Goal: Task Accomplishment & Management: Manage account settings

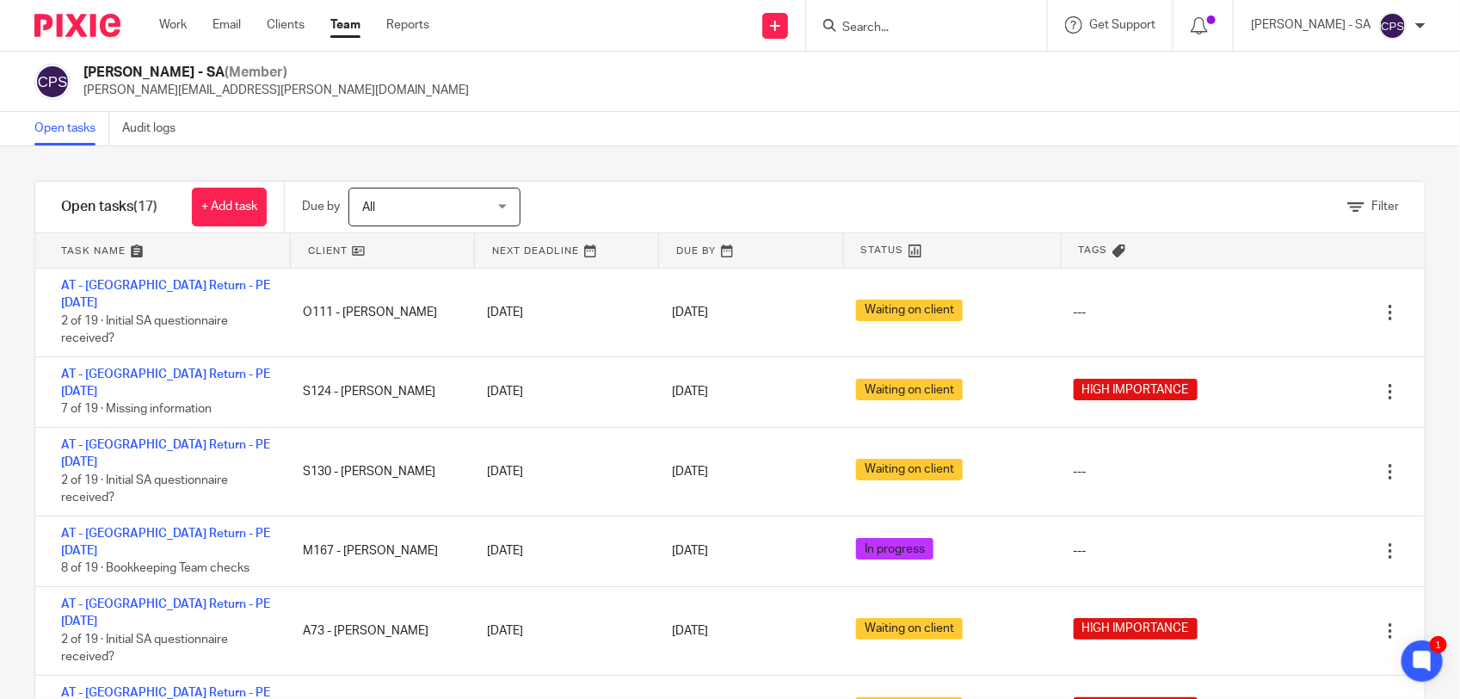
click at [930, 33] on input "Search" at bounding box center [918, 28] width 155 height 15
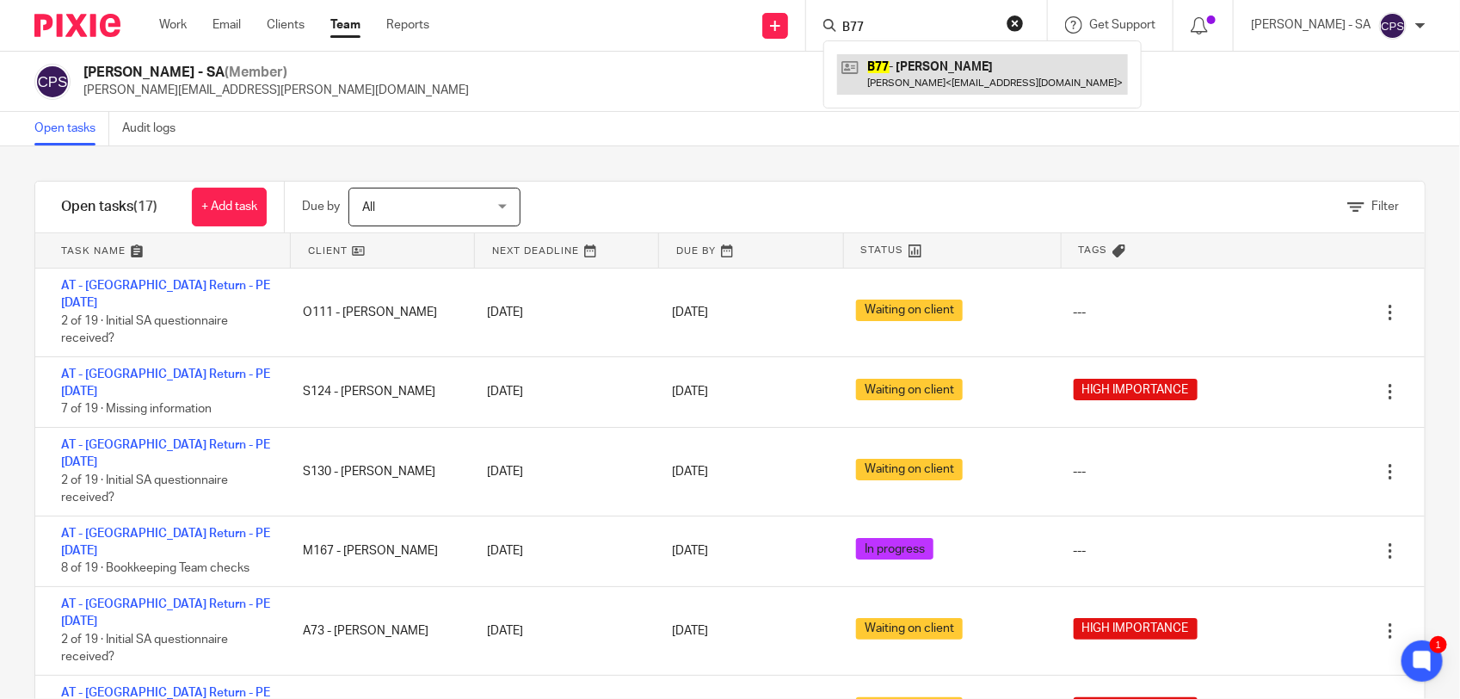
type input "B77"
click at [929, 77] on link at bounding box center [982, 74] width 291 height 40
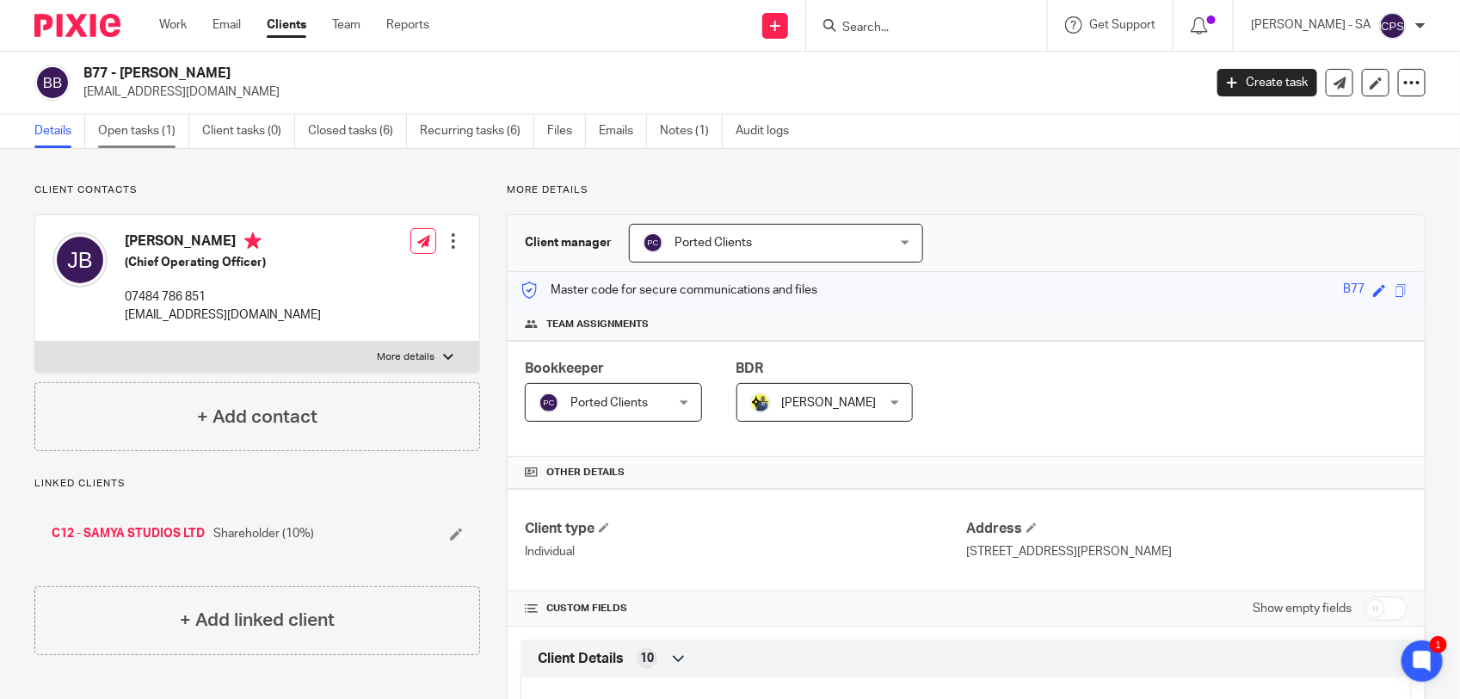
click at [149, 134] on link "Open tasks (1)" at bounding box center [143, 131] width 91 height 34
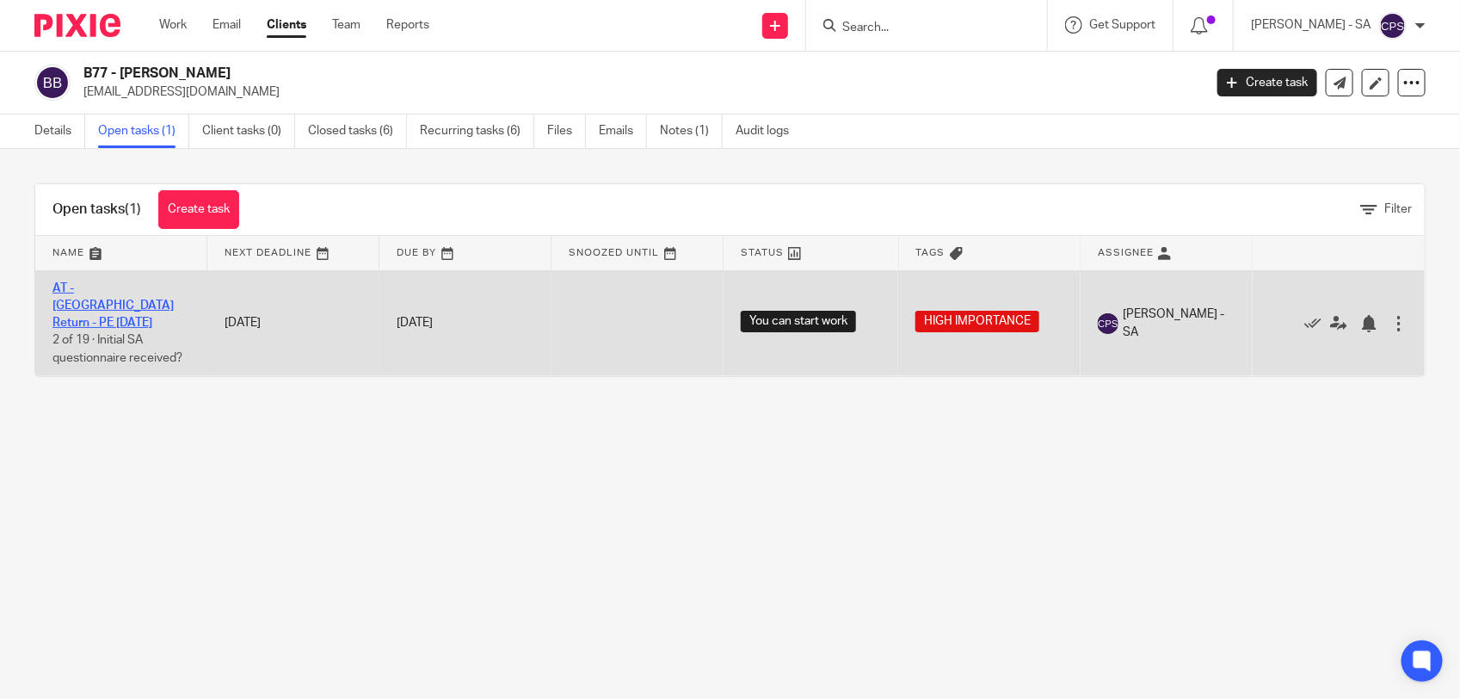
click at [146, 286] on link "AT - [GEOGRAPHIC_DATA] Return - PE [DATE]" at bounding box center [112, 305] width 121 height 47
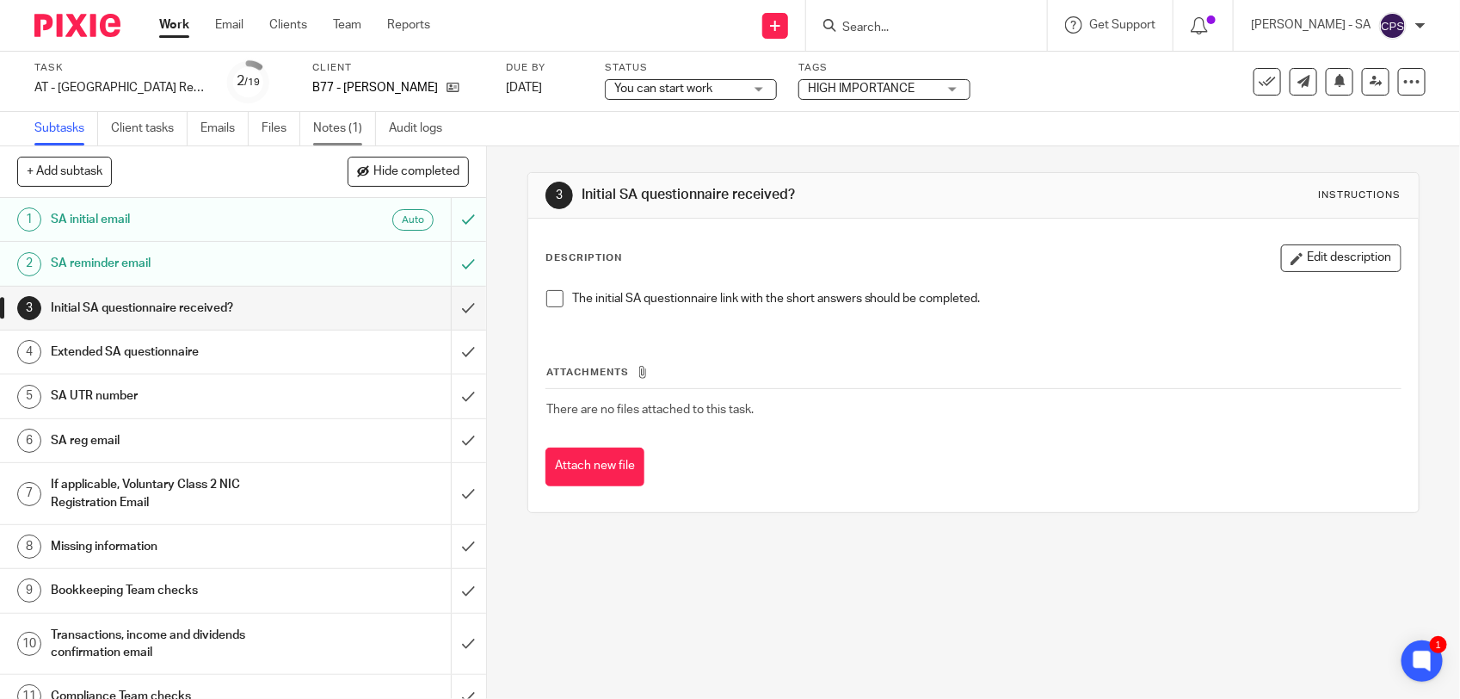
click at [340, 139] on link "Notes (1)" at bounding box center [344, 129] width 63 height 34
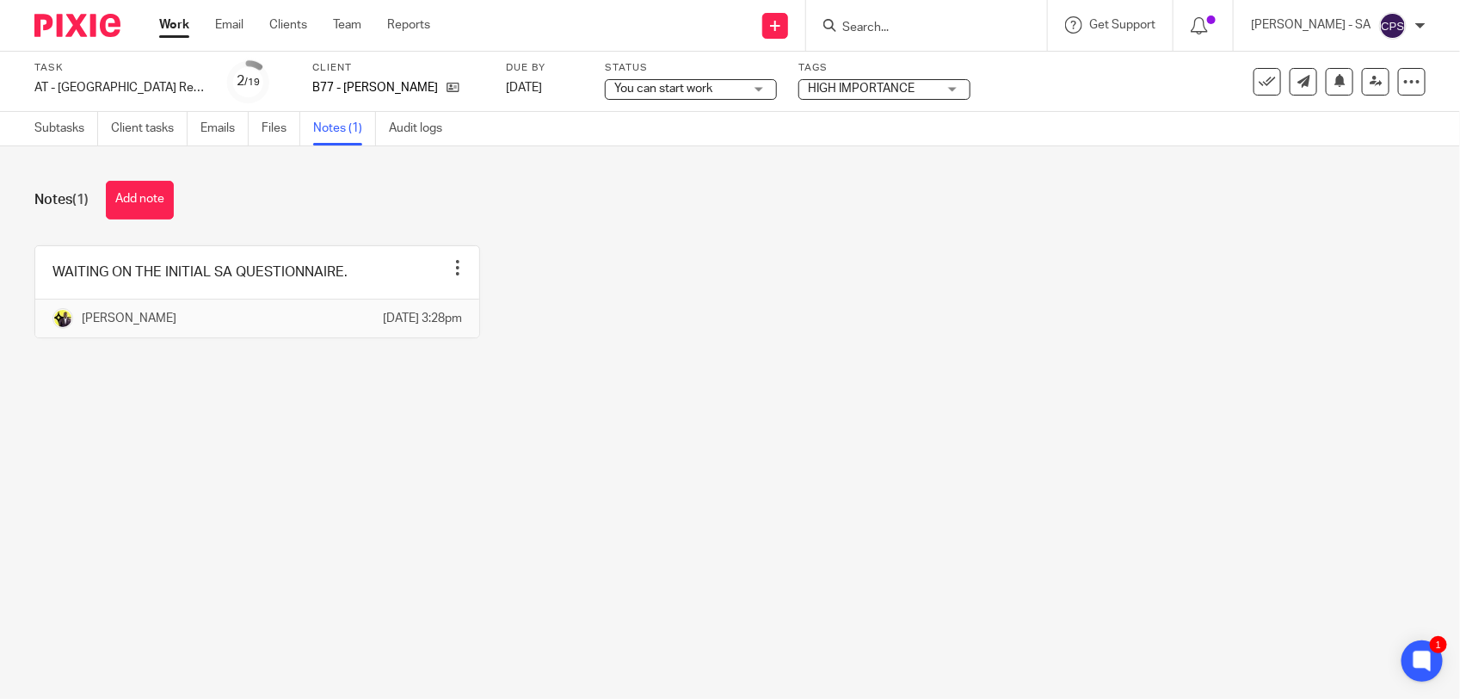
click at [908, 26] on input "Search" at bounding box center [918, 28] width 155 height 15
click at [872, 28] on input "Search" at bounding box center [918, 28] width 155 height 15
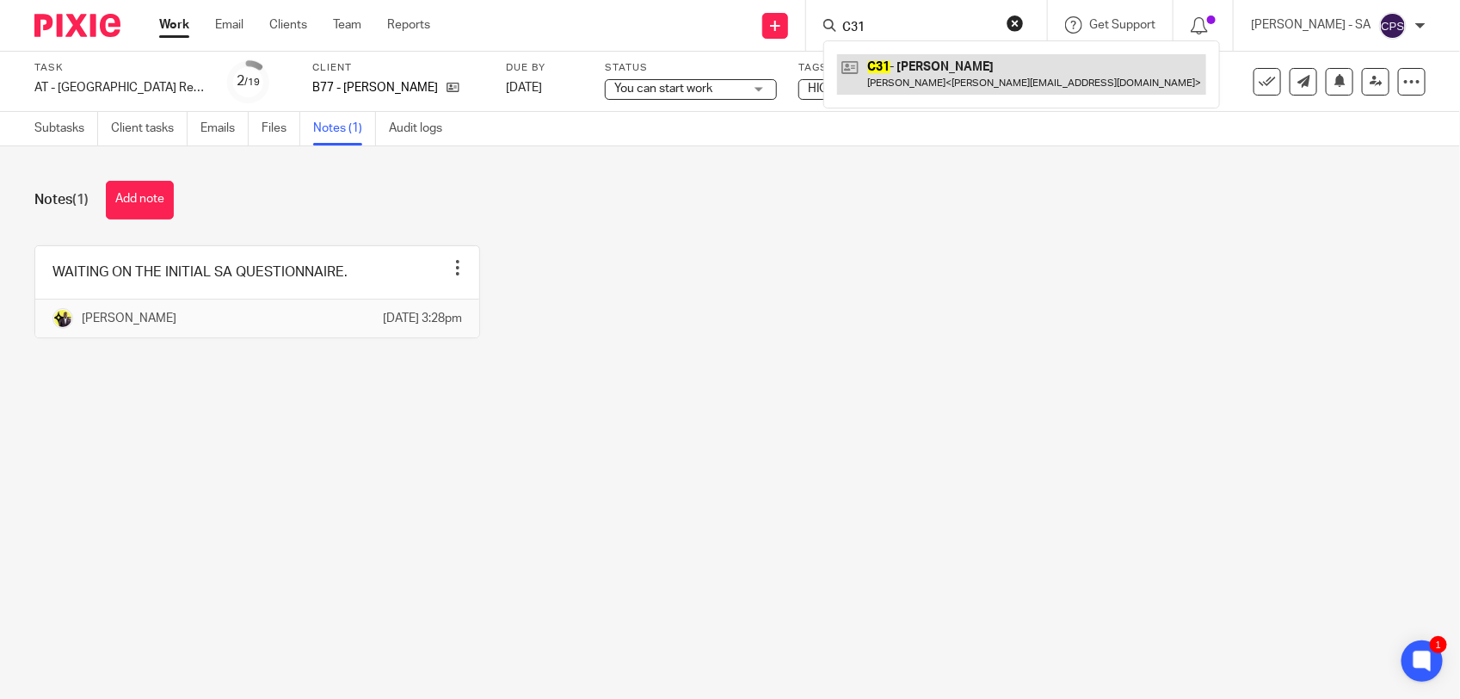
type input "C31"
click at [892, 69] on link at bounding box center [1021, 74] width 369 height 40
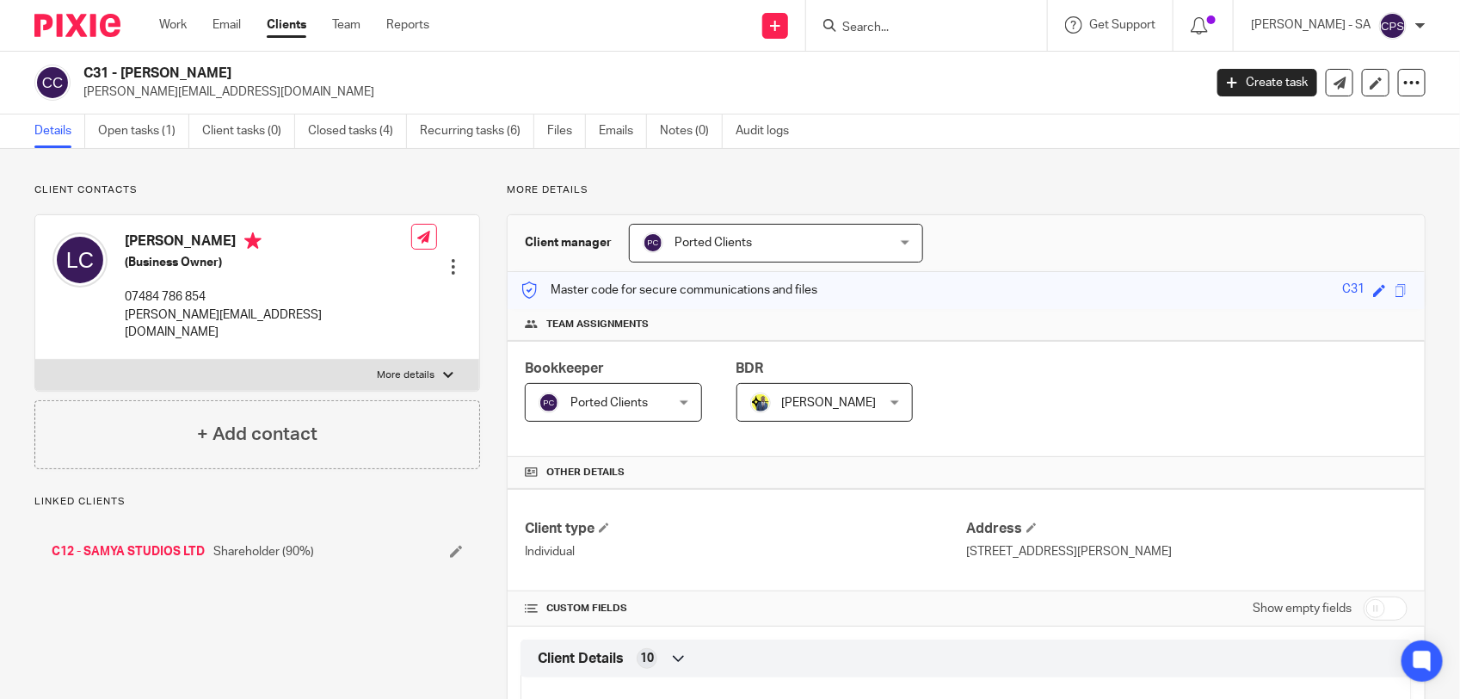
click at [135, 135] on link "Open tasks (1)" at bounding box center [143, 131] width 91 height 34
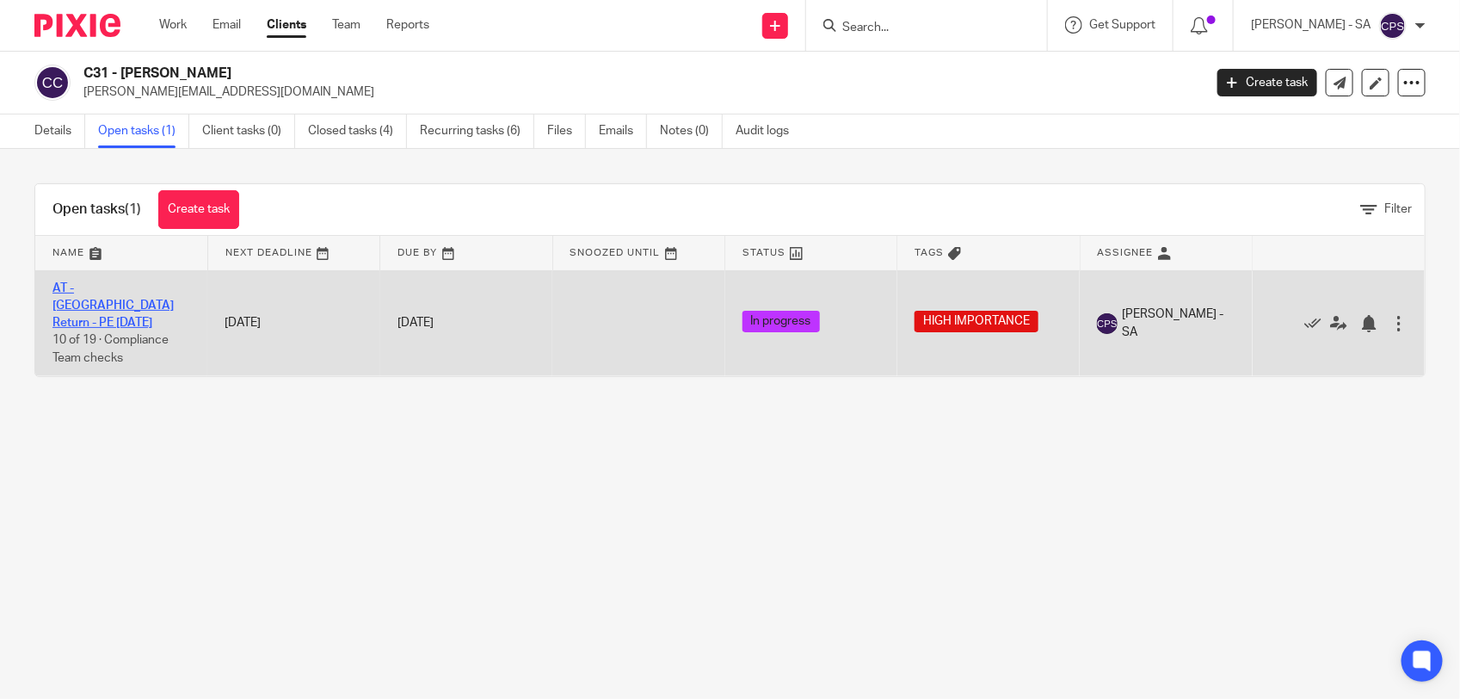
click at [129, 289] on link "AT - [GEOGRAPHIC_DATA] Return - PE [DATE]" at bounding box center [112, 305] width 121 height 47
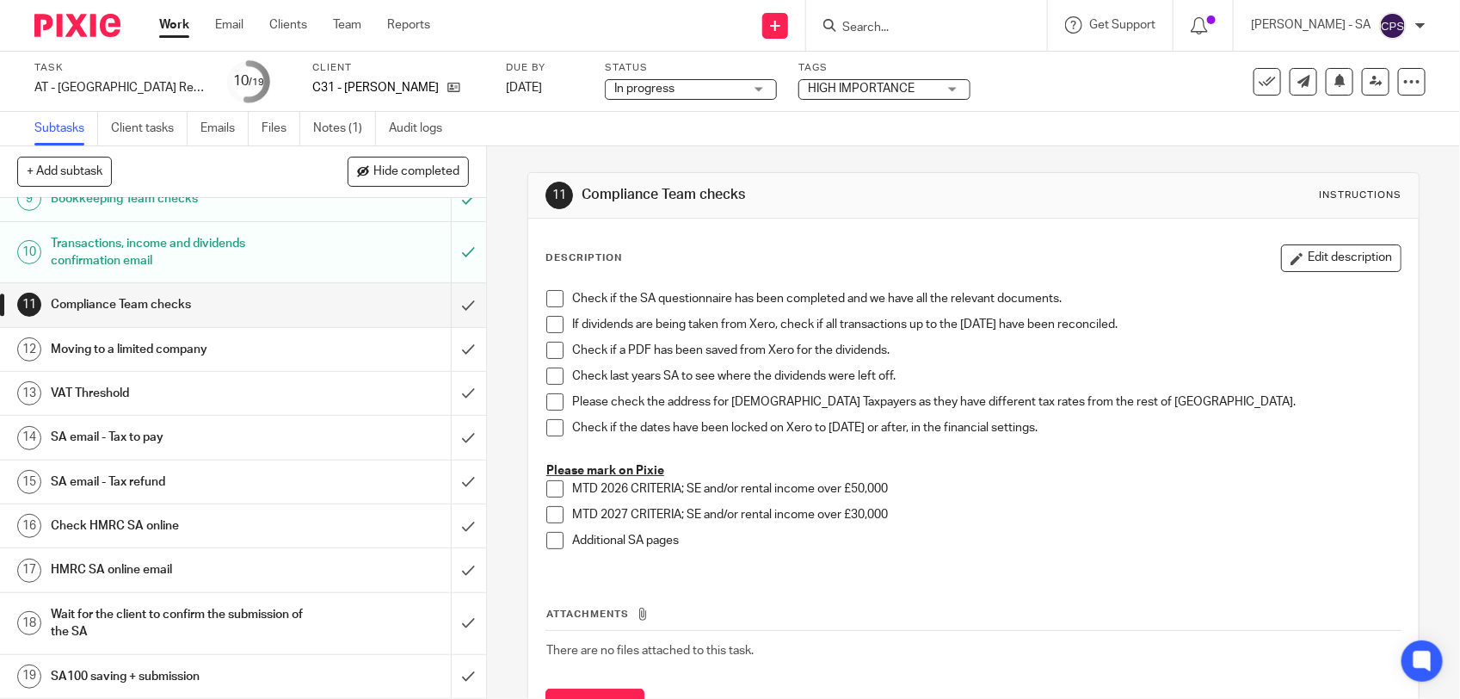
scroll to position [288, 0]
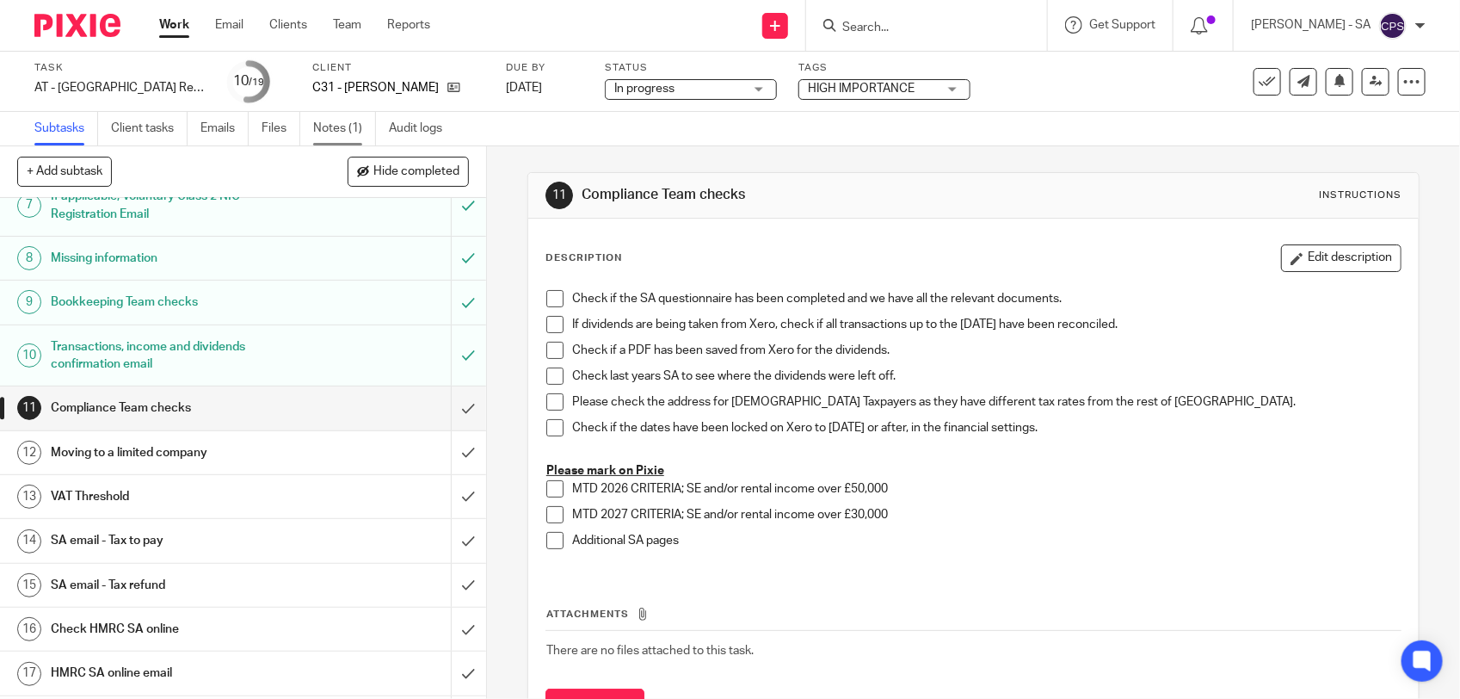
click at [334, 126] on link "Notes (1)" at bounding box center [344, 129] width 63 height 34
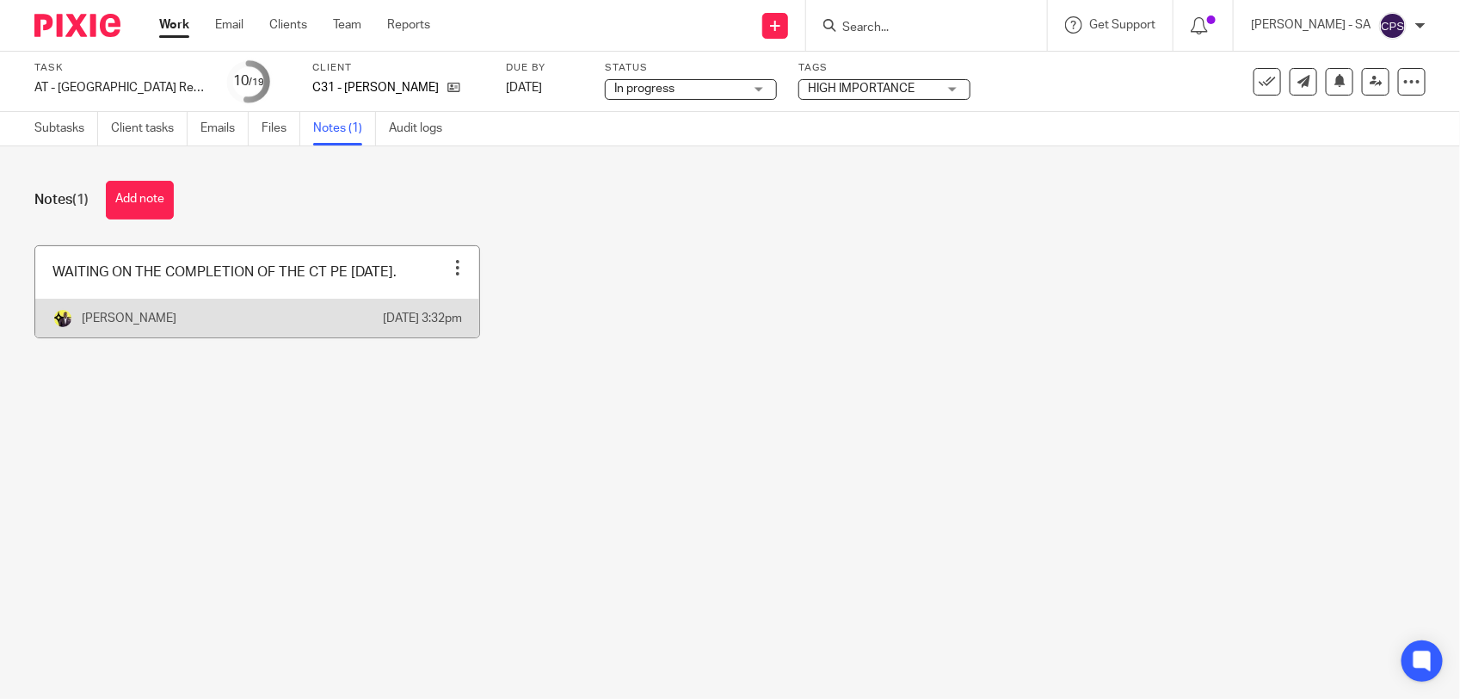
click at [430, 293] on link at bounding box center [257, 291] width 444 height 91
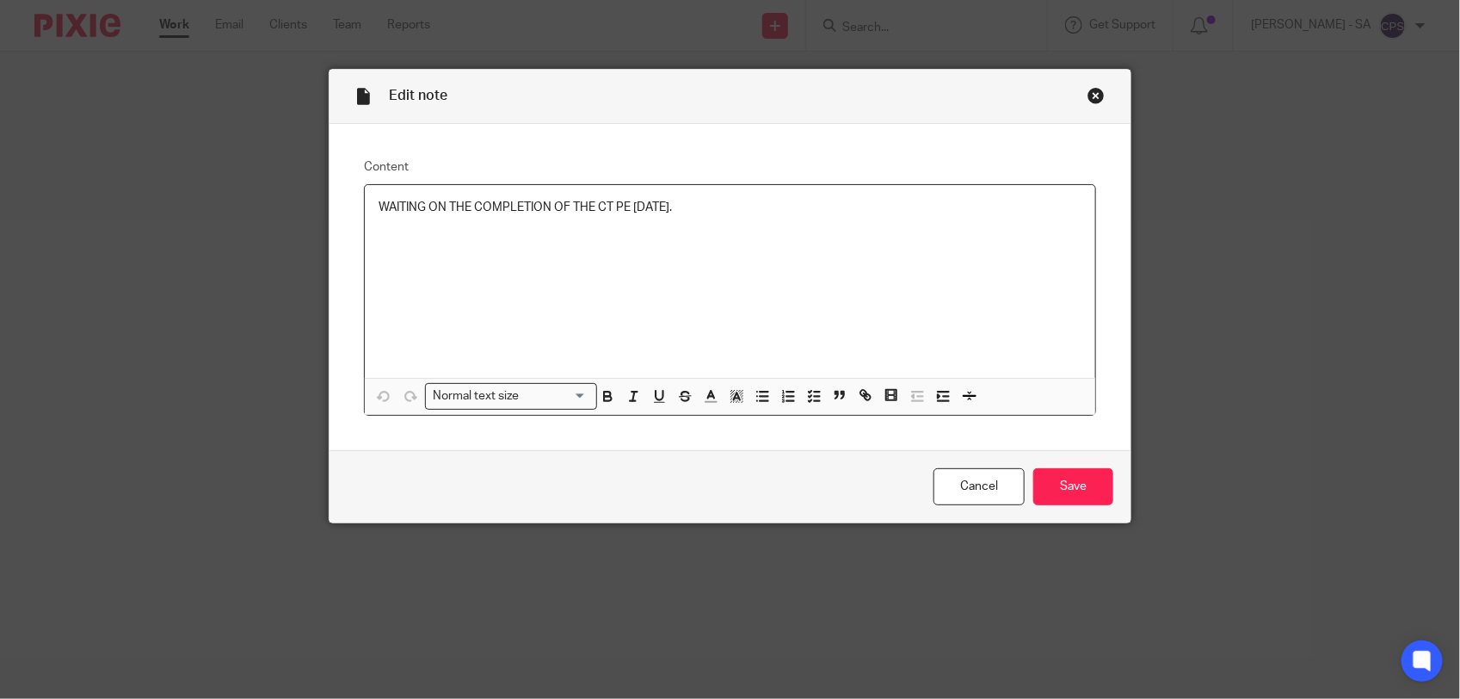
drag, startPoint x: 370, startPoint y: 205, endPoint x: 733, endPoint y: 208, distance: 363.2
click at [733, 208] on p "WAITING ON THE COMPLETION OF THE CT PE [DATE]." at bounding box center [730, 207] width 703 height 17
click at [806, 396] on icon "button" at bounding box center [813, 395] width 15 height 15
click at [386, 212] on span at bounding box center [387, 207] width 17 height 17
click at [1050, 487] on input "Save" at bounding box center [1074, 486] width 80 height 37
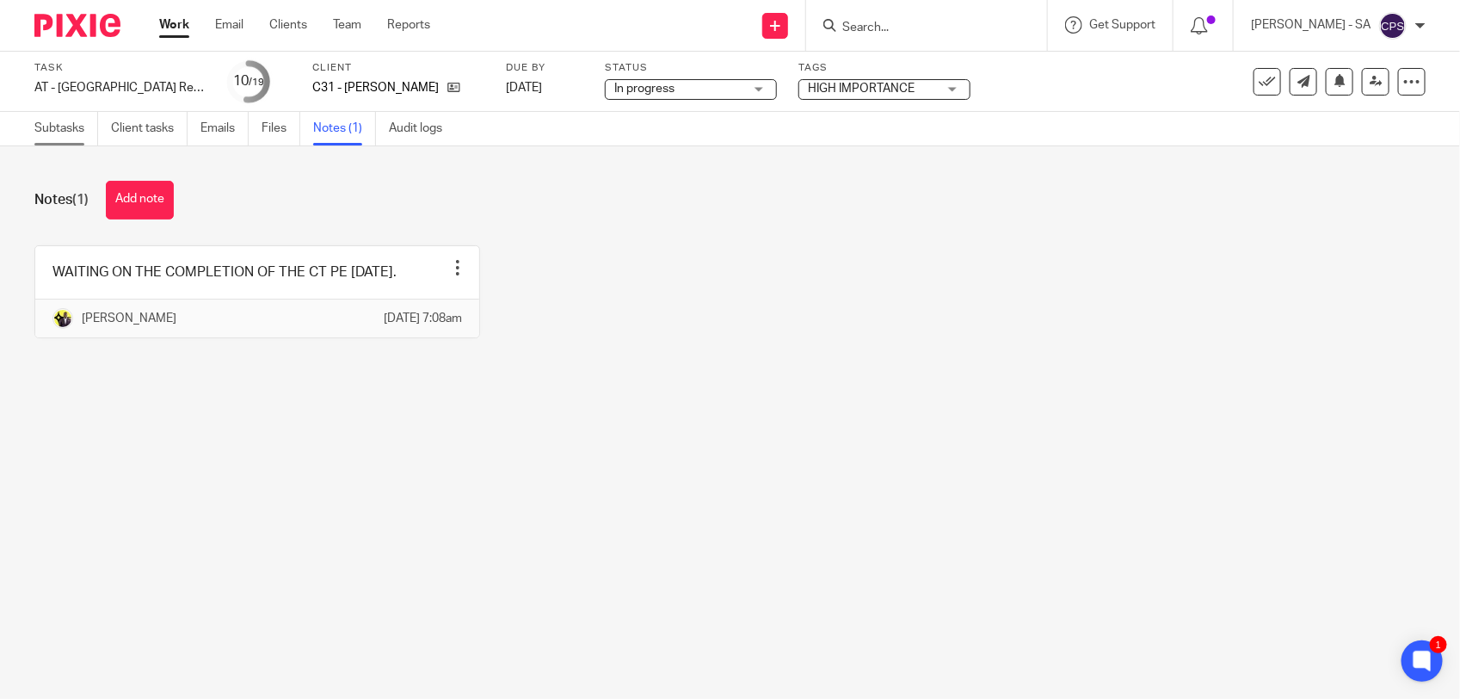
click at [46, 125] on link "Subtasks" at bounding box center [66, 129] width 64 height 34
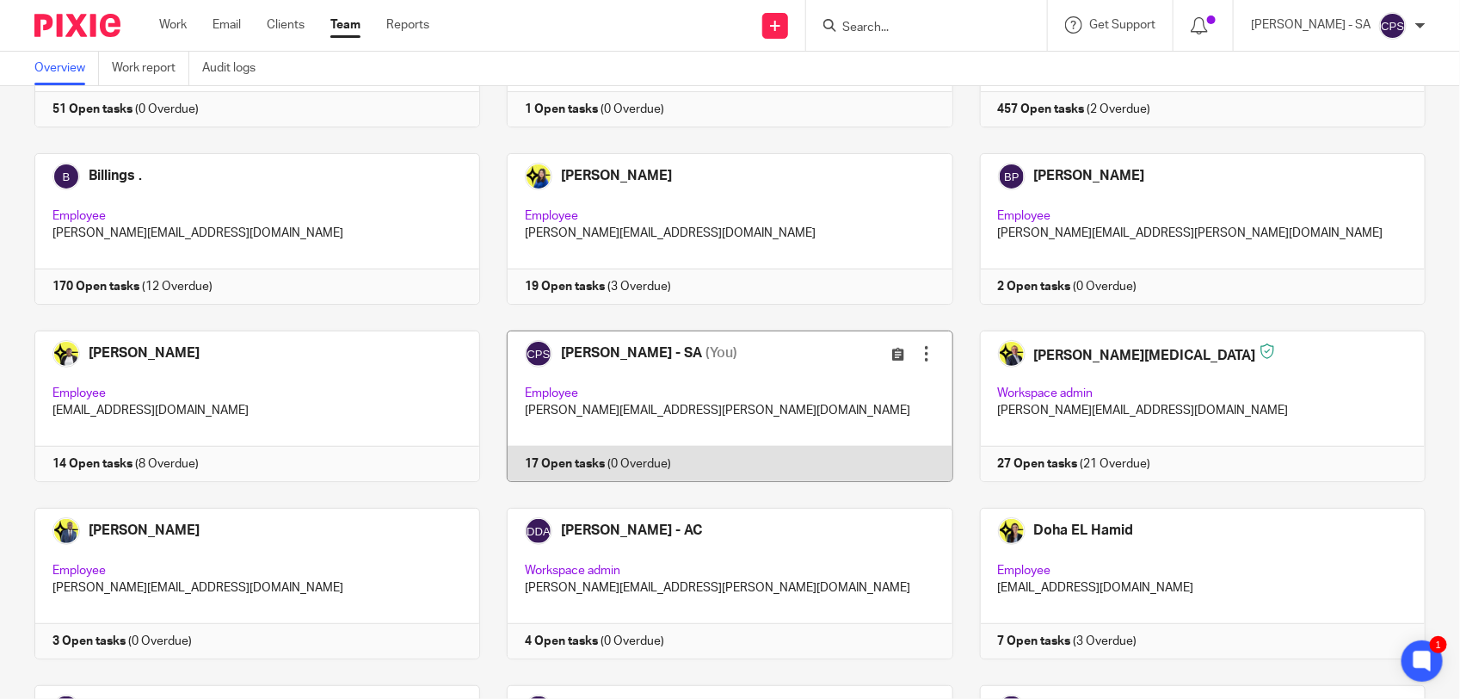
scroll to position [215, 0]
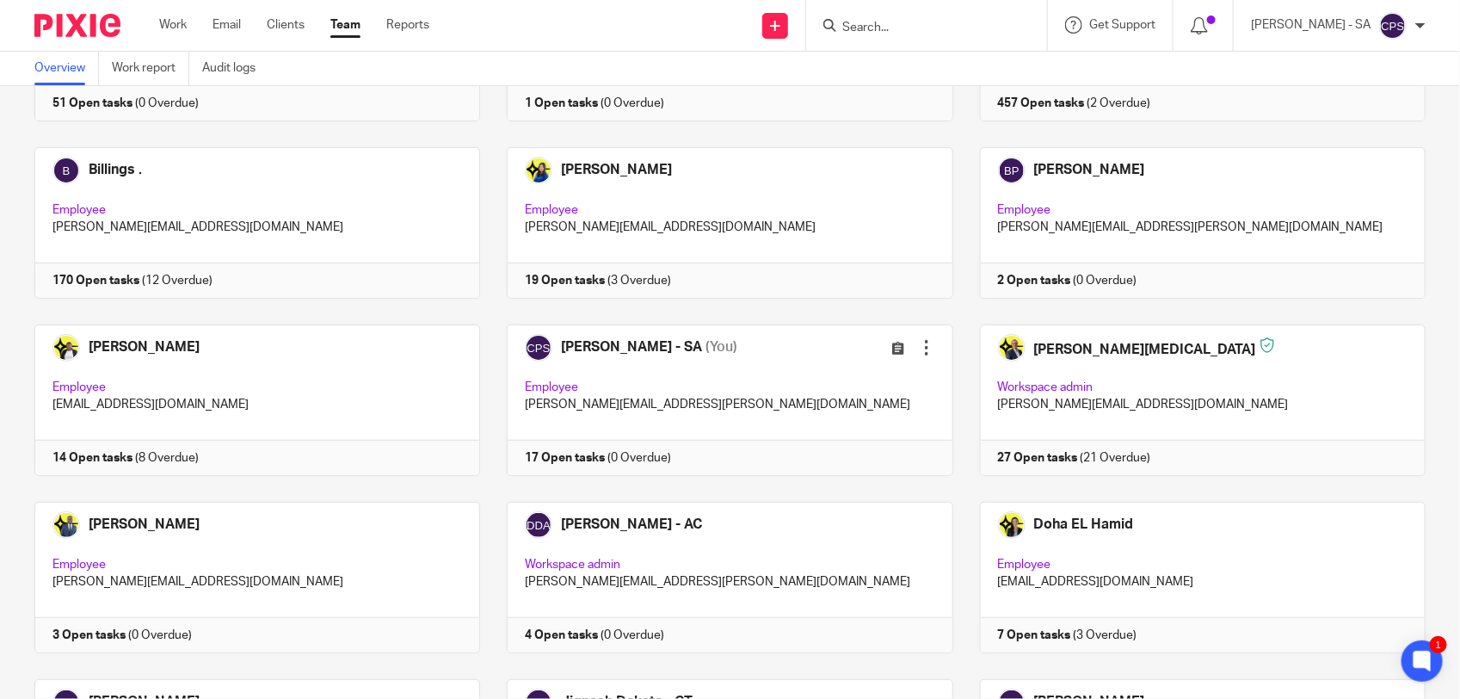
click at [889, 21] on input "Search" at bounding box center [918, 28] width 155 height 15
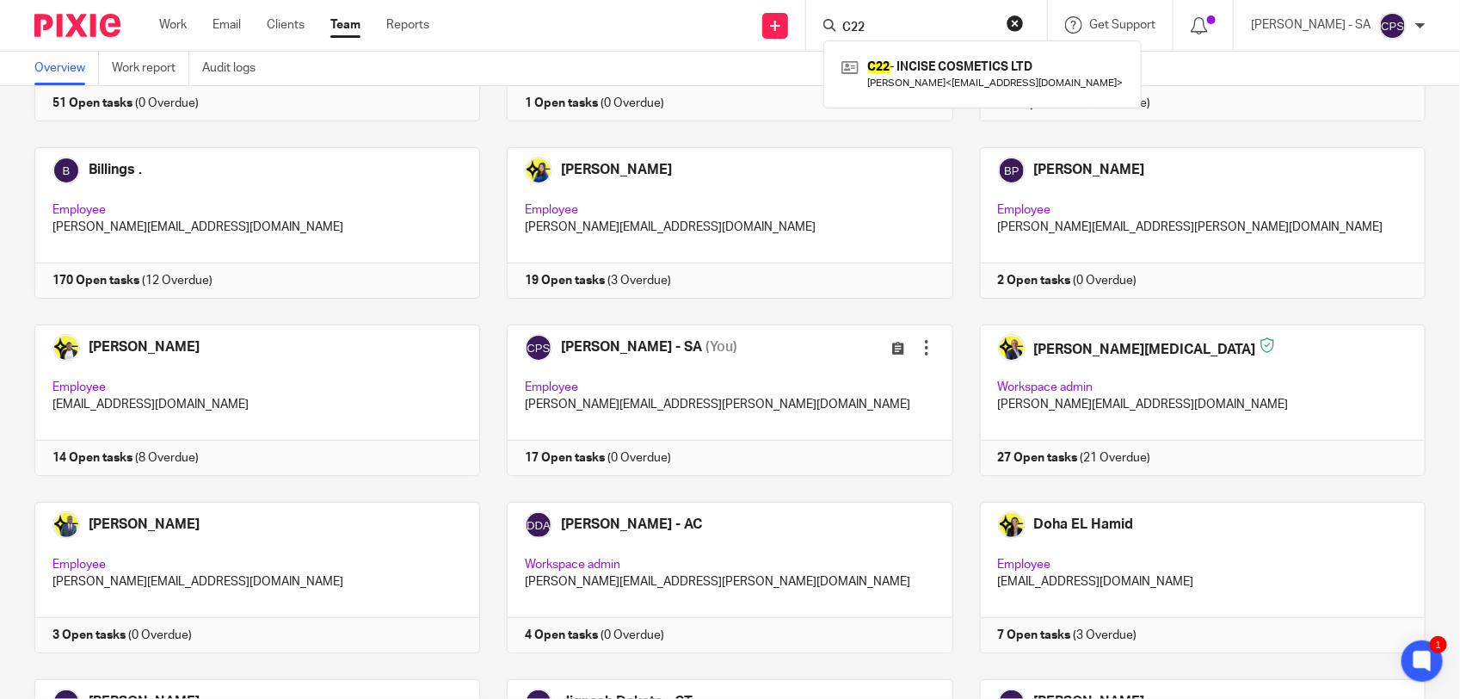
click at [893, 39] on div "C22 C22 - INCISE COSMETICS LTD Shavante Clarke < incisecosmetics@outlook.com >" at bounding box center [926, 25] width 241 height 51
click at [914, 27] on input "C22" at bounding box center [918, 28] width 155 height 15
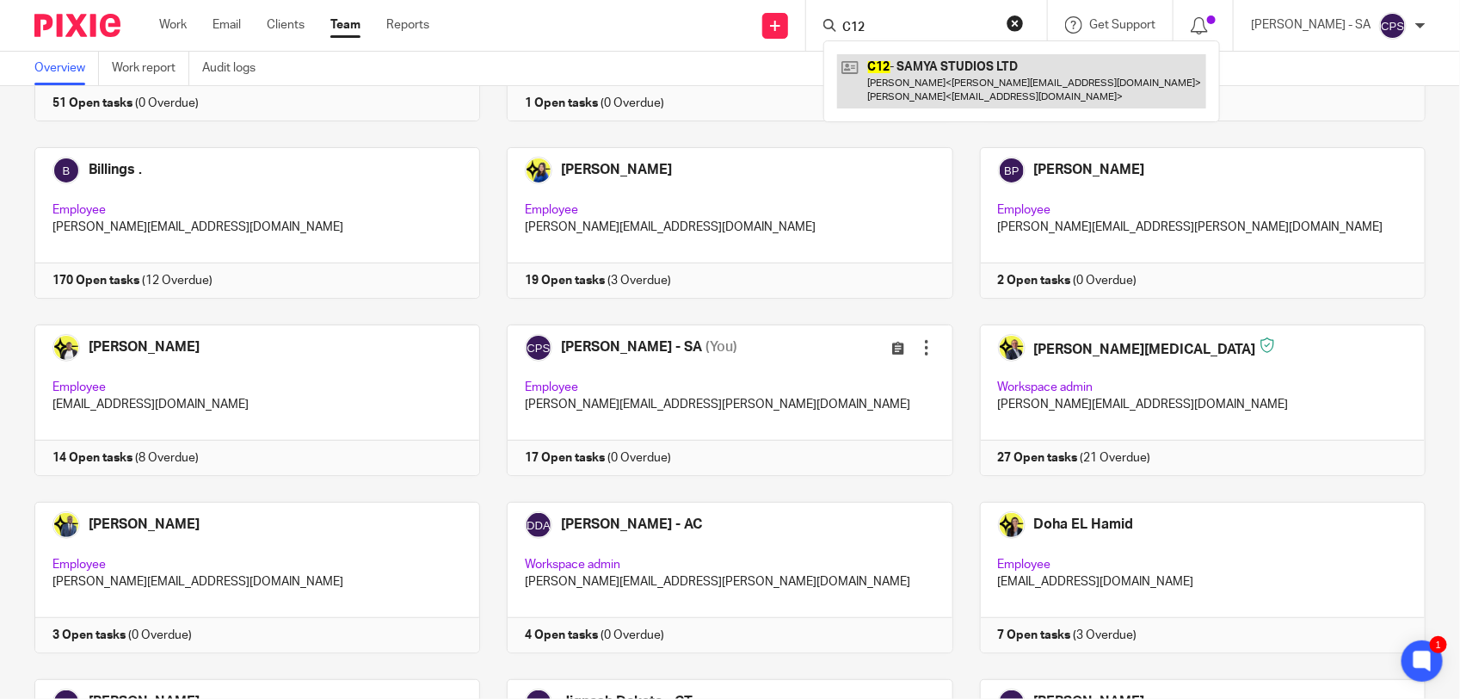
type input "C12"
click at [904, 82] on link at bounding box center [1021, 80] width 369 height 53
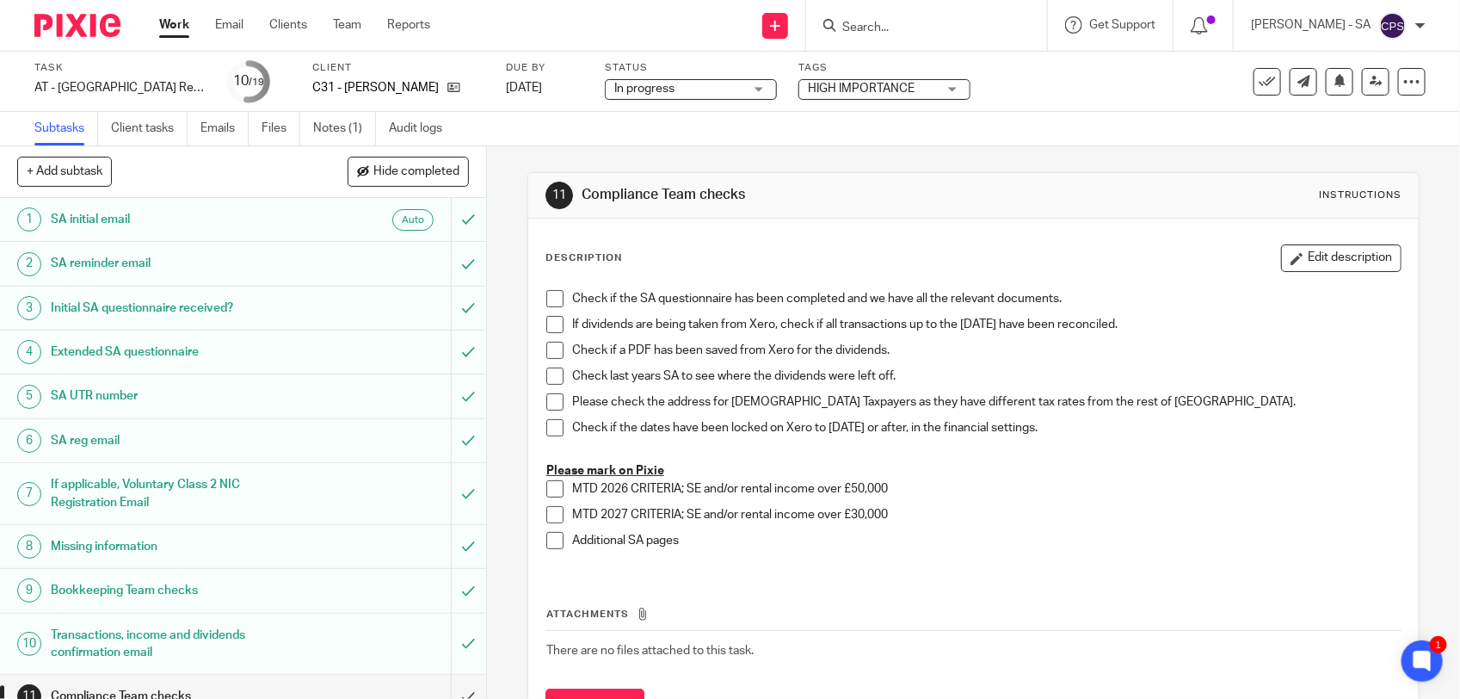
click at [891, 32] on input "Search" at bounding box center [918, 28] width 155 height 15
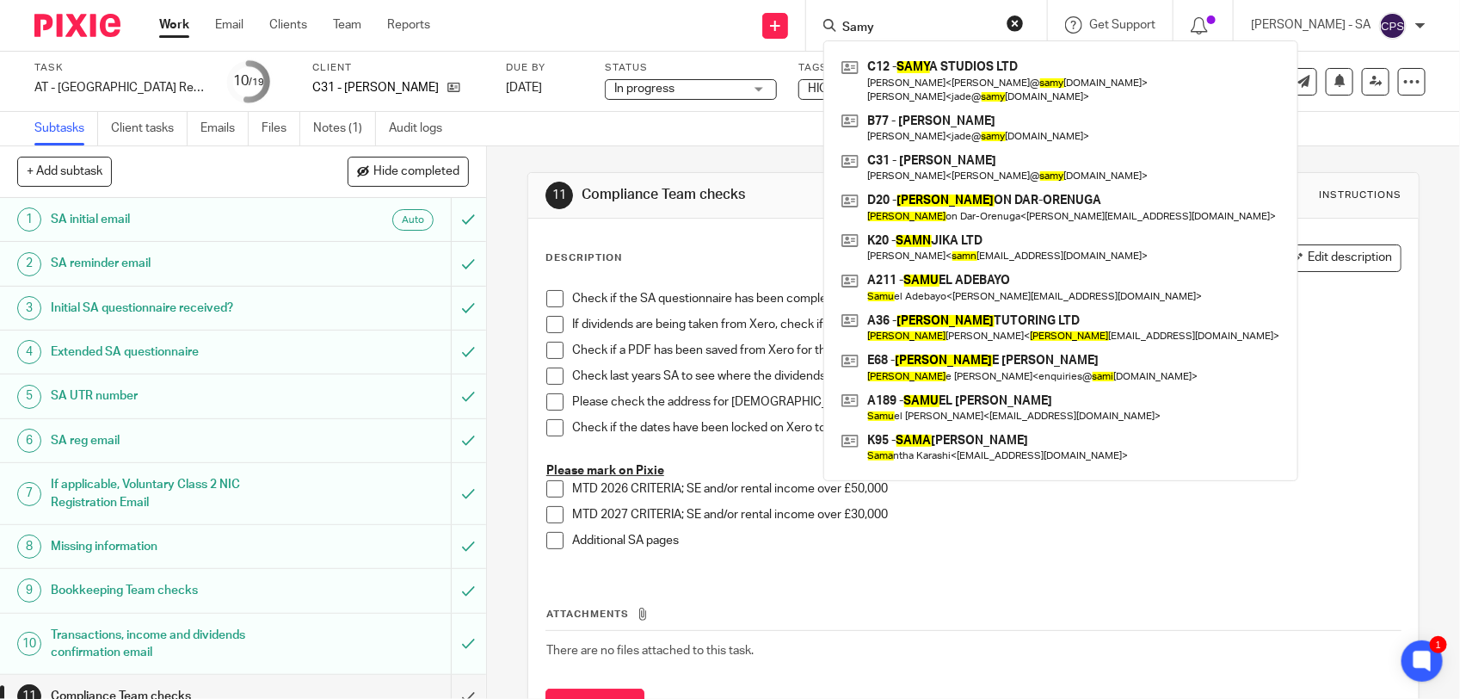
type input "Samy"
click at [1399, 341] on div "11 Compliance Team checks Instructions Description Edit description Check if th…" at bounding box center [973, 422] width 973 height 553
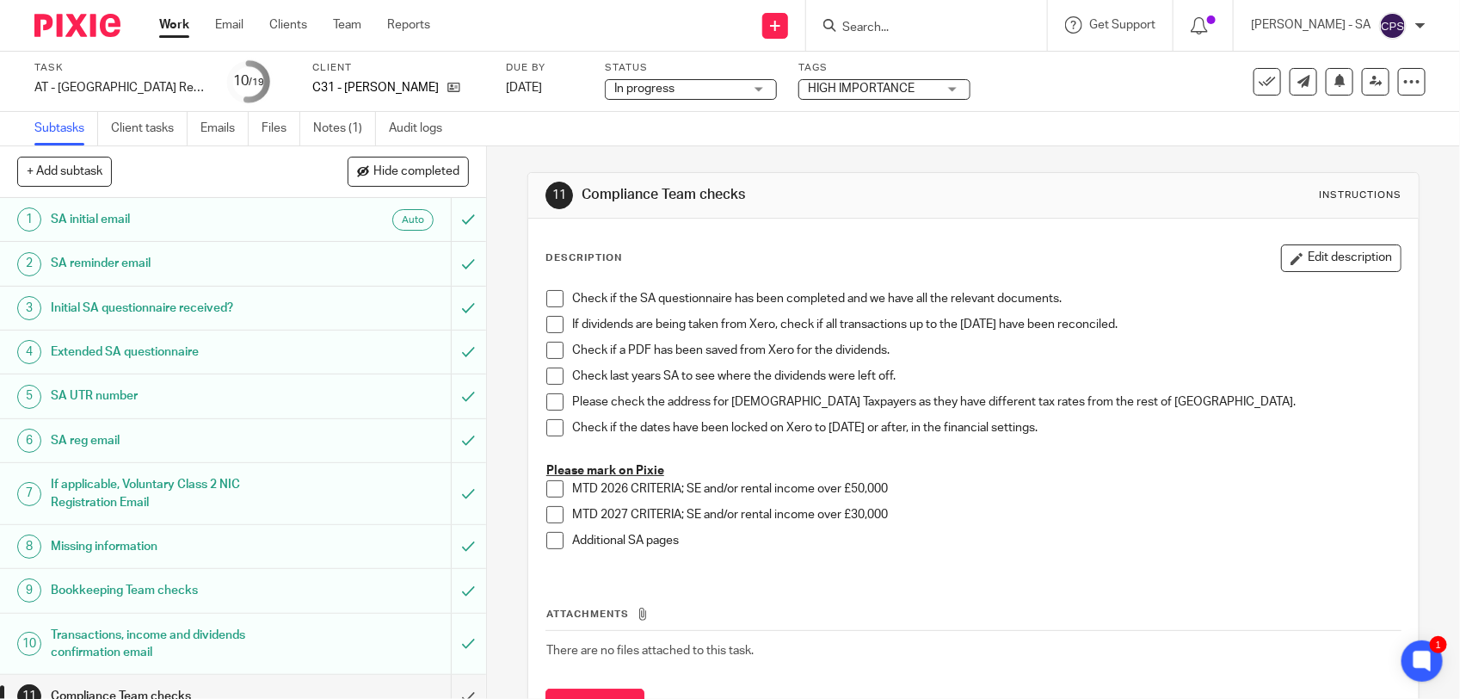
click at [942, 32] on input "Search" at bounding box center [918, 28] width 155 height 15
paste input "Al-Ameen"
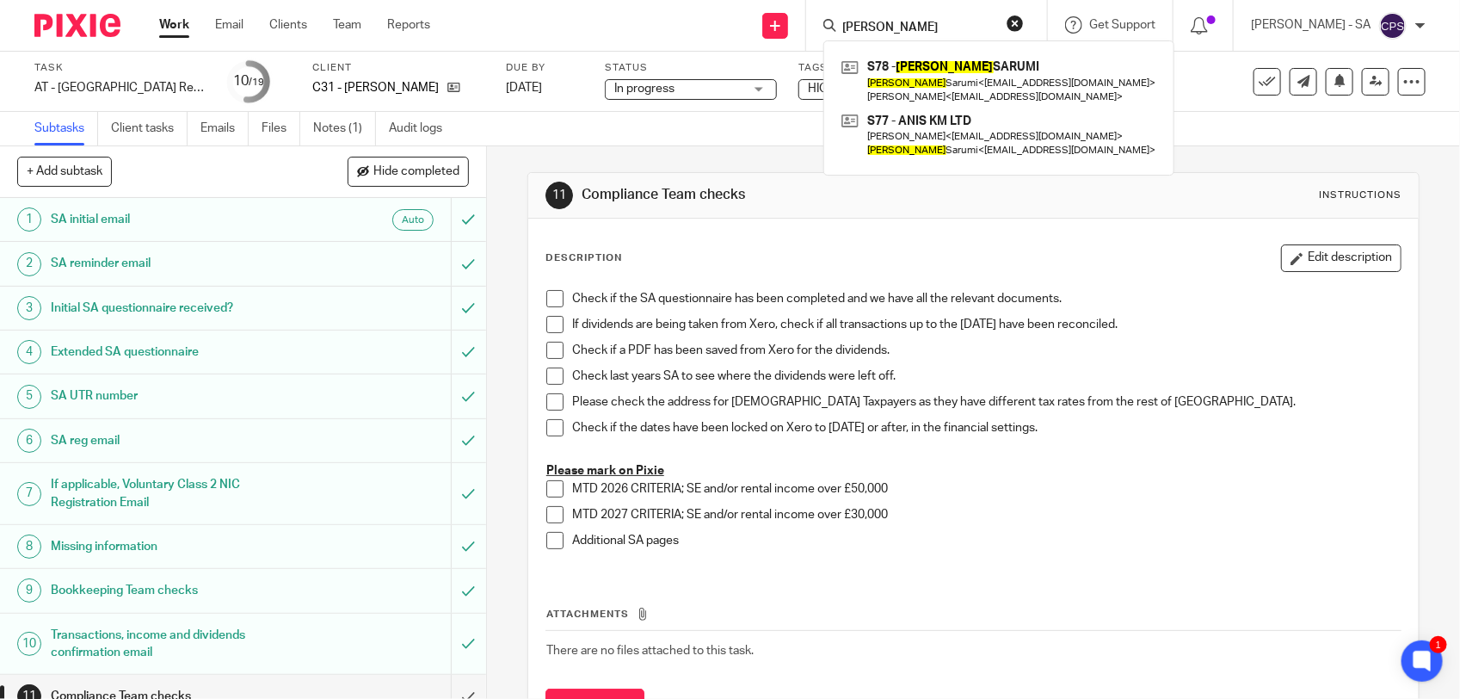
type input "[PERSON_NAME]"
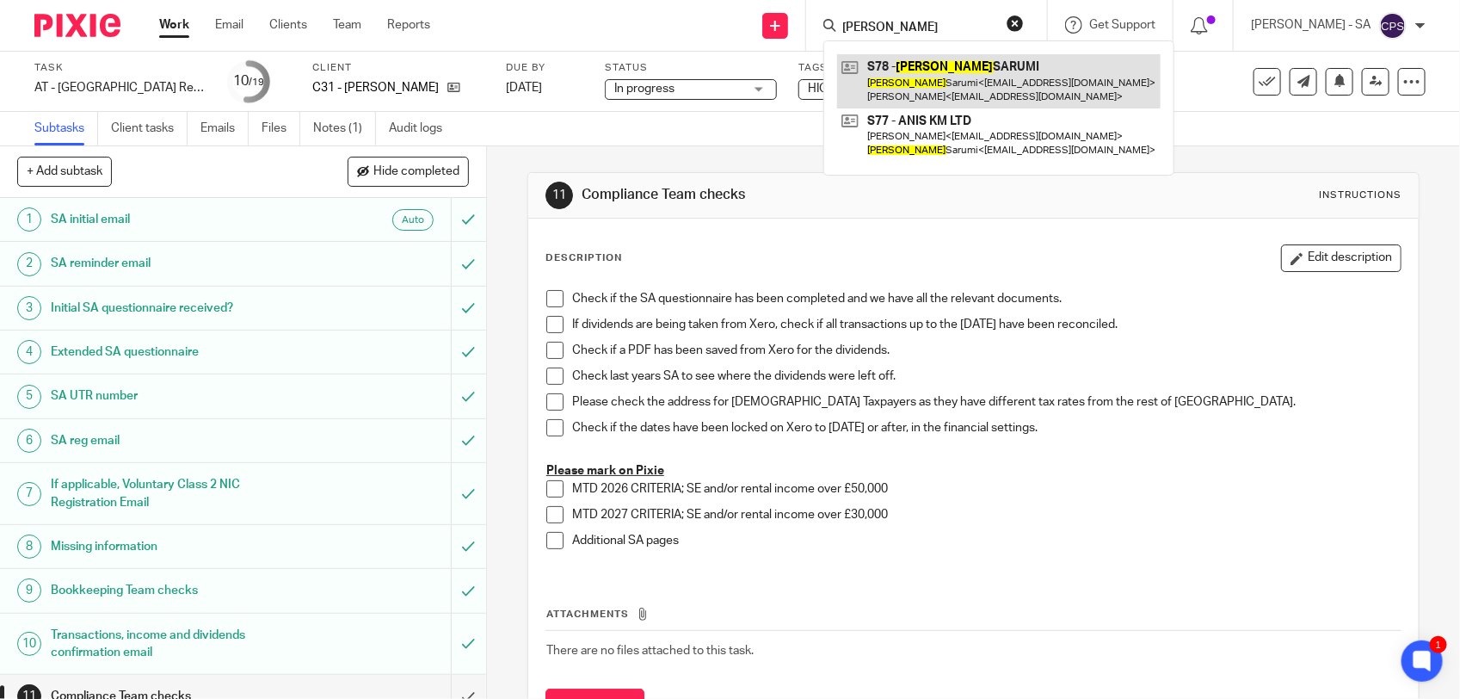
click at [941, 88] on link at bounding box center [999, 80] width 324 height 53
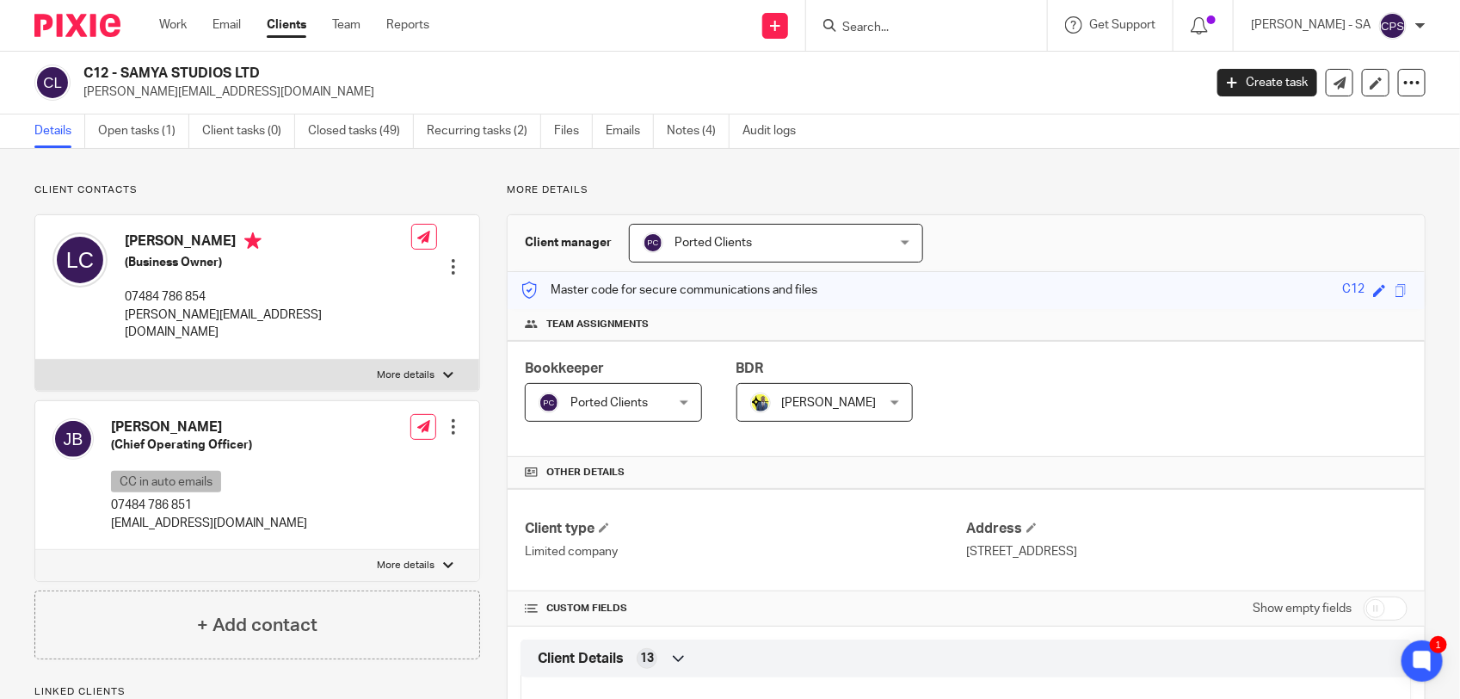
click at [876, 26] on input "Search" at bounding box center [918, 28] width 155 height 15
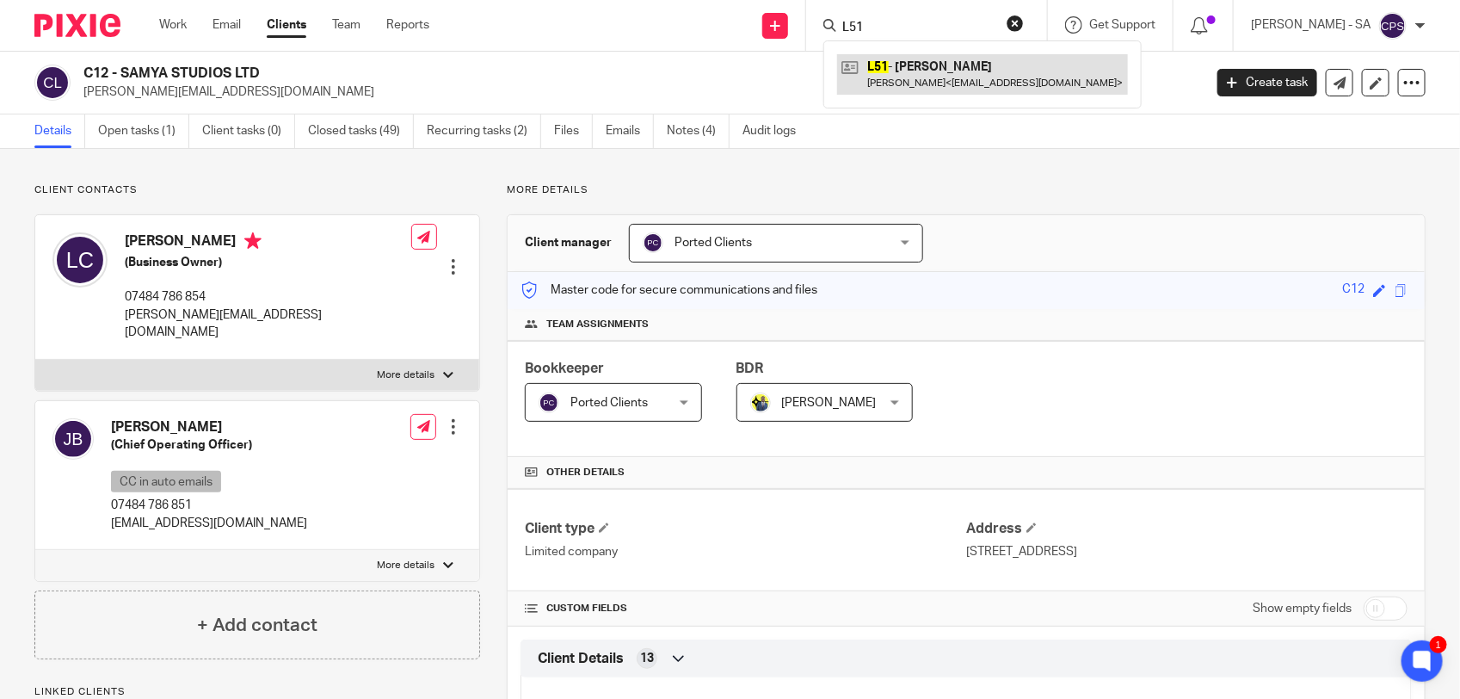
type input "L51"
click at [898, 69] on link at bounding box center [982, 74] width 291 height 40
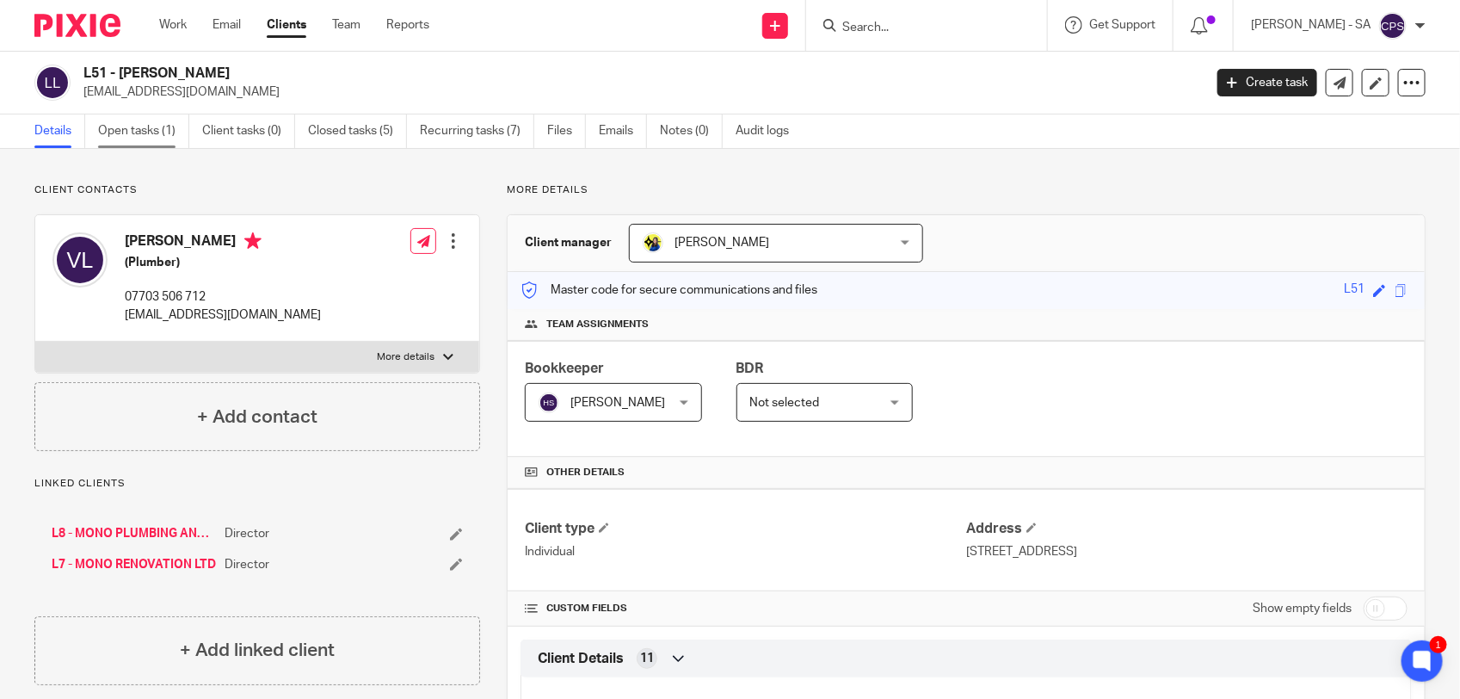
click at [151, 139] on link "Open tasks (1)" at bounding box center [143, 131] width 91 height 34
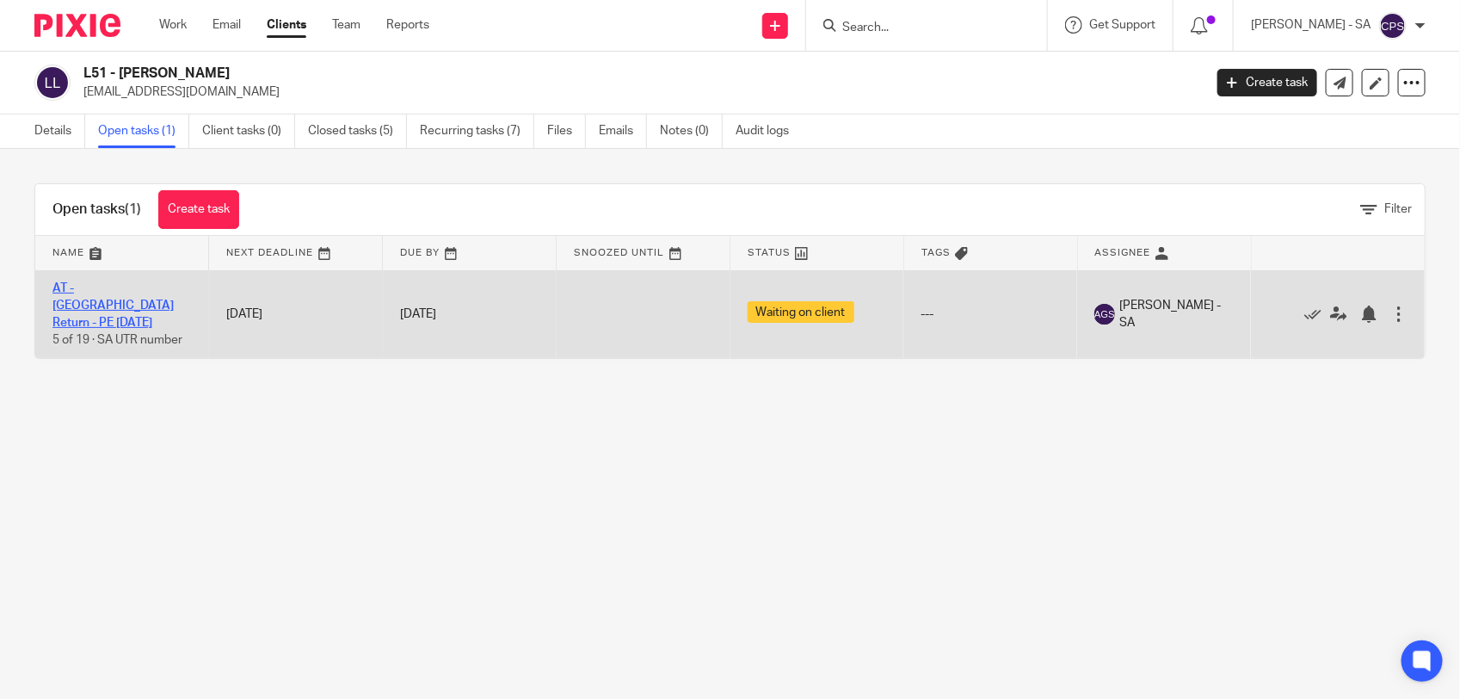
click at [120, 290] on link "AT - [GEOGRAPHIC_DATA] Return - PE [DATE]" at bounding box center [112, 305] width 121 height 47
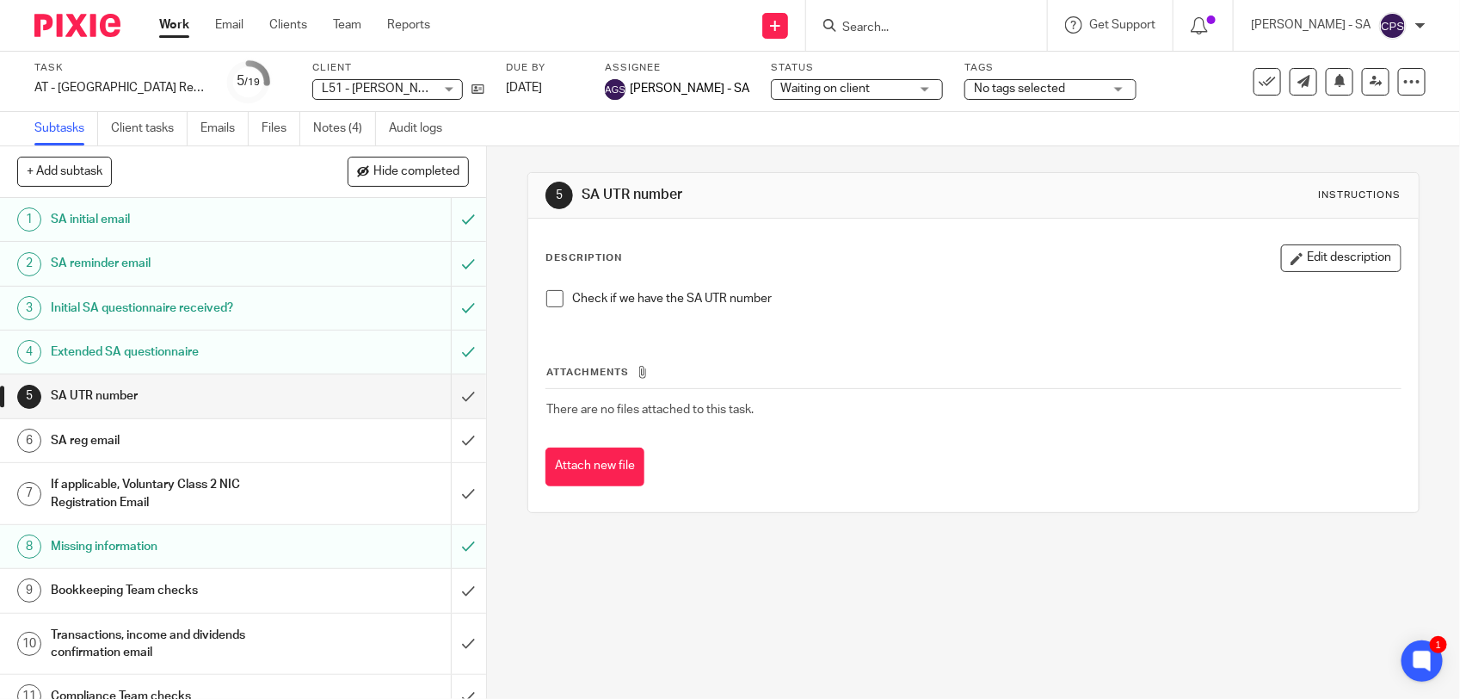
click at [783, 88] on span "Waiting on client" at bounding box center [826, 89] width 90 height 12
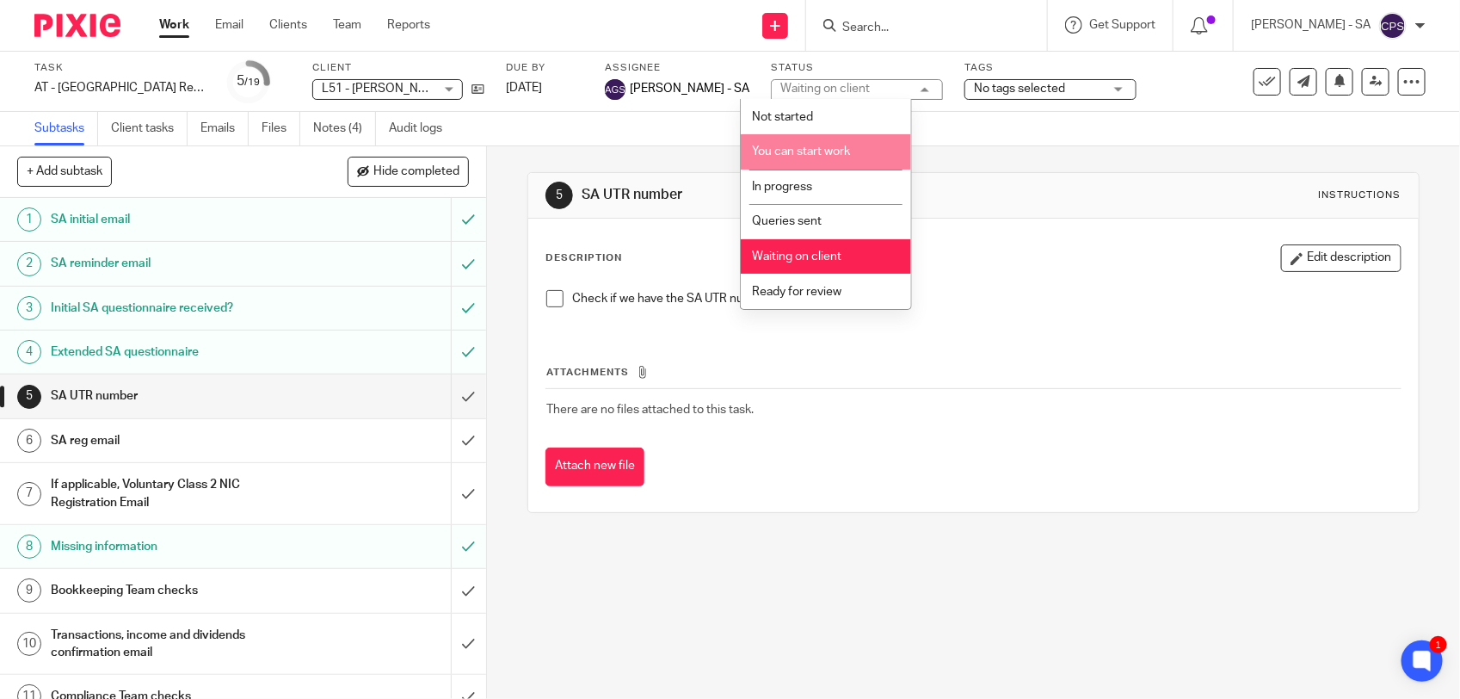
click at [816, 157] on li "You can start work" at bounding box center [826, 151] width 170 height 35
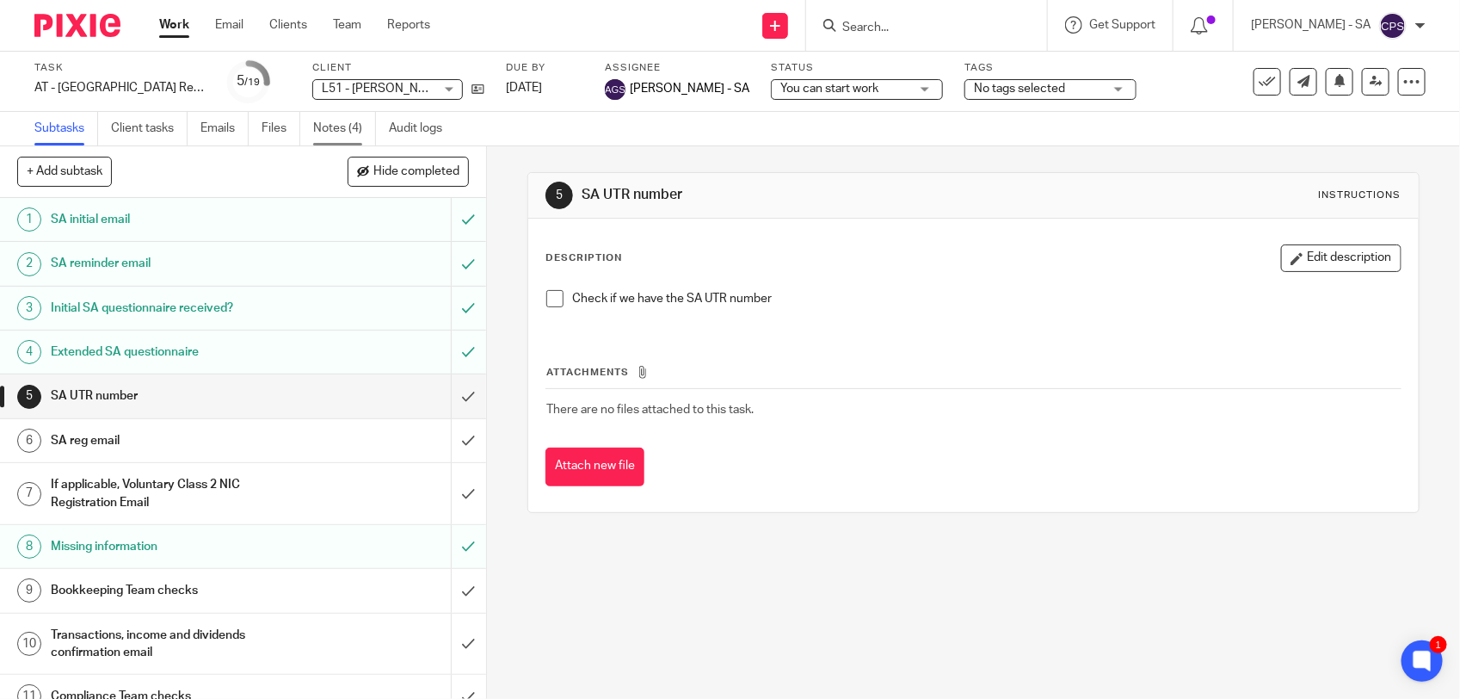
click at [351, 129] on link "Notes (4)" at bounding box center [344, 129] width 63 height 34
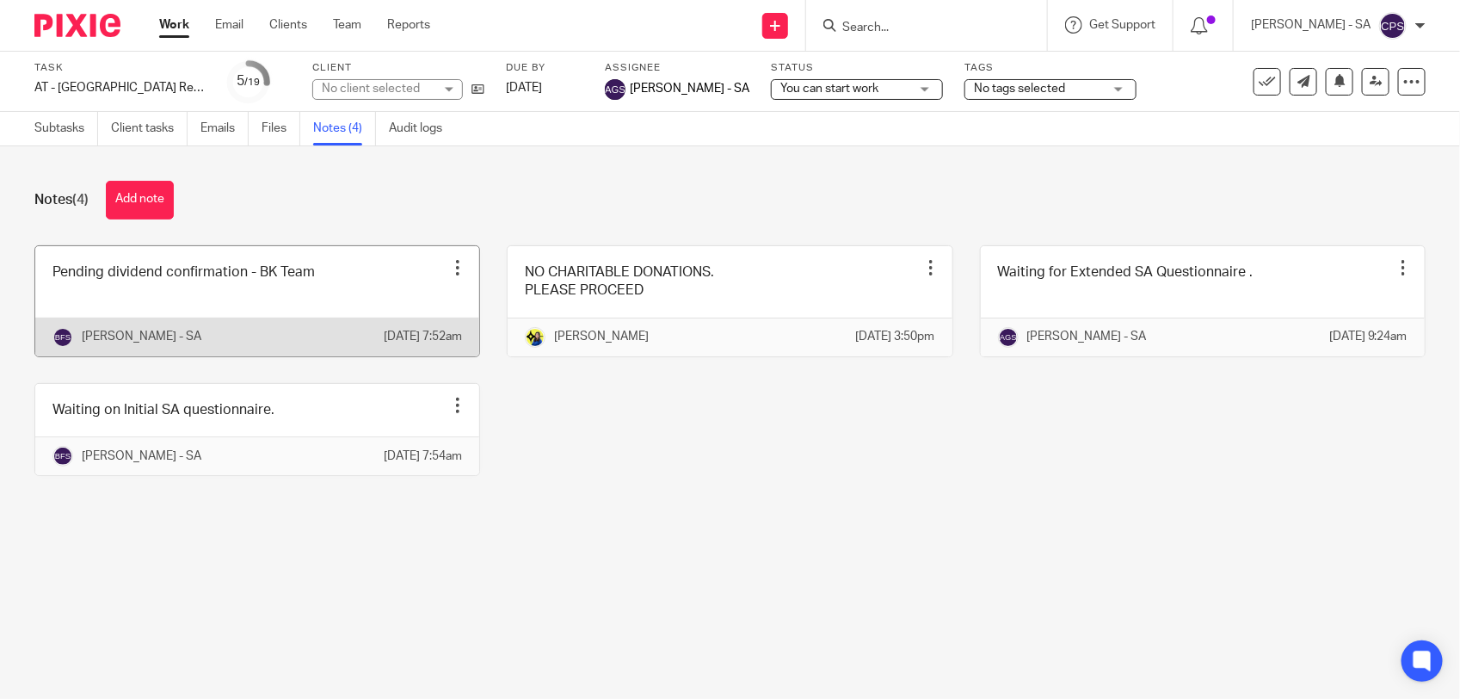
click at [406, 298] on link at bounding box center [257, 301] width 444 height 110
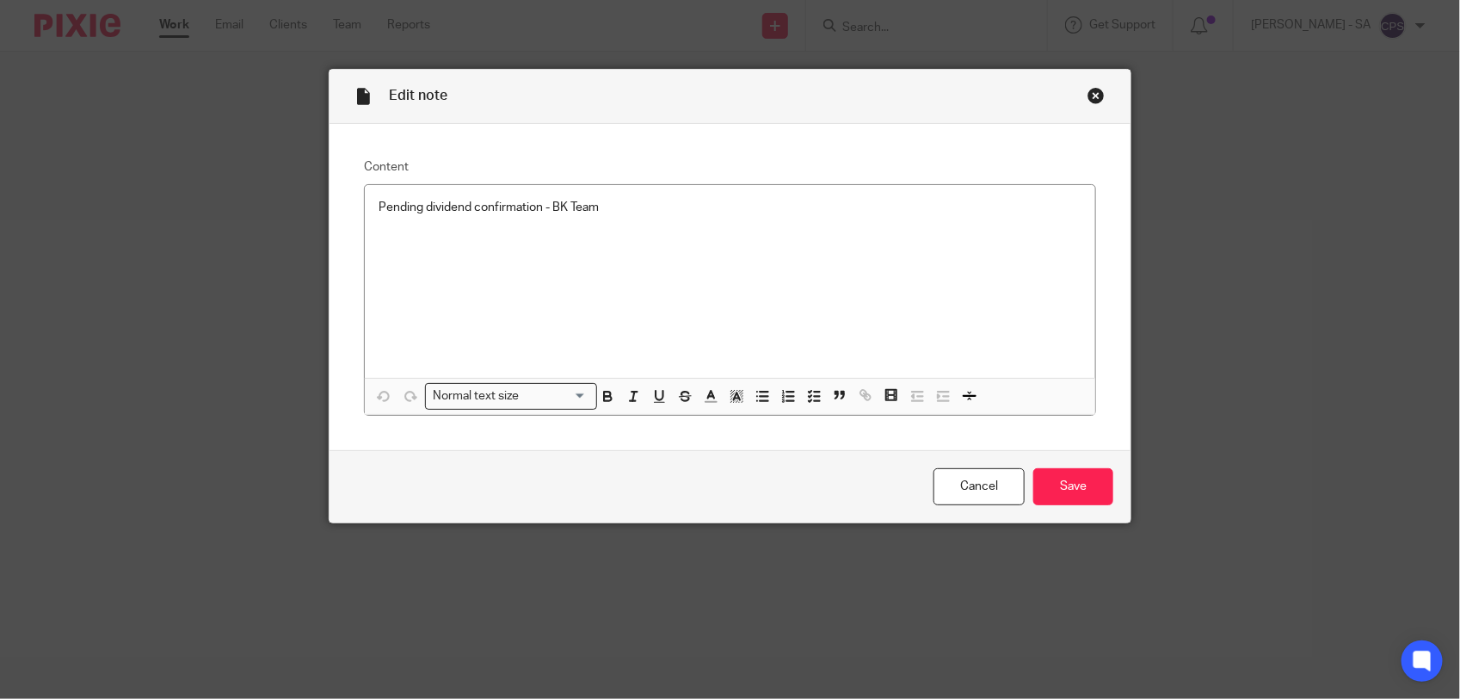
click at [1088, 96] on div "Close this dialog window" at bounding box center [1096, 95] width 17 height 17
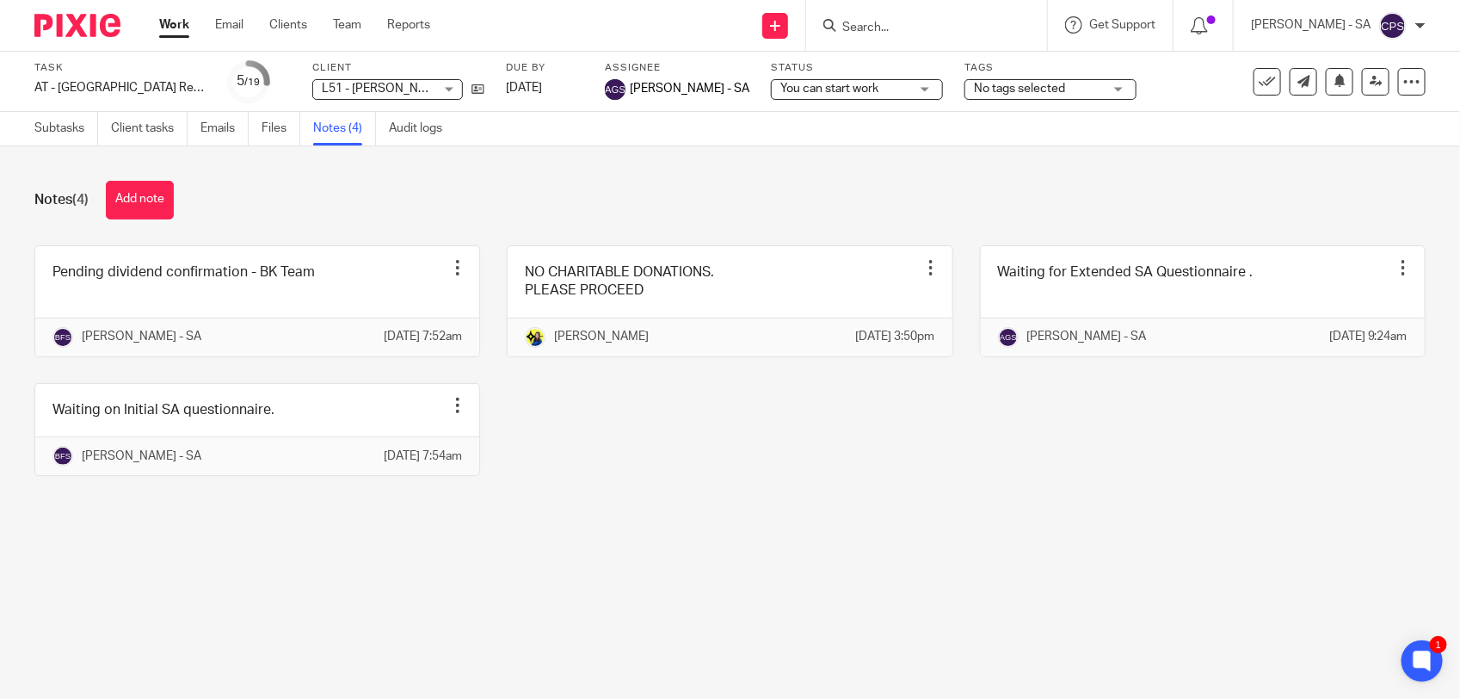
click at [868, 30] on input "Search" at bounding box center [918, 28] width 155 height 15
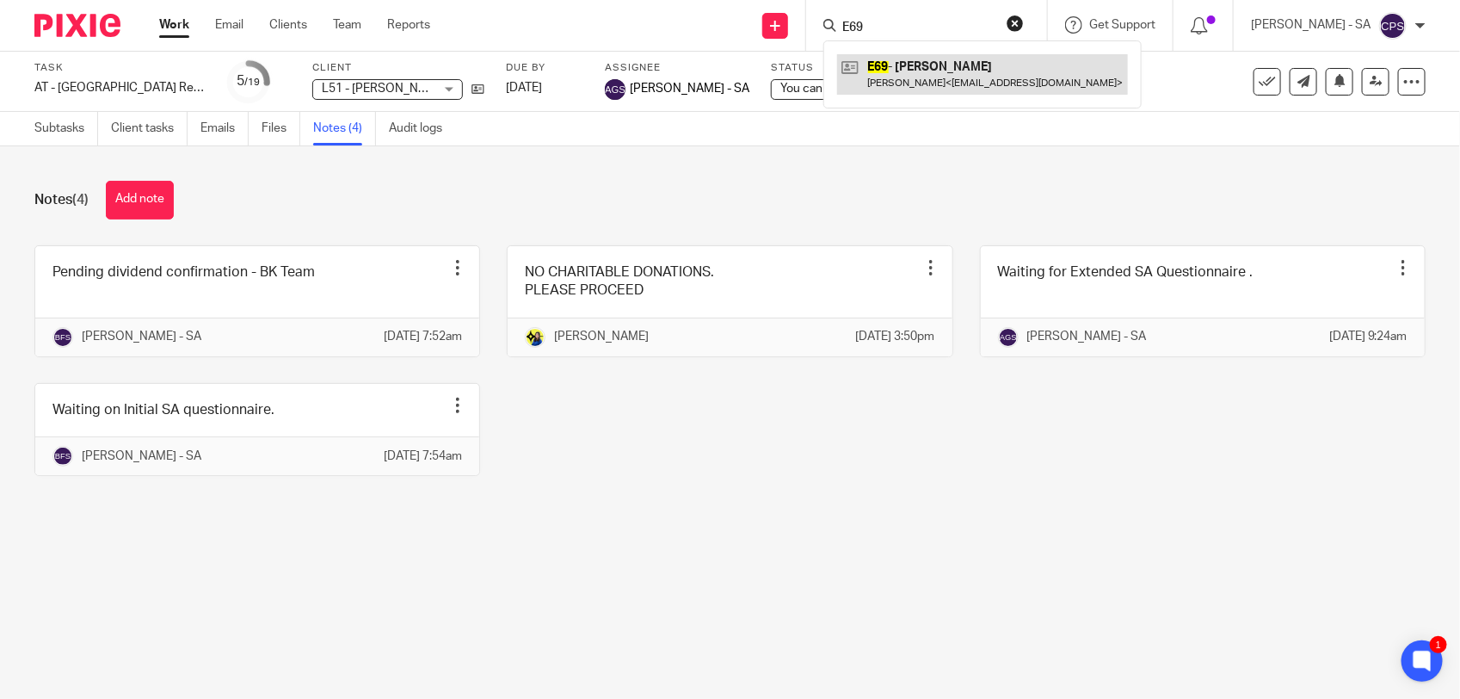
type input "E69"
click at [908, 73] on link at bounding box center [982, 74] width 291 height 40
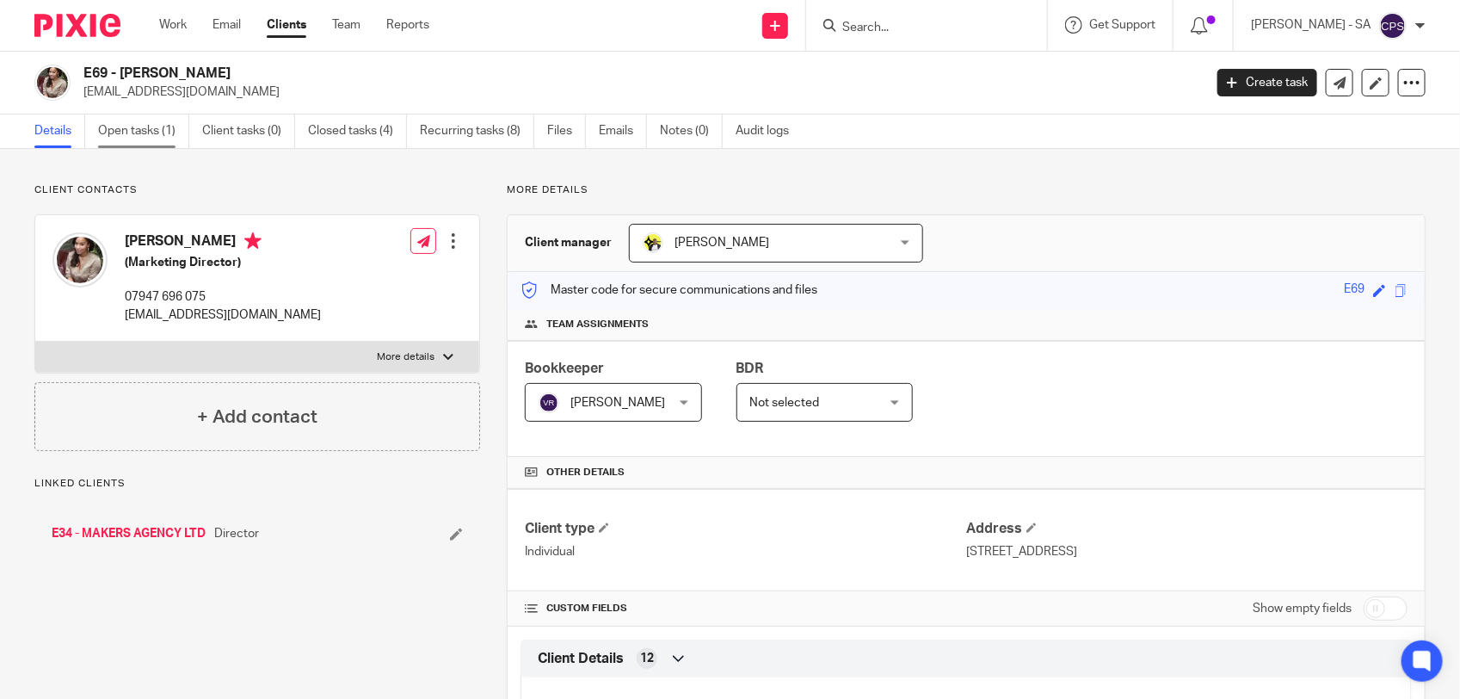
click at [142, 127] on link "Open tasks (1)" at bounding box center [143, 131] width 91 height 34
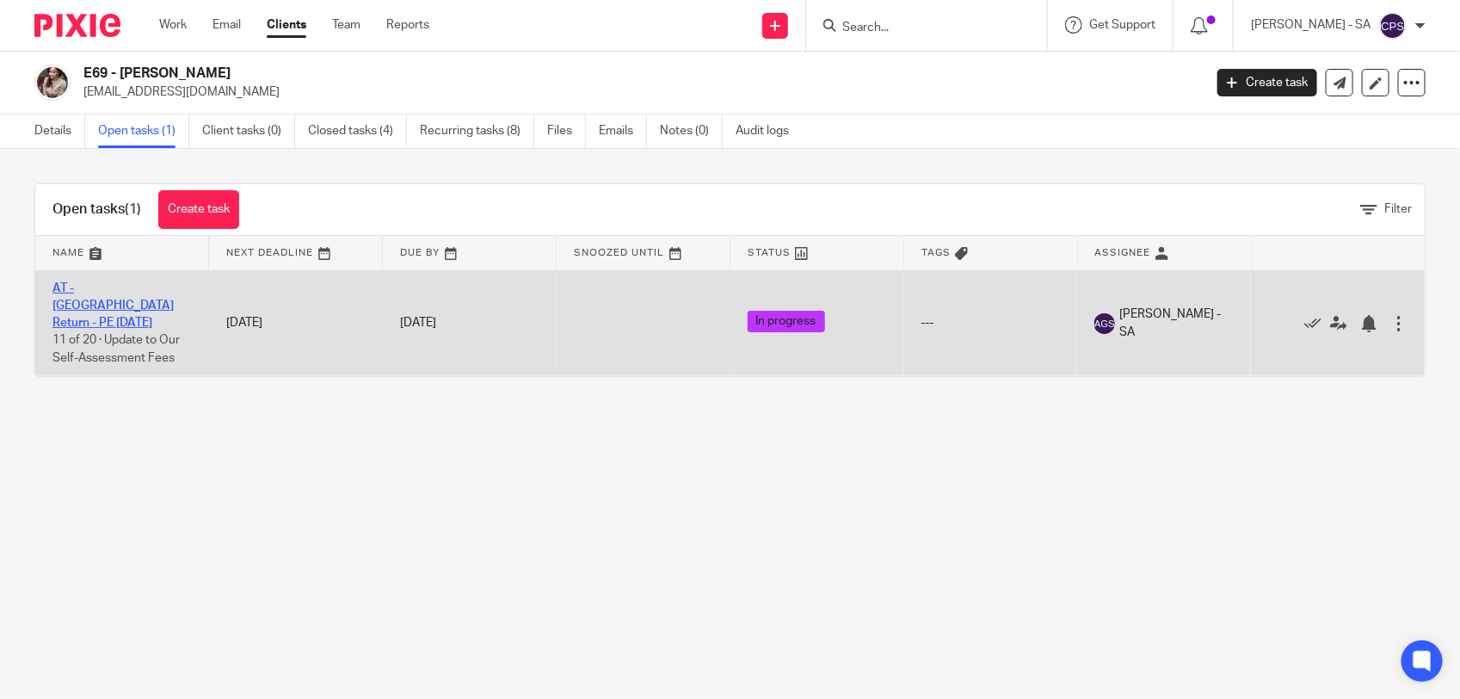
click at [114, 286] on link "AT - [GEOGRAPHIC_DATA] Return - PE [DATE]" at bounding box center [112, 305] width 121 height 47
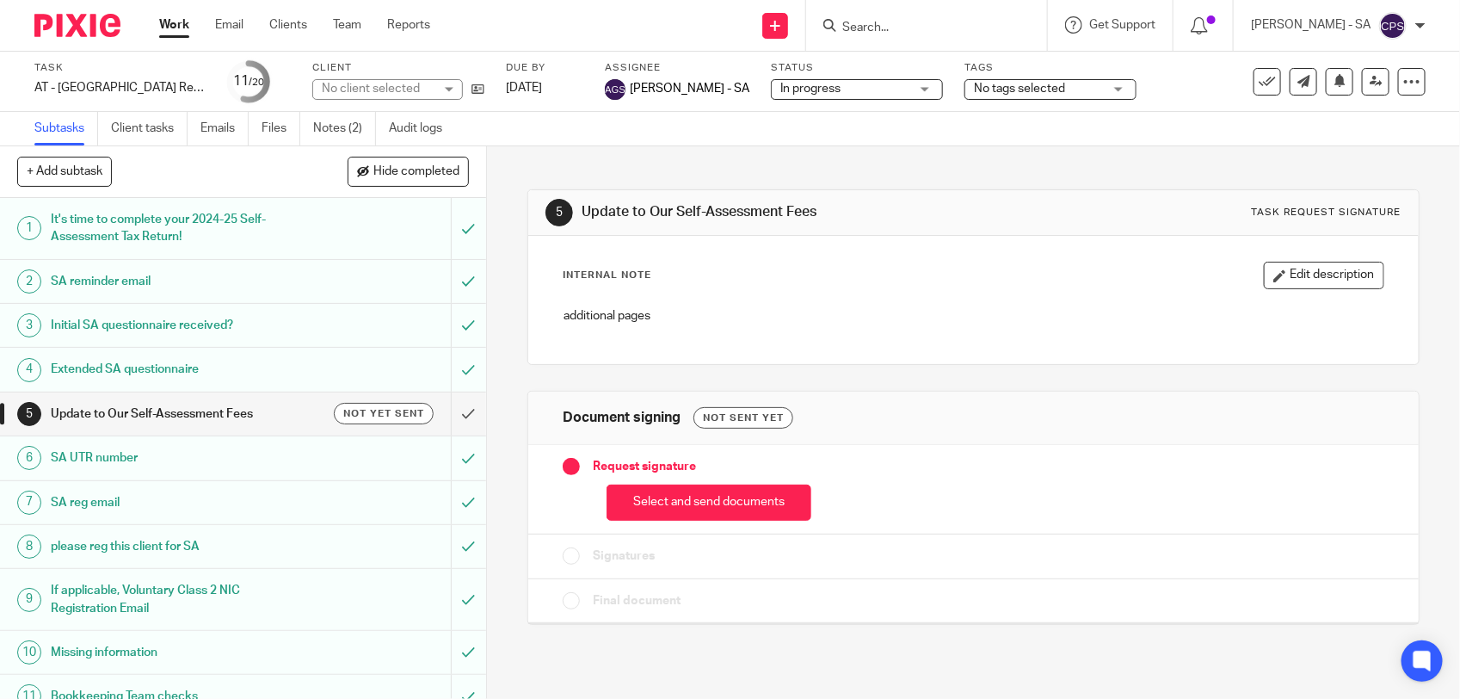
click at [358, 130] on link "Notes (2)" at bounding box center [344, 129] width 63 height 34
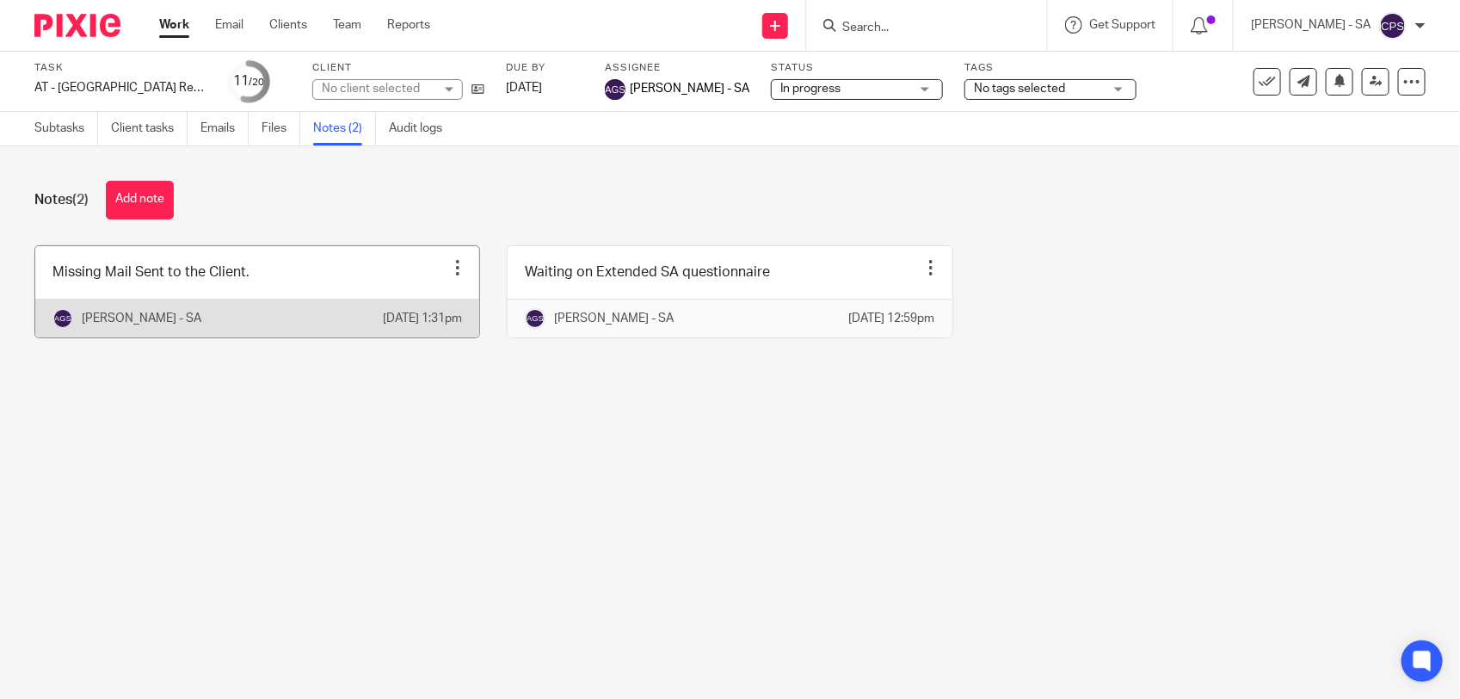
click at [362, 291] on link at bounding box center [257, 291] width 444 height 91
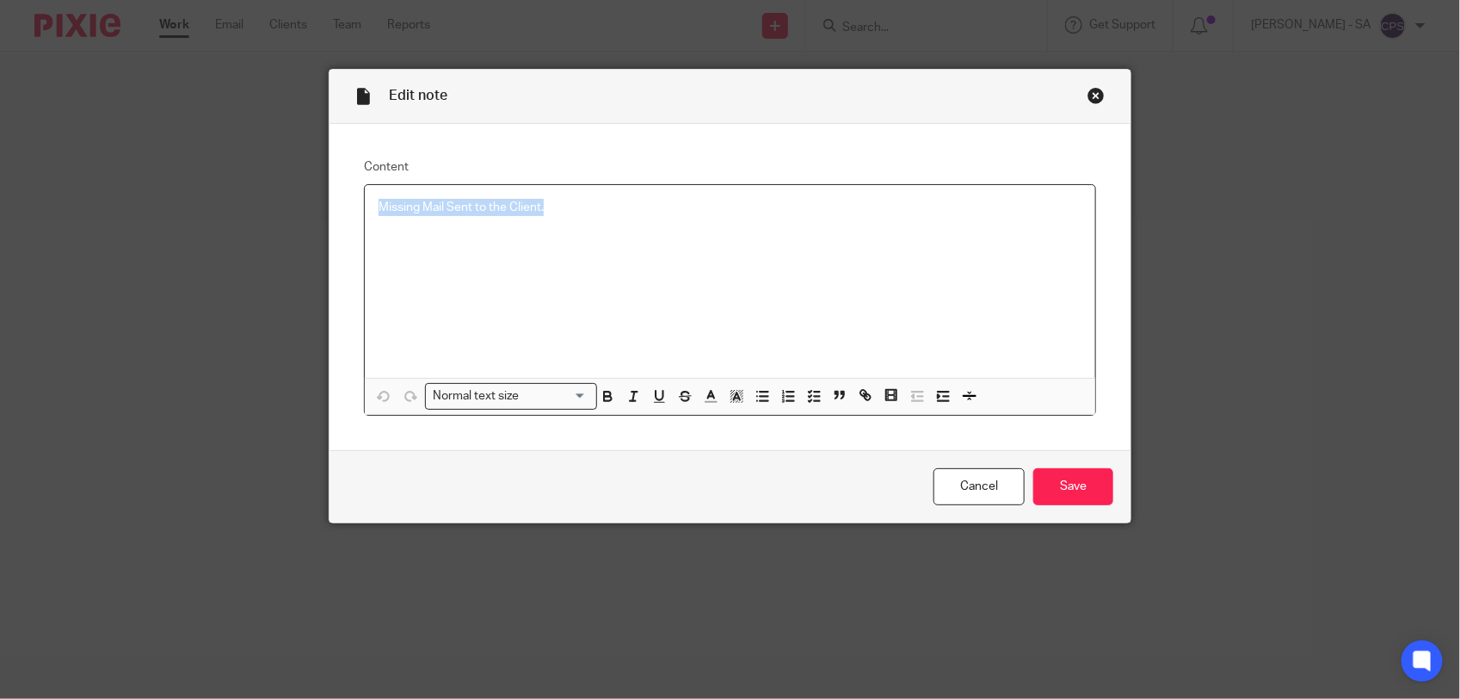
drag, startPoint x: 370, startPoint y: 215, endPoint x: 578, endPoint y: 209, distance: 208.4
click at [578, 209] on p "Missing Mail Sent to the Client." at bounding box center [730, 207] width 703 height 17
click at [806, 392] on icon "button" at bounding box center [813, 395] width 15 height 15
click at [367, 208] on div "Missing Mail Sent to the Client." at bounding box center [730, 281] width 731 height 193
click at [379, 207] on span at bounding box center [387, 207] width 17 height 17
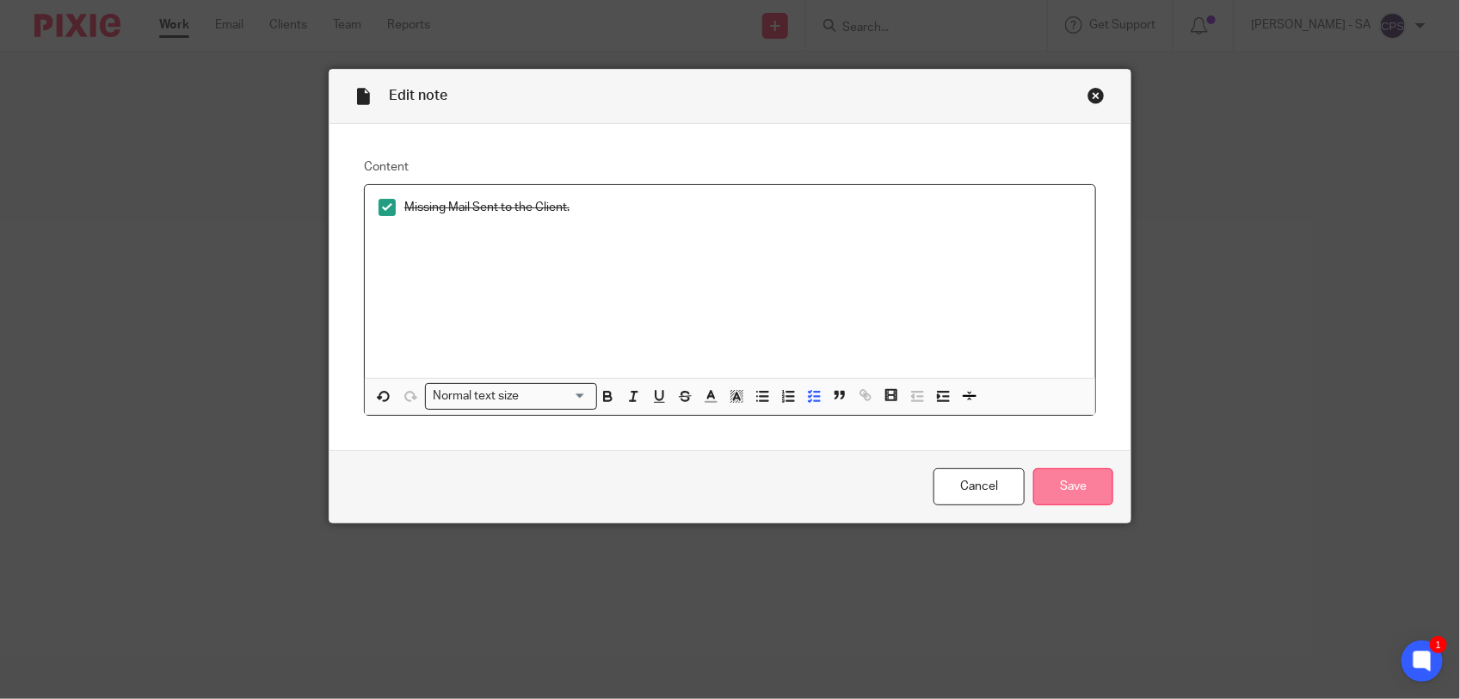
click at [1056, 496] on input "Save" at bounding box center [1074, 486] width 80 height 37
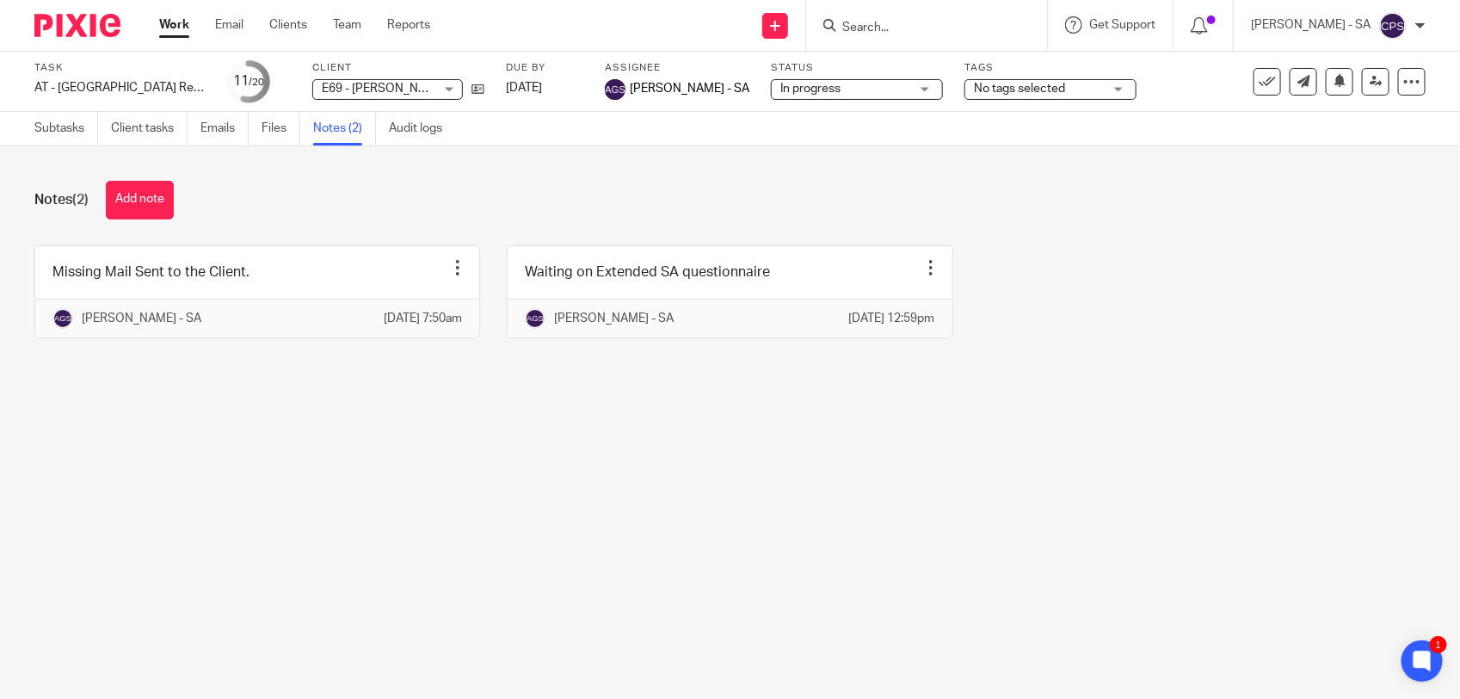
click at [887, 23] on input "Search" at bounding box center [918, 28] width 155 height 15
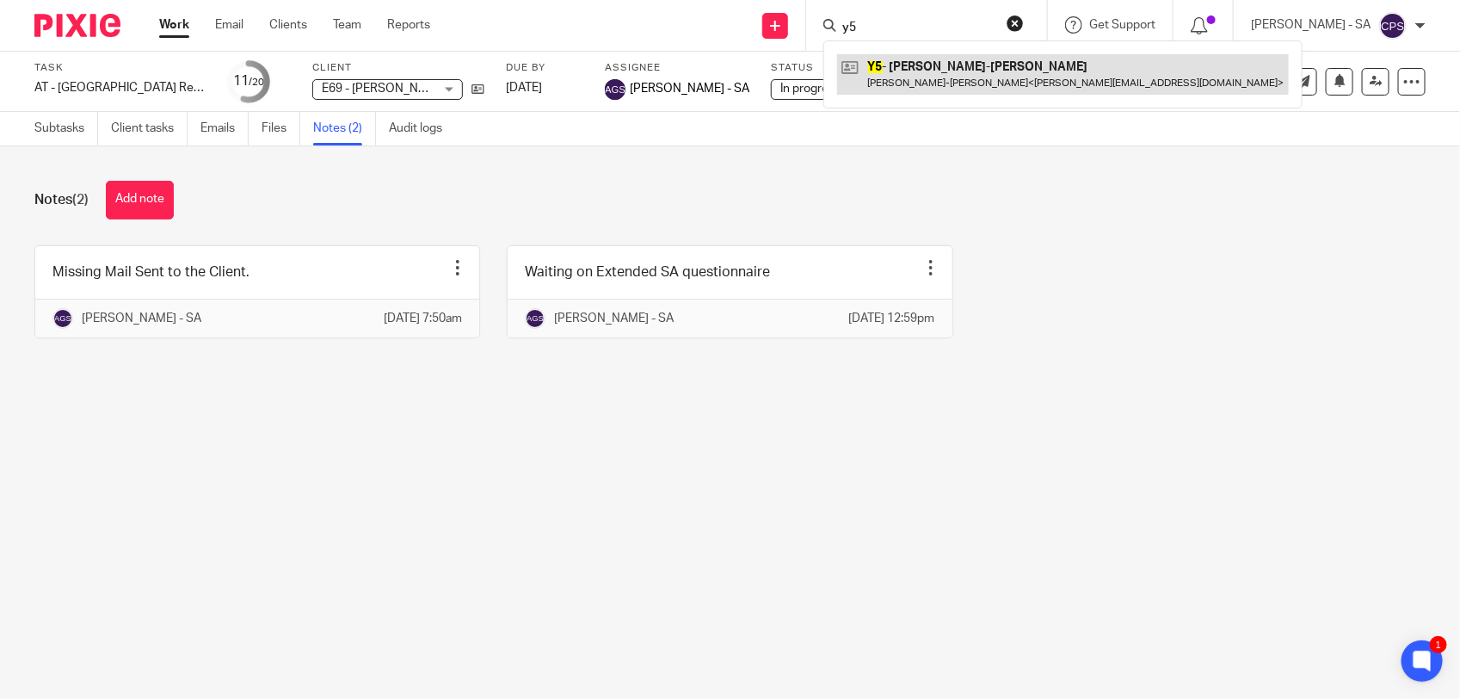
type input "y5"
click at [883, 66] on link at bounding box center [1063, 74] width 452 height 40
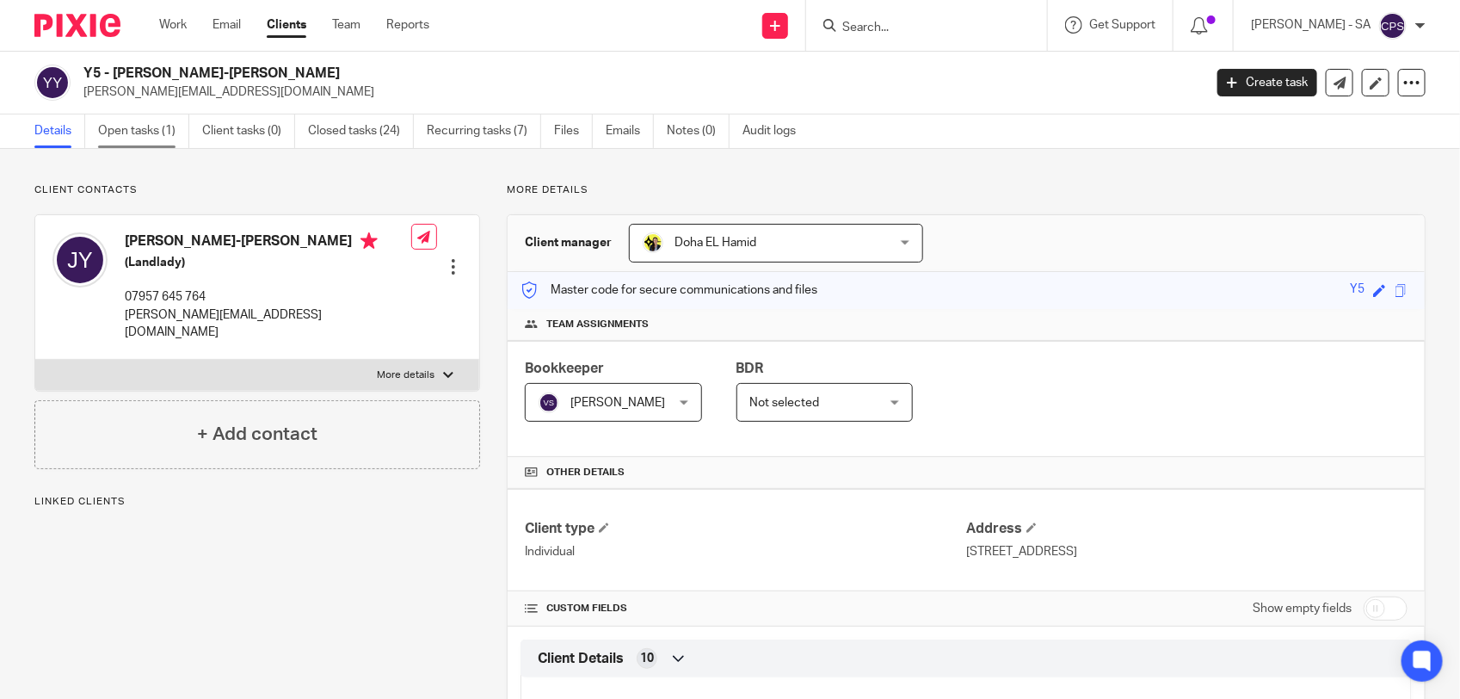
click at [133, 139] on link "Open tasks (1)" at bounding box center [143, 131] width 91 height 34
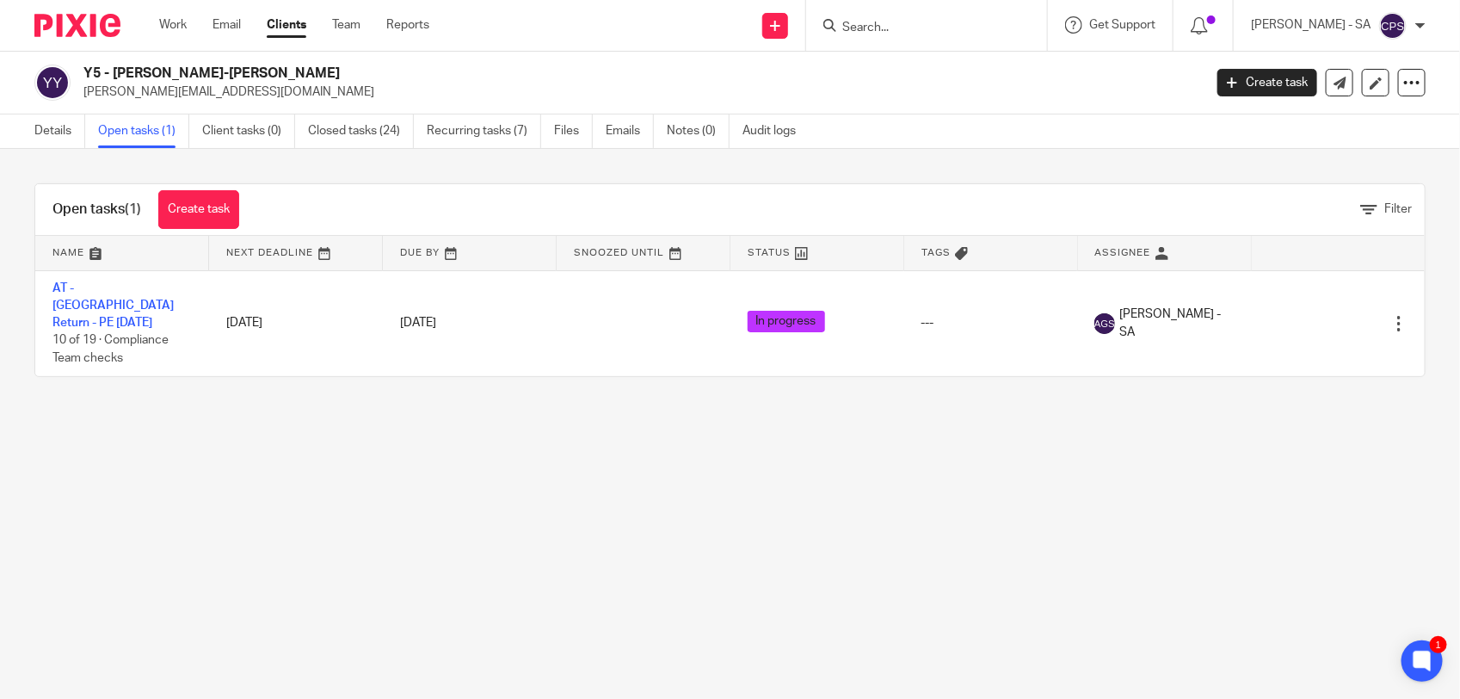
click at [882, 31] on input "Search" at bounding box center [918, 28] width 155 height 15
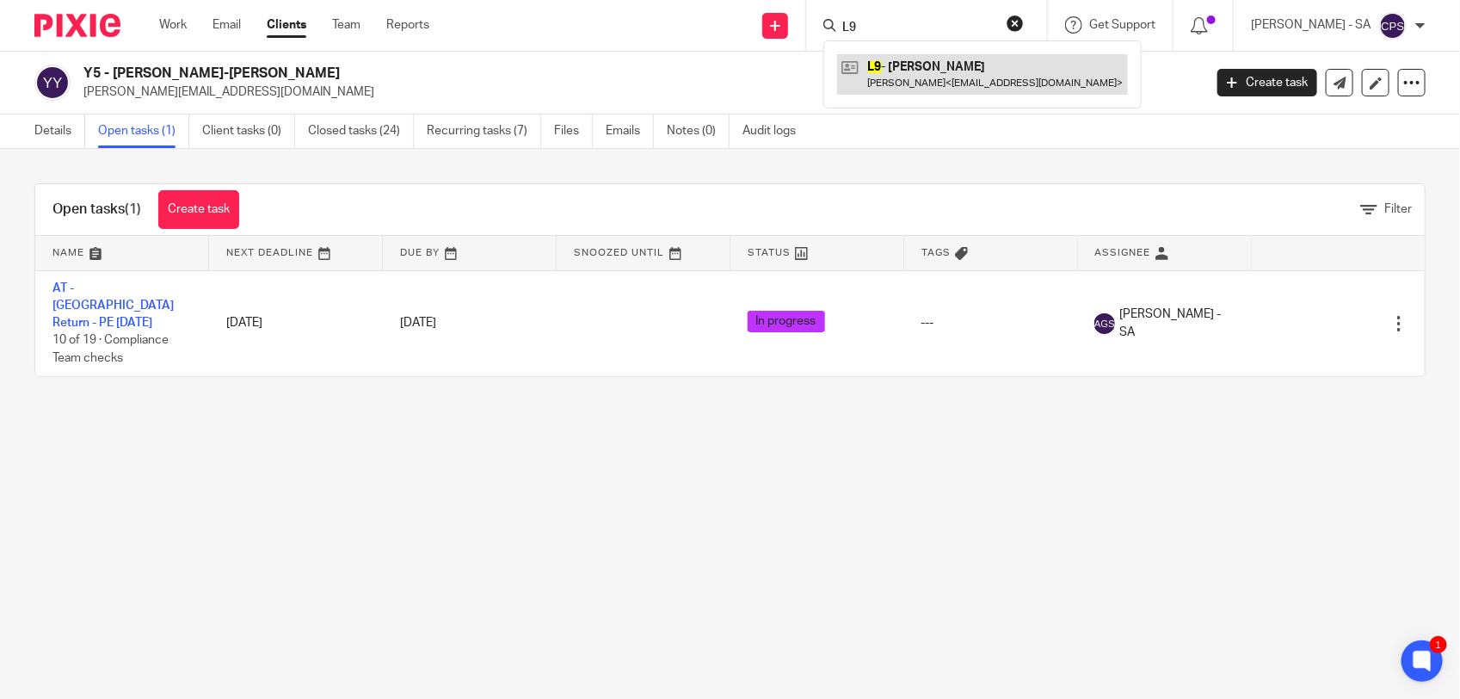
type input "L9"
click at [899, 71] on link at bounding box center [982, 74] width 291 height 40
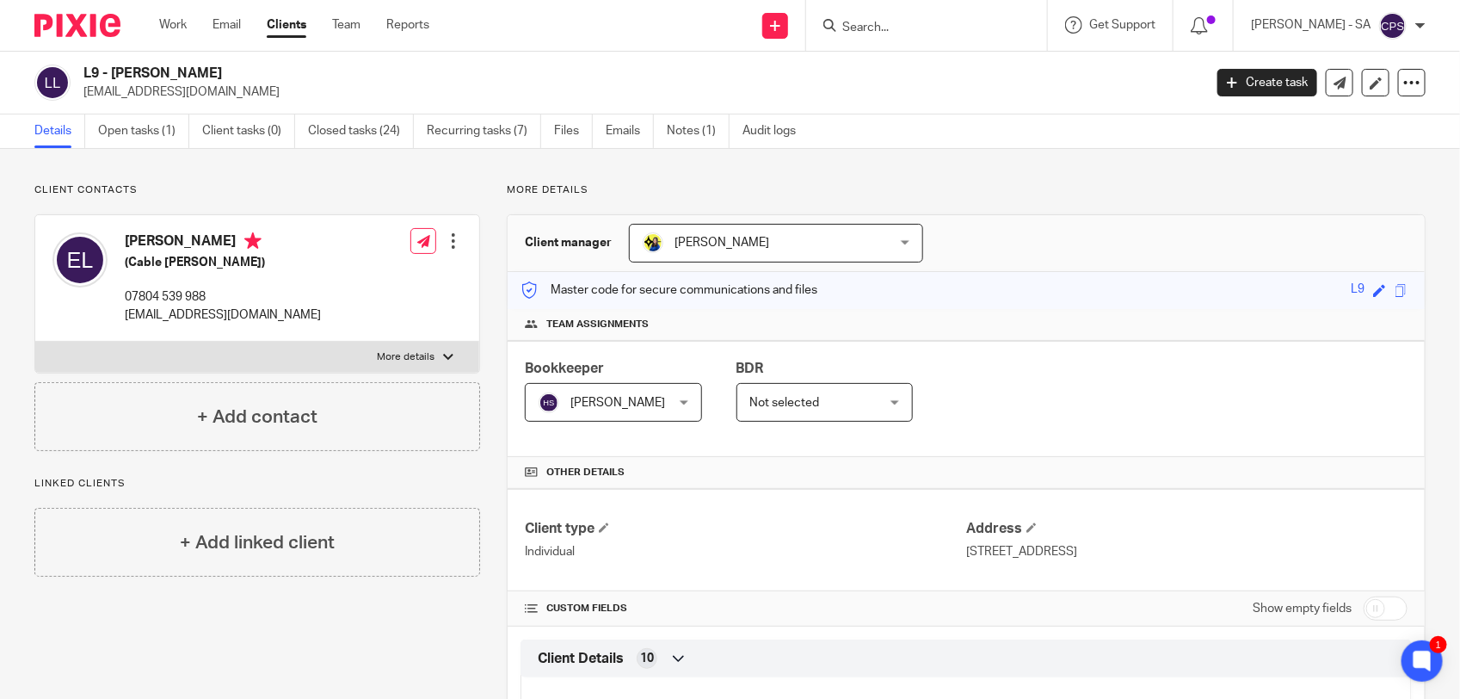
click at [880, 30] on input "Search" at bounding box center [918, 28] width 155 height 15
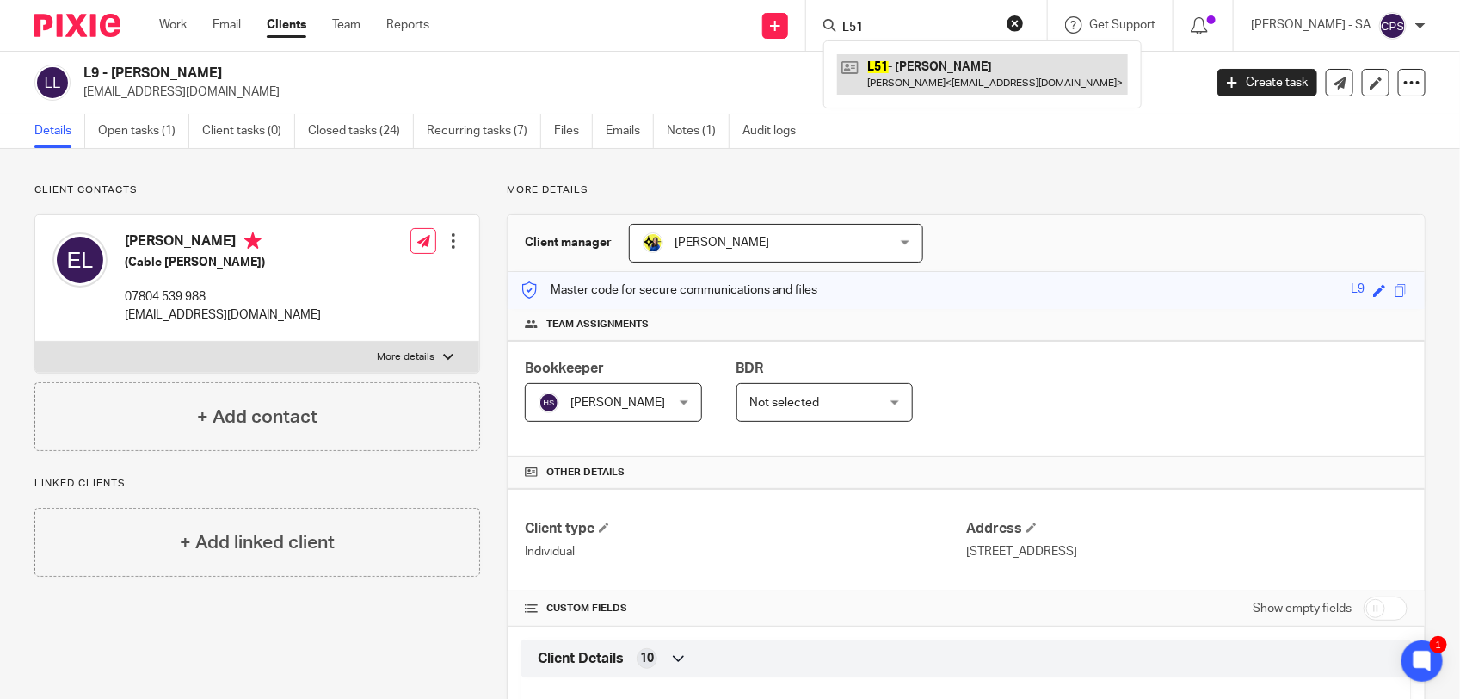
type input "L51"
click at [925, 83] on link at bounding box center [982, 74] width 291 height 40
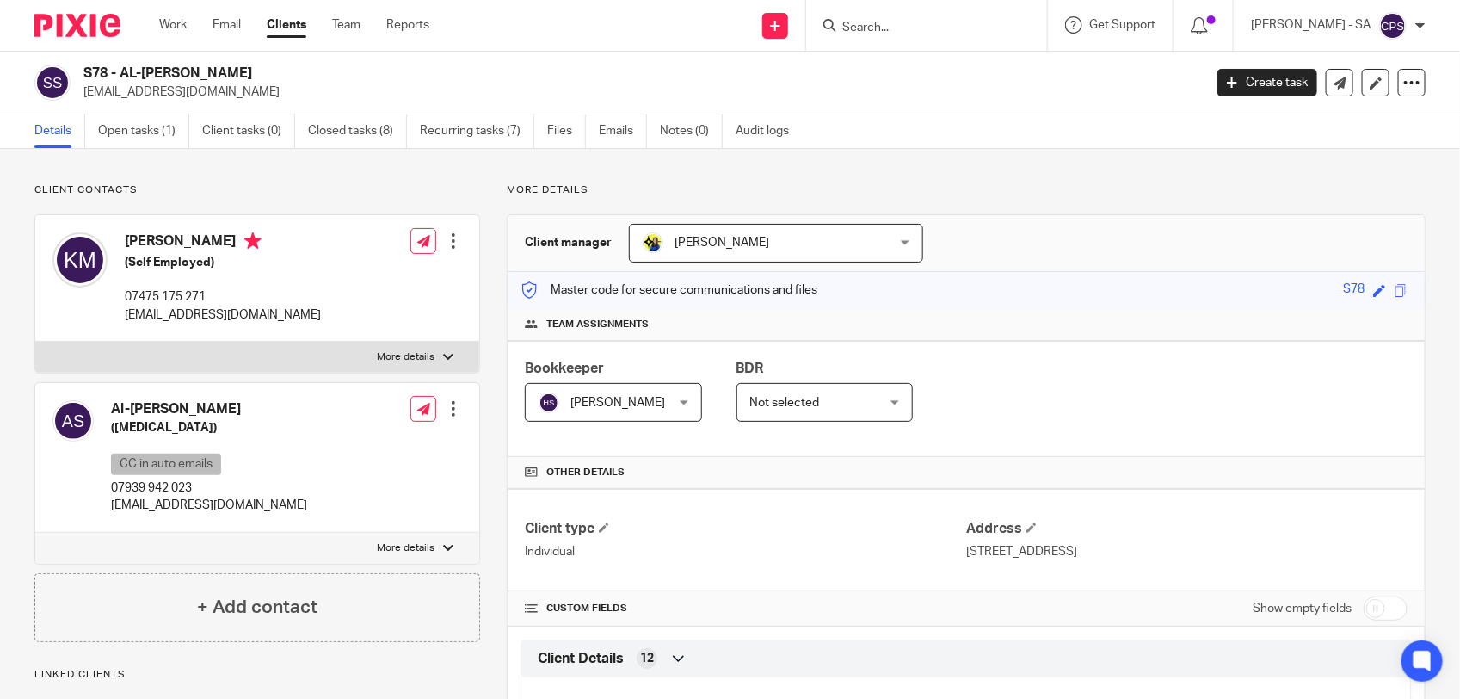
click at [126, 130] on link "Open tasks (1)" at bounding box center [143, 131] width 91 height 34
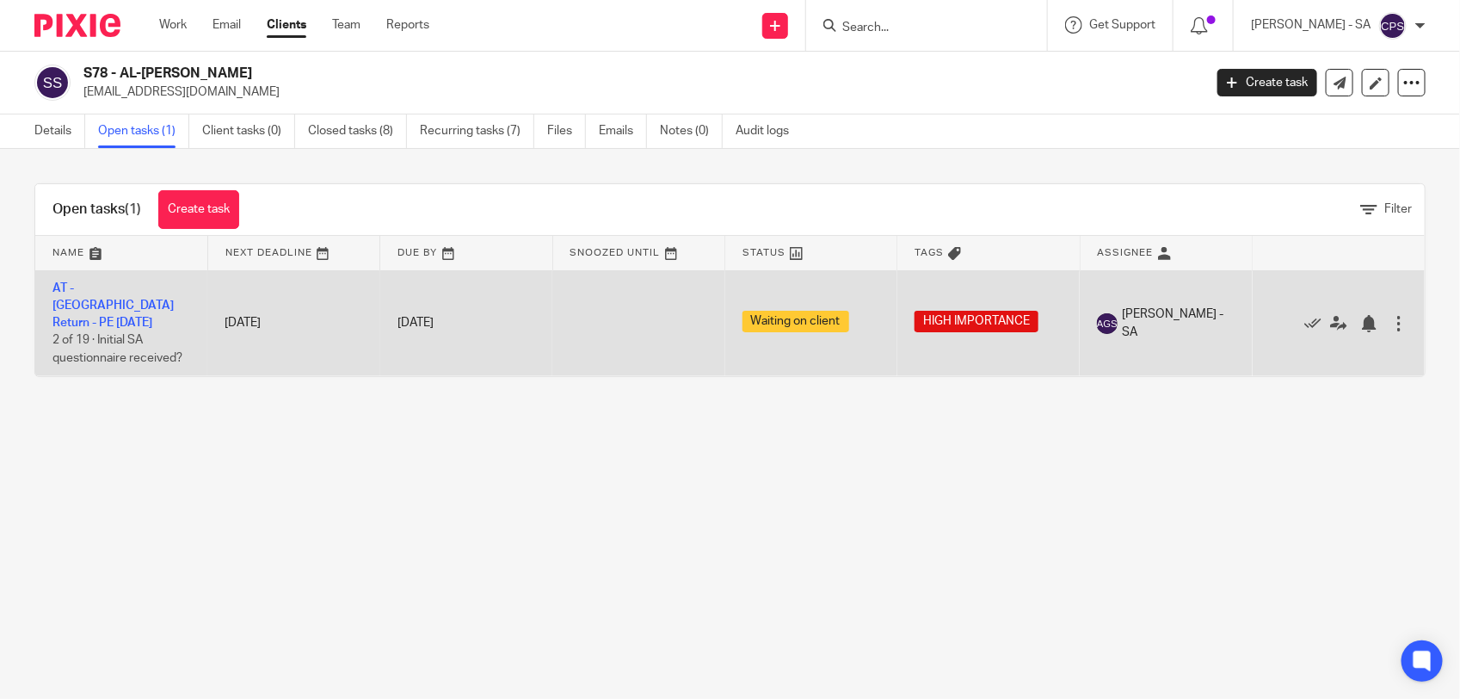
click at [134, 280] on td "AT - [GEOGRAPHIC_DATA] Return - PE [DATE] 2 of 19 · Initial SA questionnaire re…" at bounding box center [121, 323] width 172 height 106
click at [132, 282] on link "AT - [GEOGRAPHIC_DATA] Return - PE [DATE]" at bounding box center [112, 305] width 121 height 47
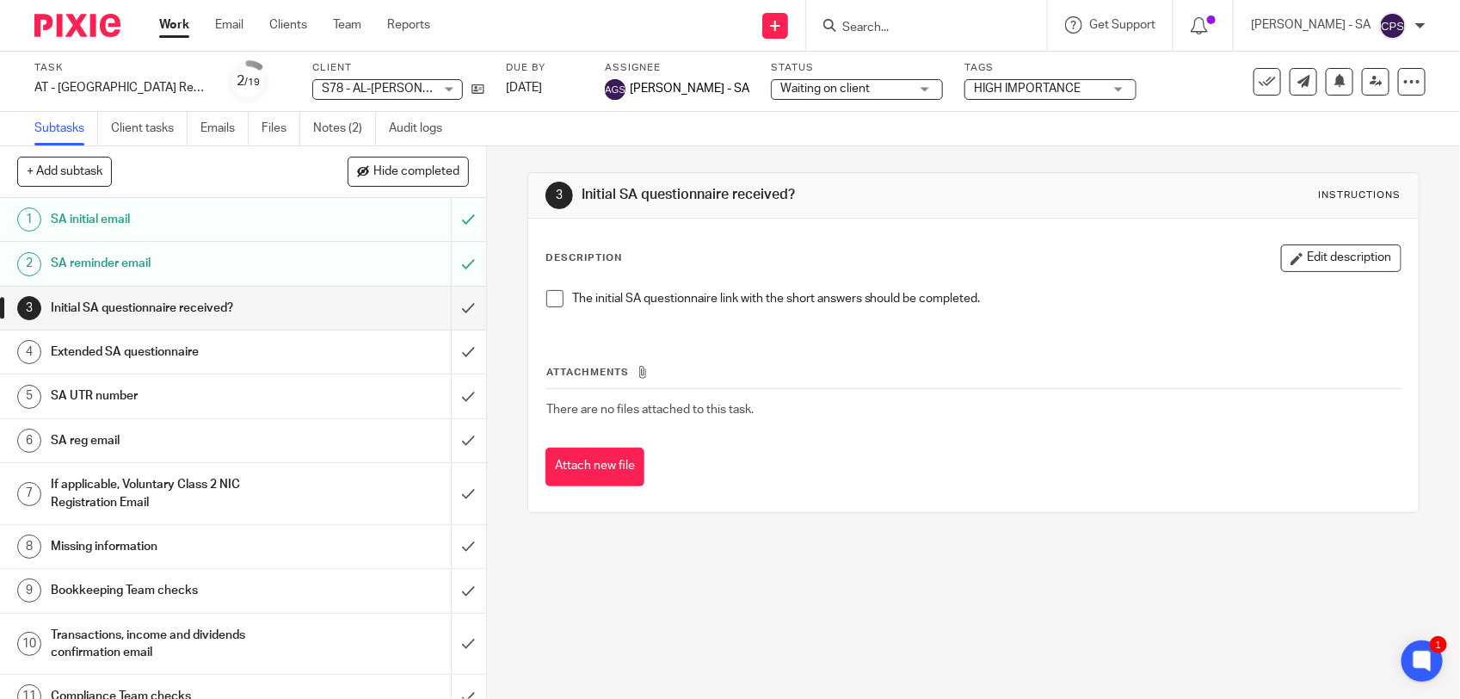
click at [806, 86] on span "Waiting on client" at bounding box center [826, 89] width 90 height 12
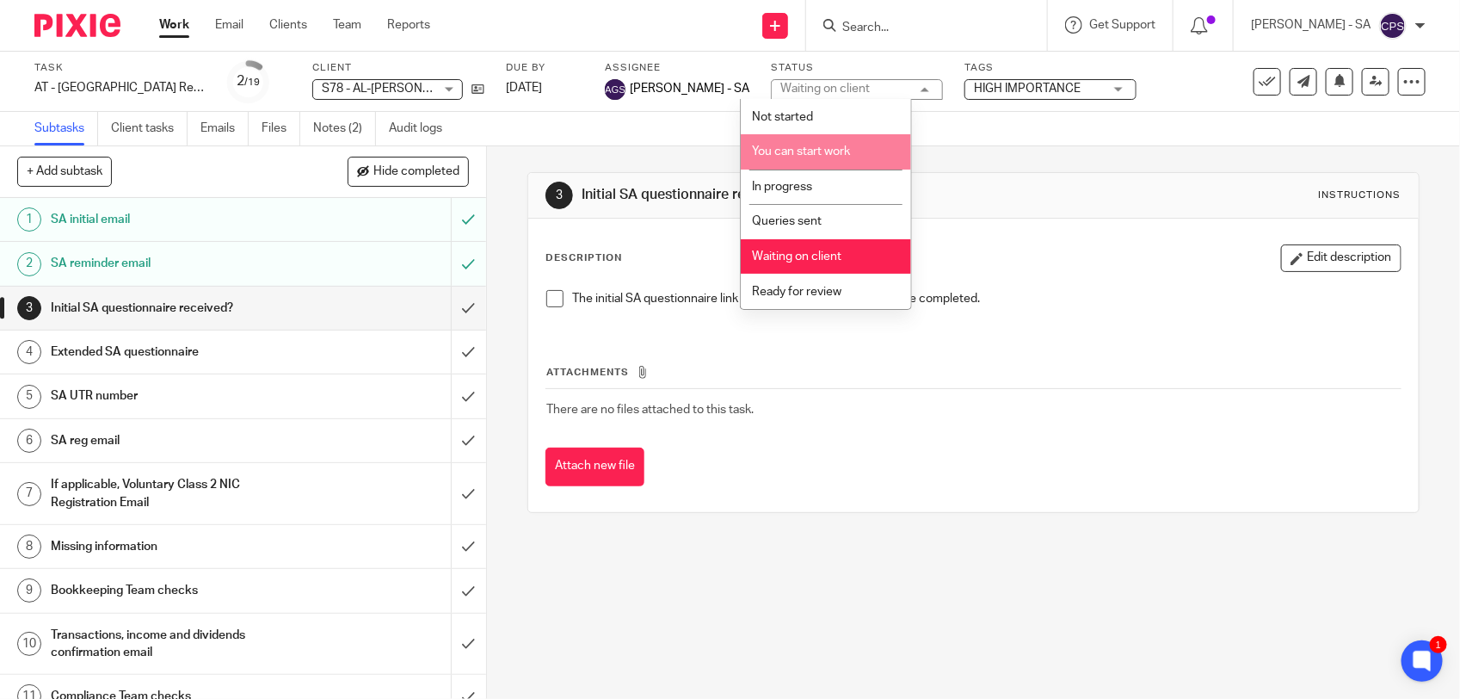
click at [805, 151] on span "You can start work" at bounding box center [801, 151] width 98 height 12
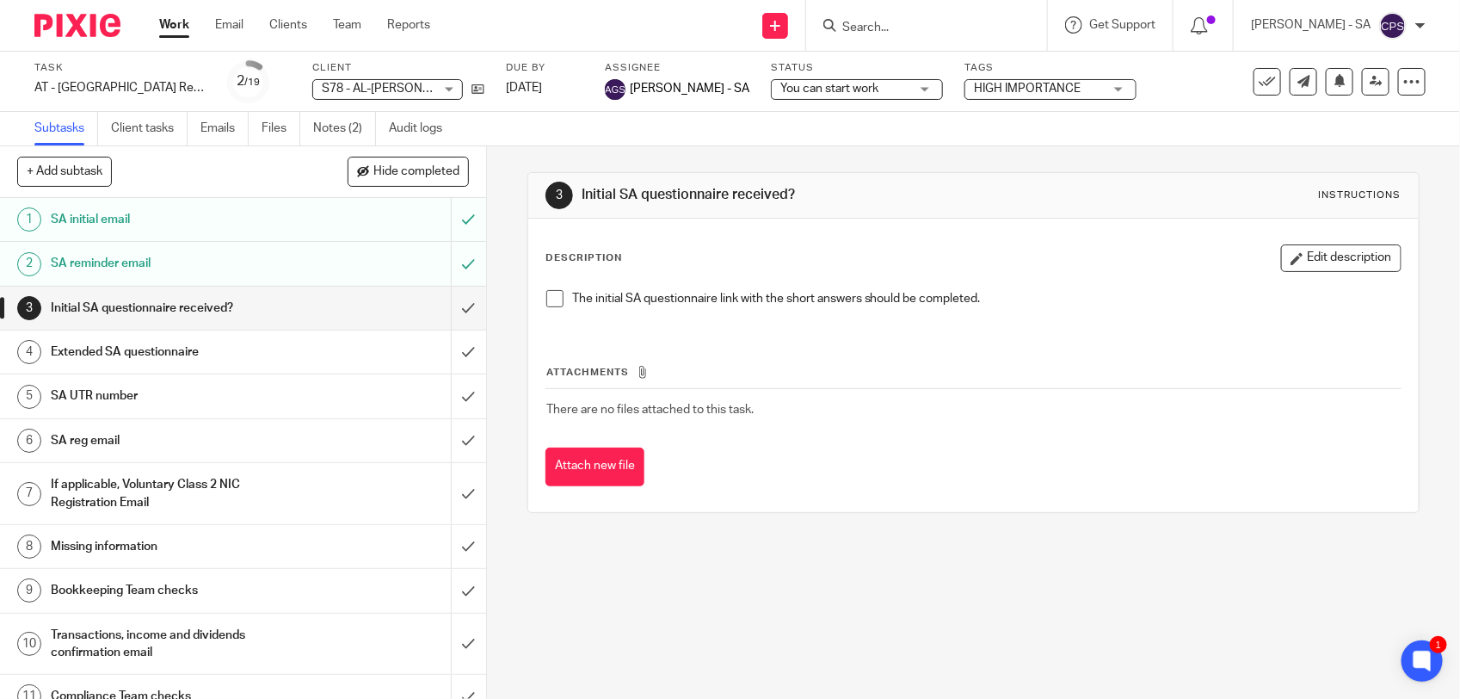
click at [549, 301] on span at bounding box center [555, 298] width 17 height 17
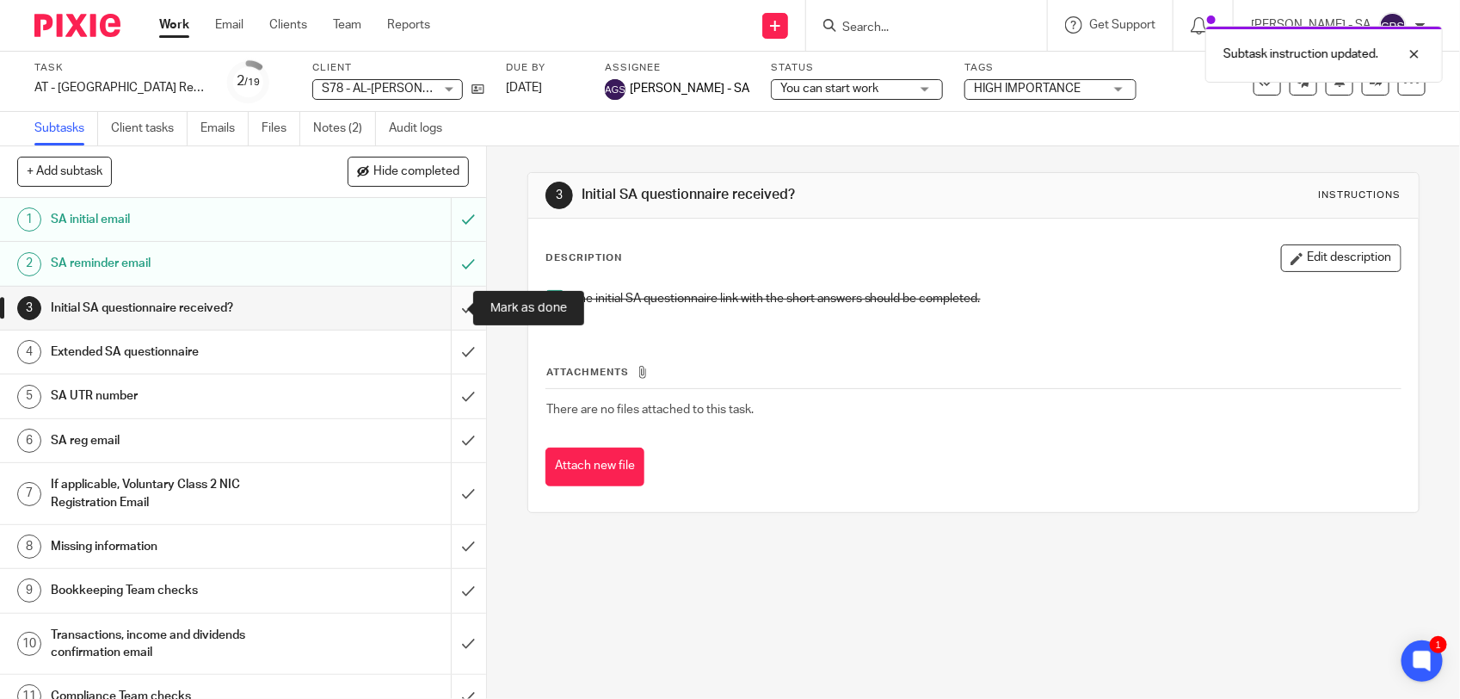
click at [446, 303] on input "submit" at bounding box center [243, 308] width 486 height 43
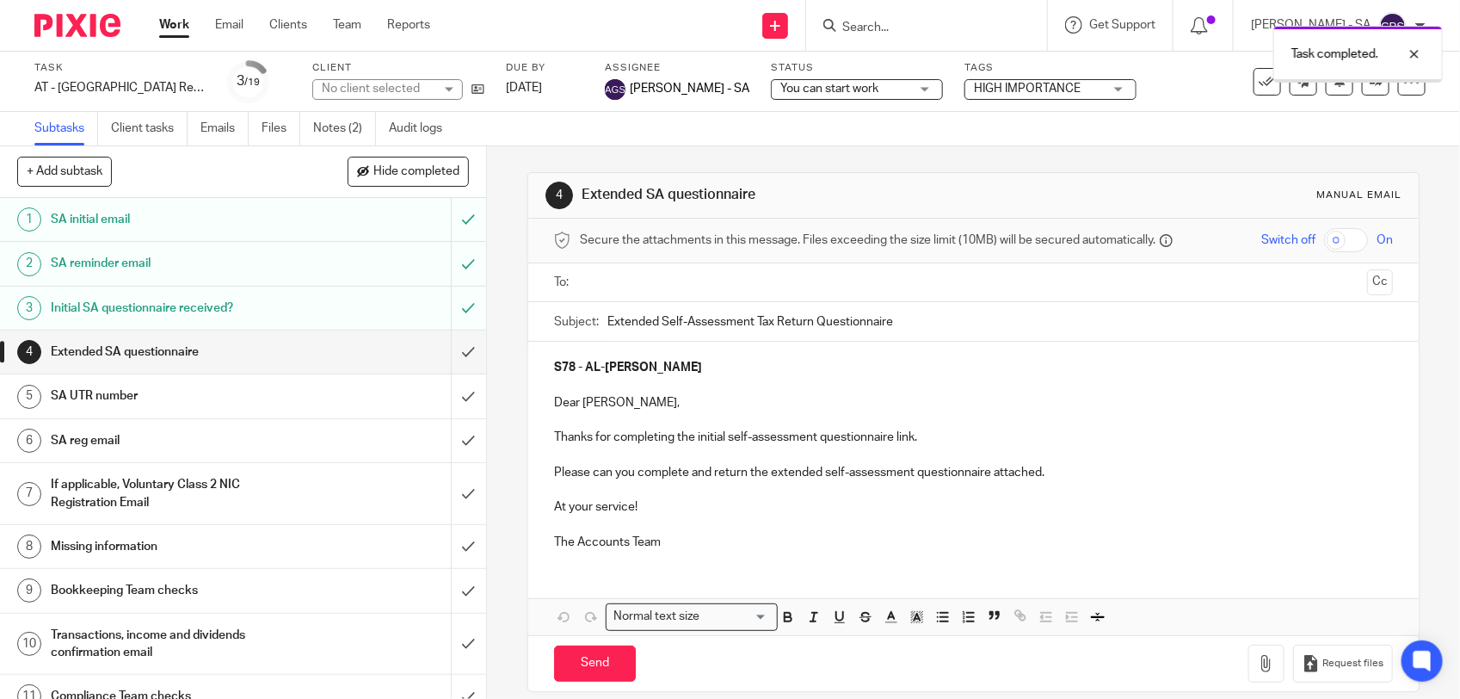
click at [340, 131] on link "Notes (2)" at bounding box center [344, 129] width 63 height 34
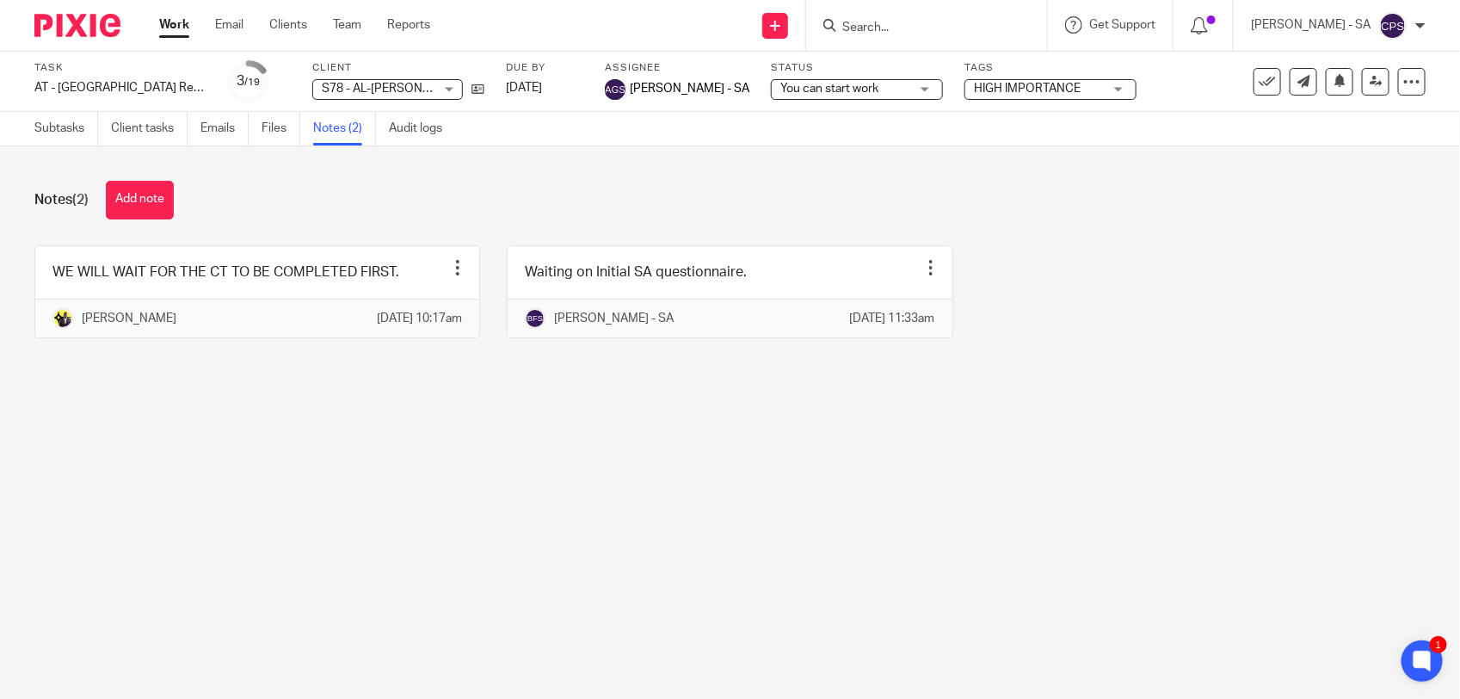
click at [828, 86] on span "You can start work" at bounding box center [830, 89] width 98 height 12
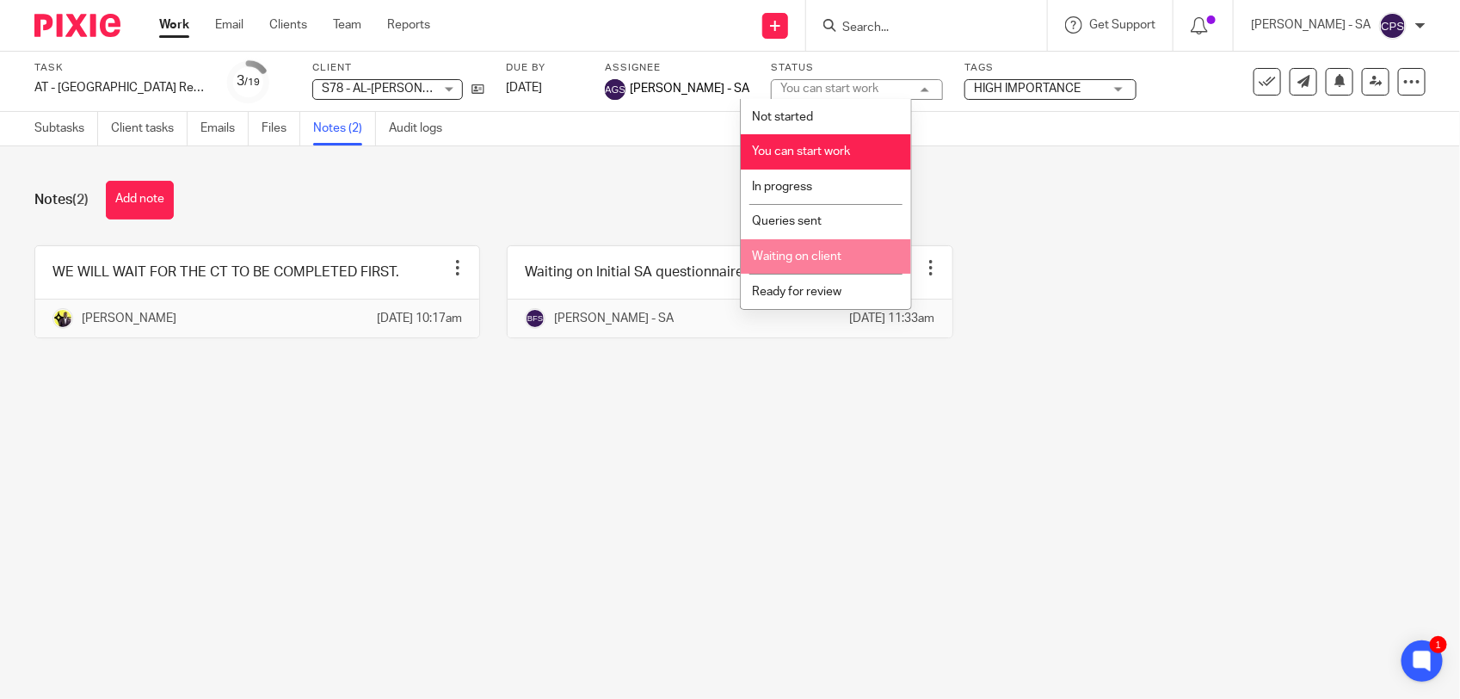
click at [784, 259] on span "Waiting on client" at bounding box center [797, 256] width 90 height 12
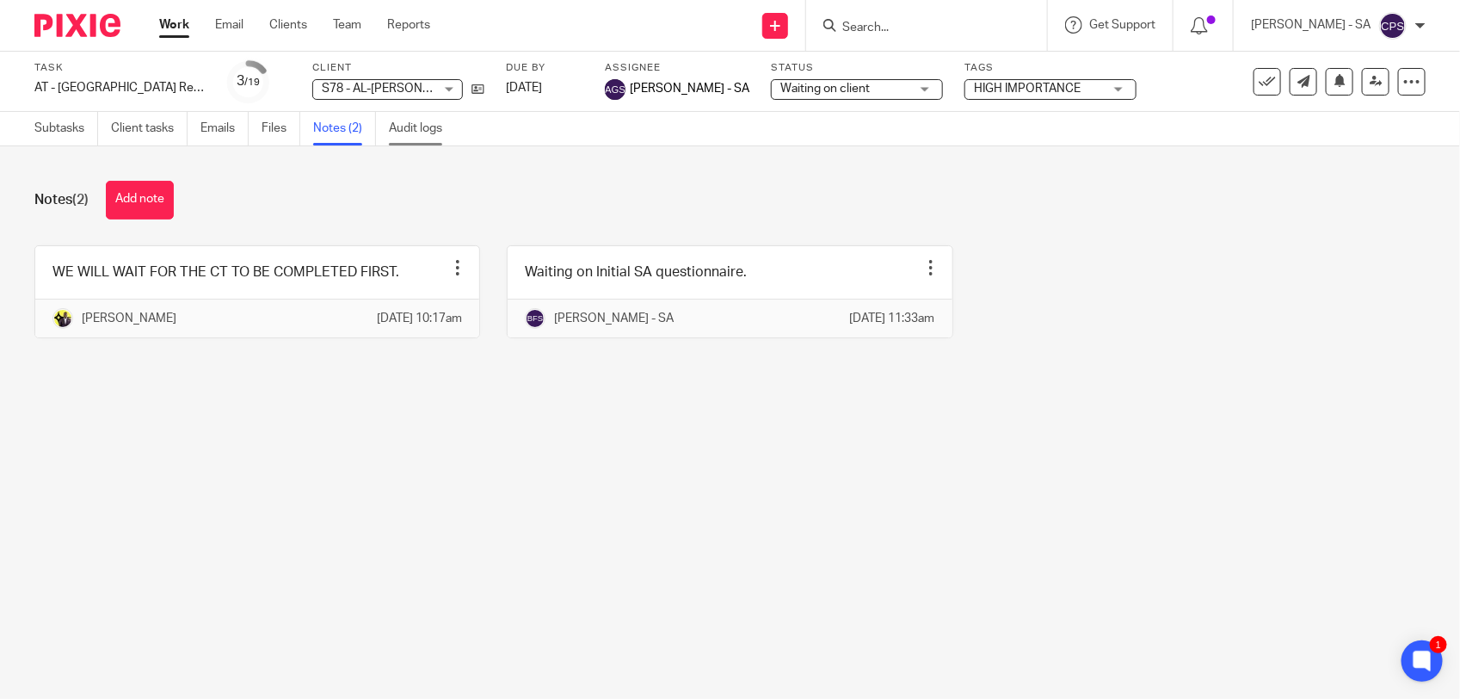
click at [393, 135] on link "Audit logs" at bounding box center [422, 129] width 66 height 34
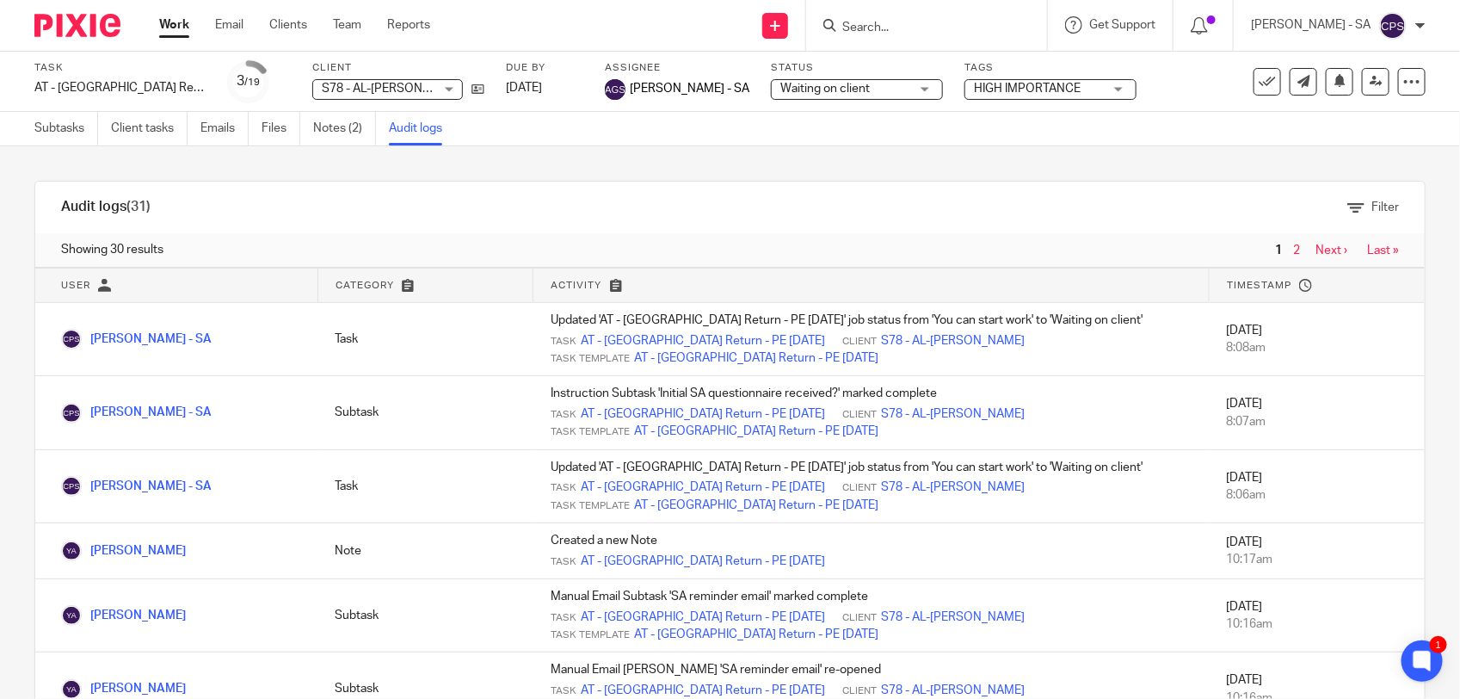
click at [867, 28] on input "Search" at bounding box center [918, 28] width 155 height 15
paste input "Victoria"
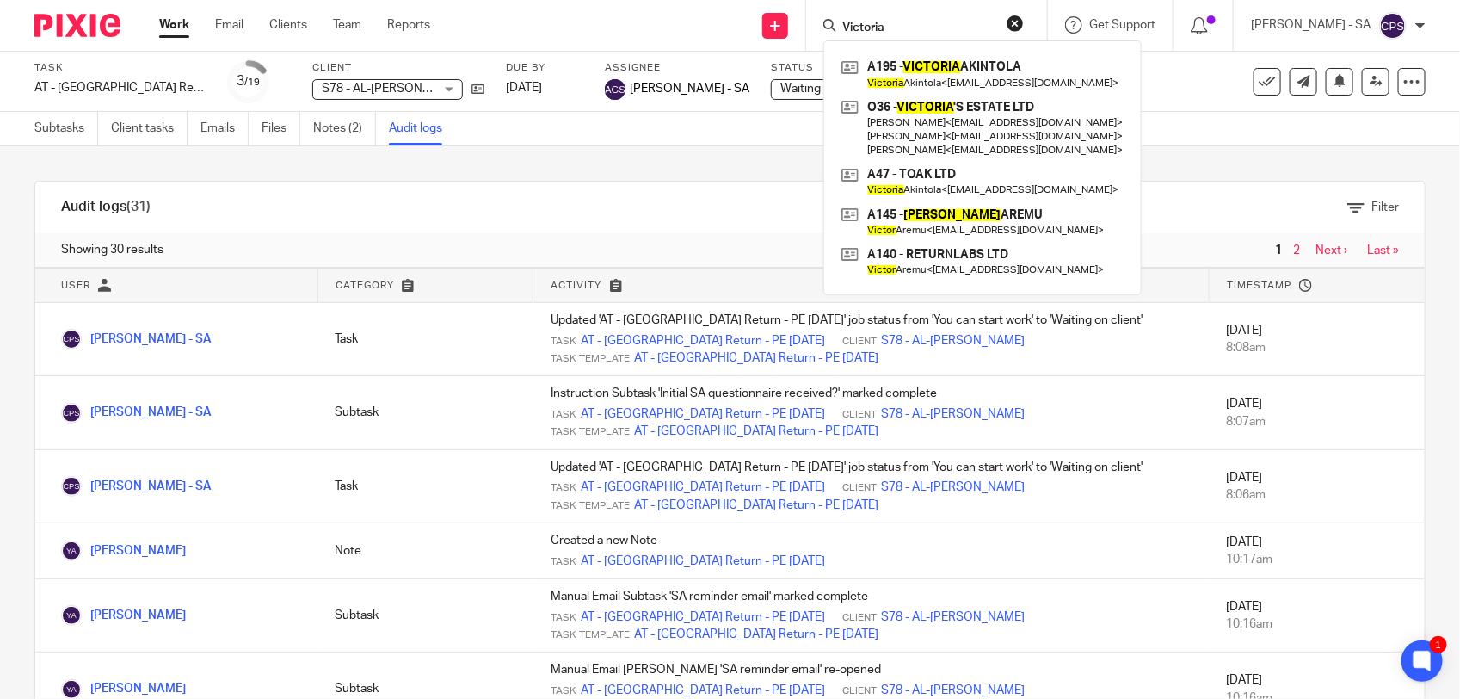
drag, startPoint x: 926, startPoint y: 28, endPoint x: 841, endPoint y: 27, distance: 85.2
click at [841, 27] on div "Victoria" at bounding box center [924, 26] width 201 height 22
paste input "Seachange"
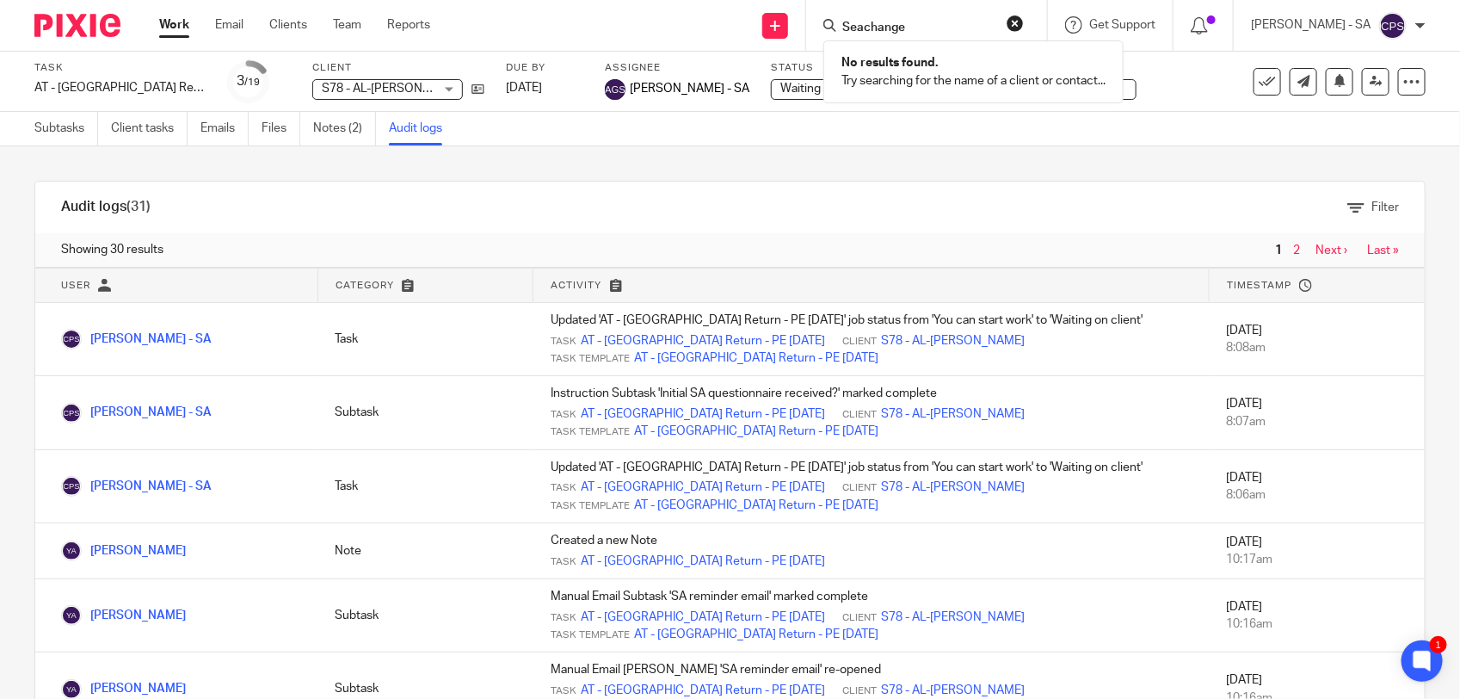
click at [861, 28] on input "Seachange" at bounding box center [918, 28] width 155 height 15
type input "eachange"
click at [1024, 23] on button "reset" at bounding box center [1015, 23] width 17 height 17
click at [912, 21] on input "Search" at bounding box center [918, 28] width 155 height 15
paste input "Qie"
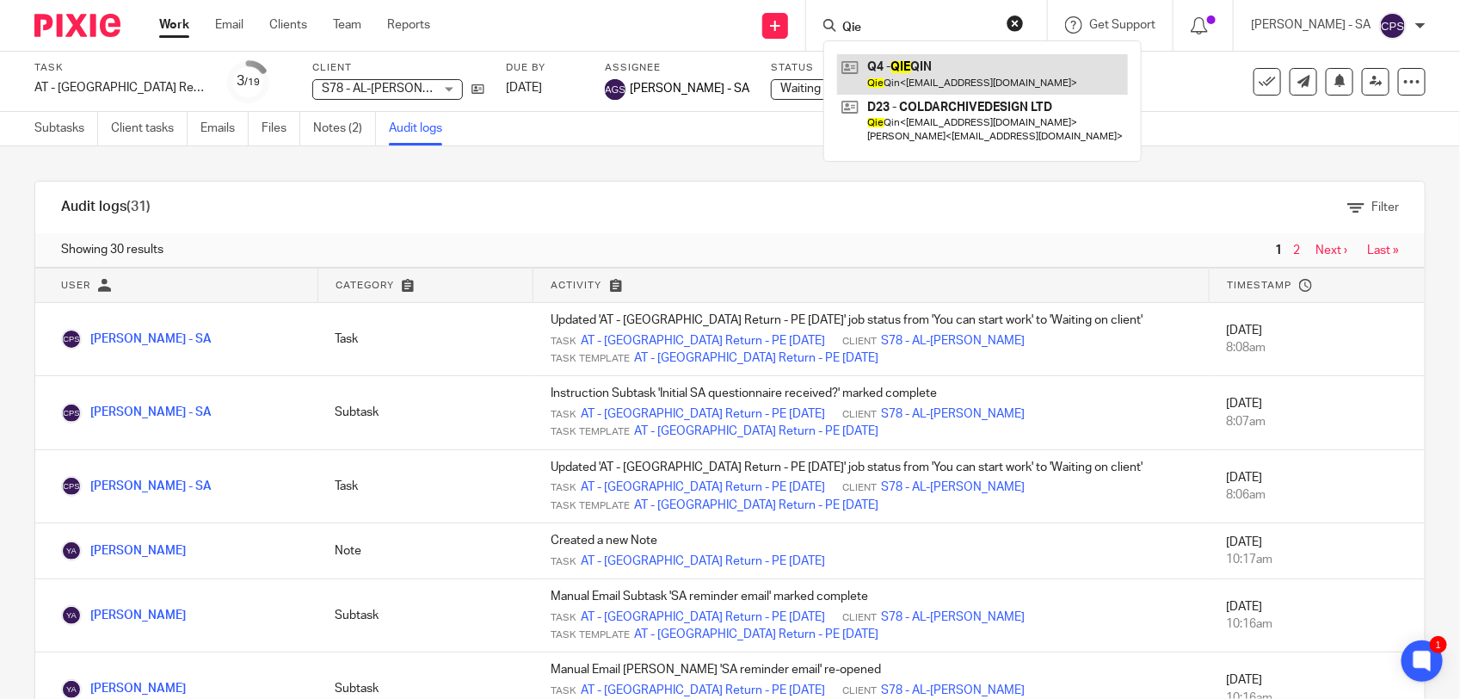
type input "Qie"
click at [936, 74] on link at bounding box center [982, 74] width 291 height 40
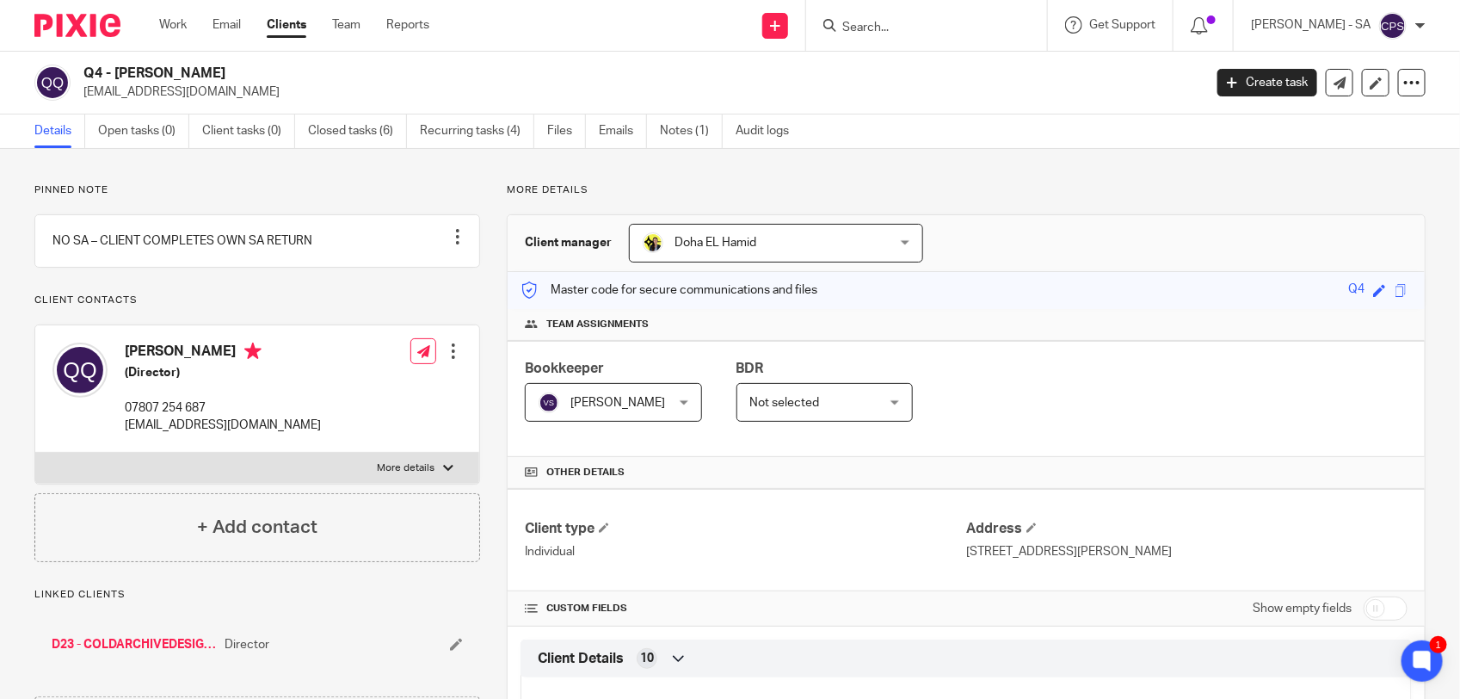
click at [953, 26] on input "Search" at bounding box center [918, 28] width 155 height 15
paste input "[PERSON_NAME]"
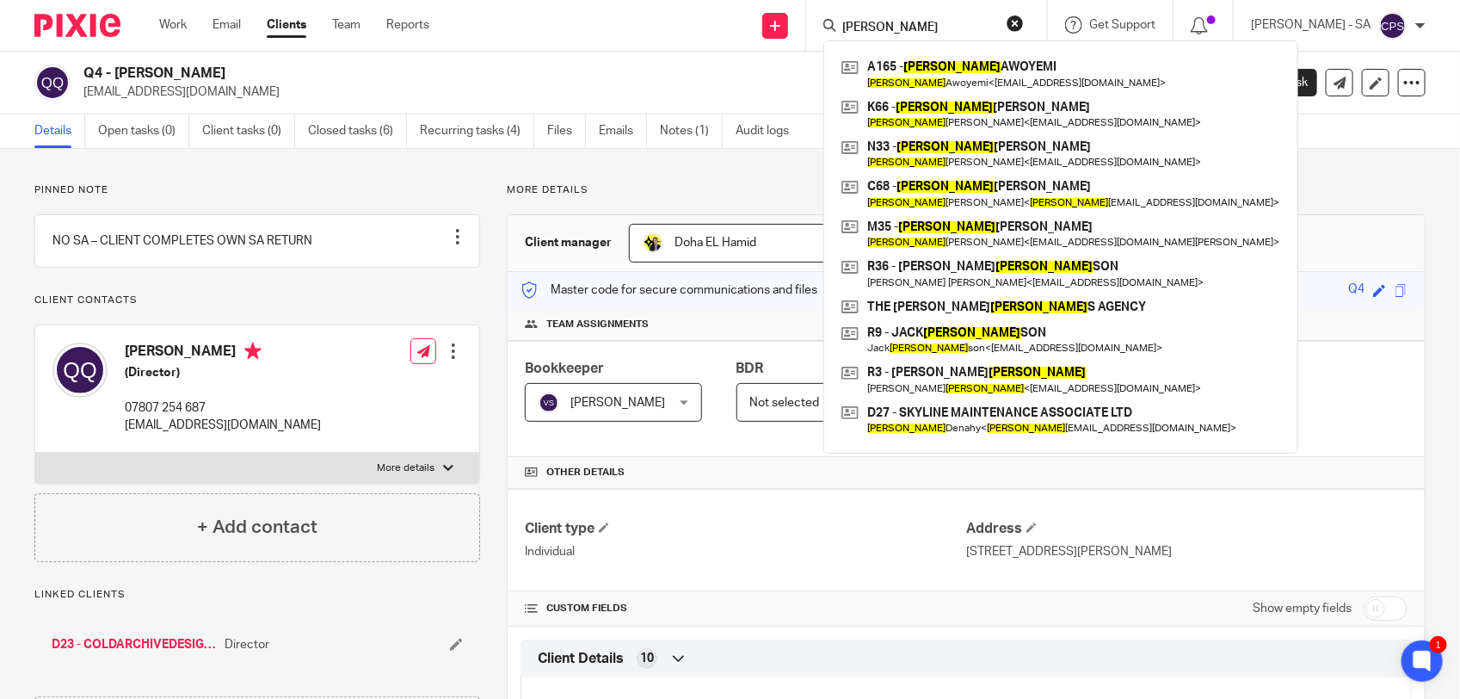
type input "[PERSON_NAME]"
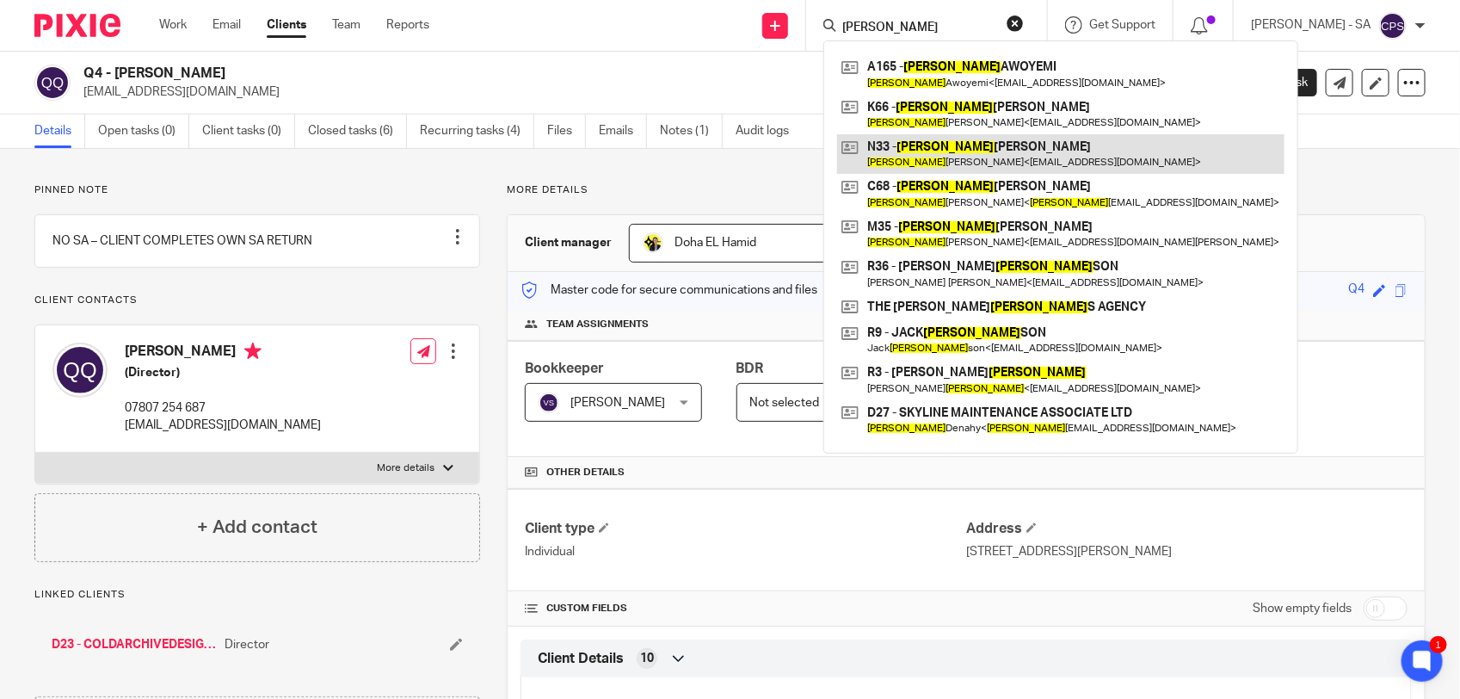
click at [1034, 151] on link at bounding box center [1061, 154] width 448 height 40
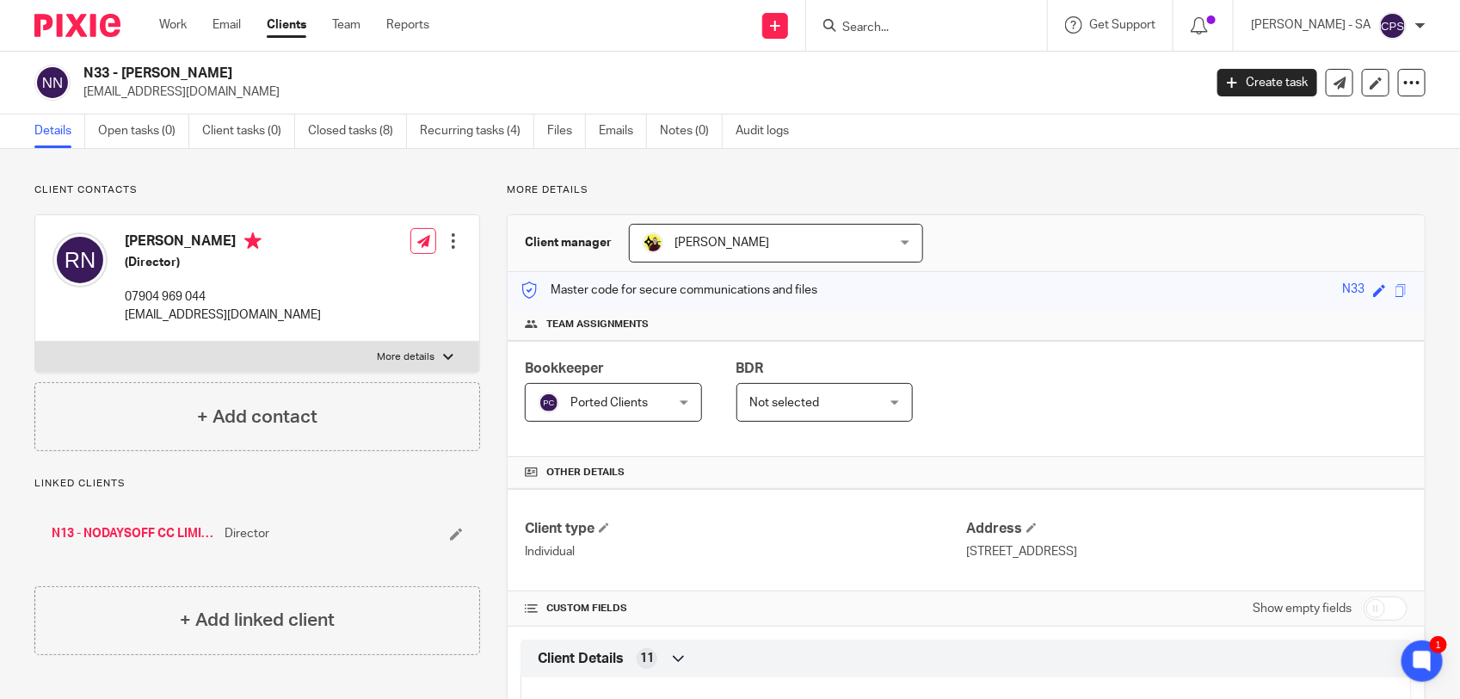
drag, startPoint x: 82, startPoint y: 71, endPoint x: 306, endPoint y: 75, distance: 224.7
click at [306, 75] on div "N33 - [PERSON_NAME] [EMAIL_ADDRESS][DOMAIN_NAME]" at bounding box center [613, 83] width 1158 height 36
click at [908, 28] on input "Search" at bounding box center [918, 28] width 155 height 15
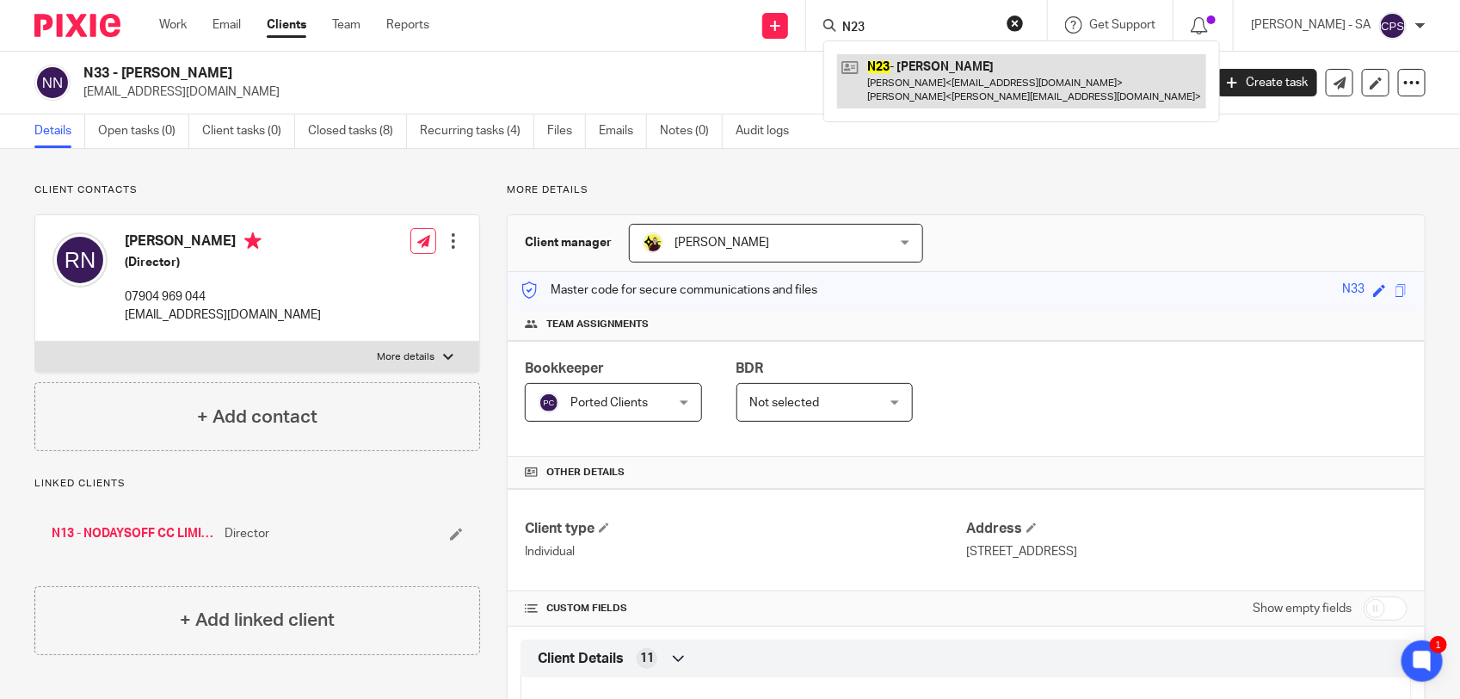
type input "N23"
click at [918, 91] on link at bounding box center [1021, 80] width 369 height 53
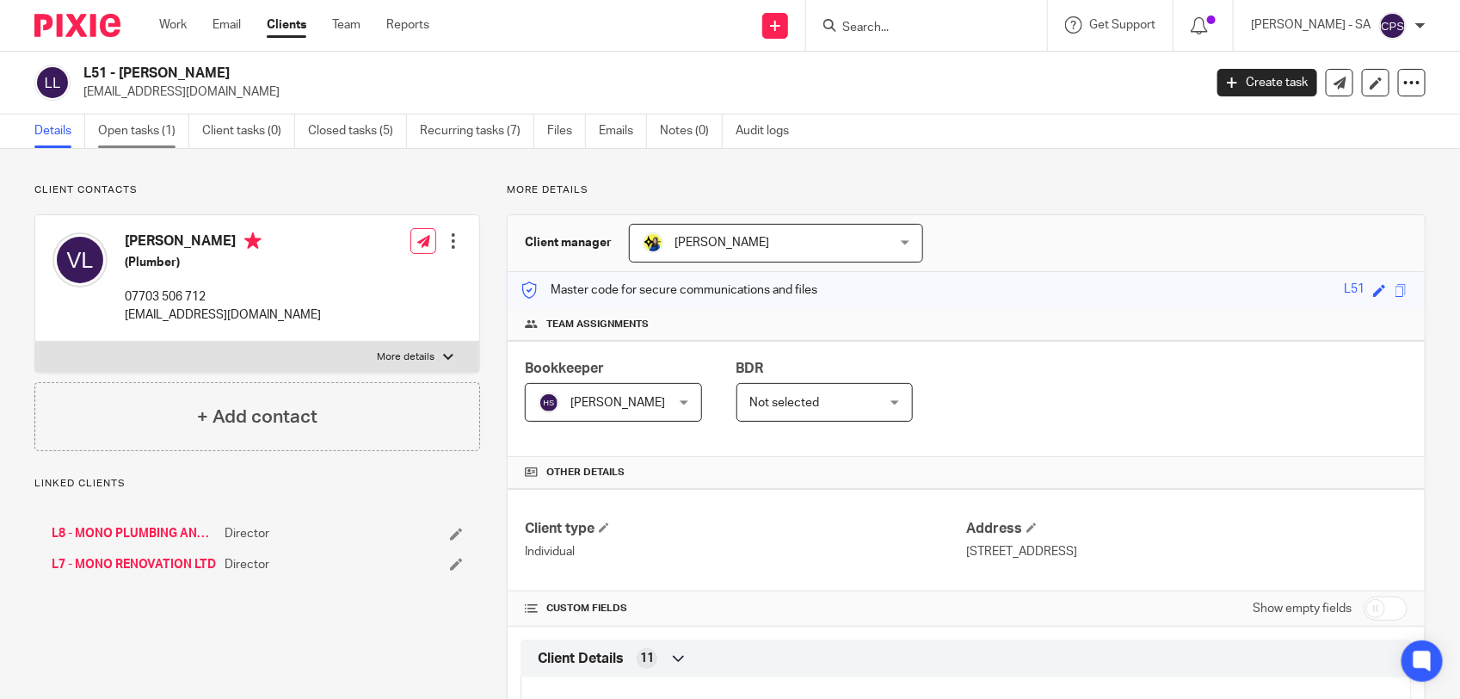
click at [153, 131] on link "Open tasks (1)" at bounding box center [143, 131] width 91 height 34
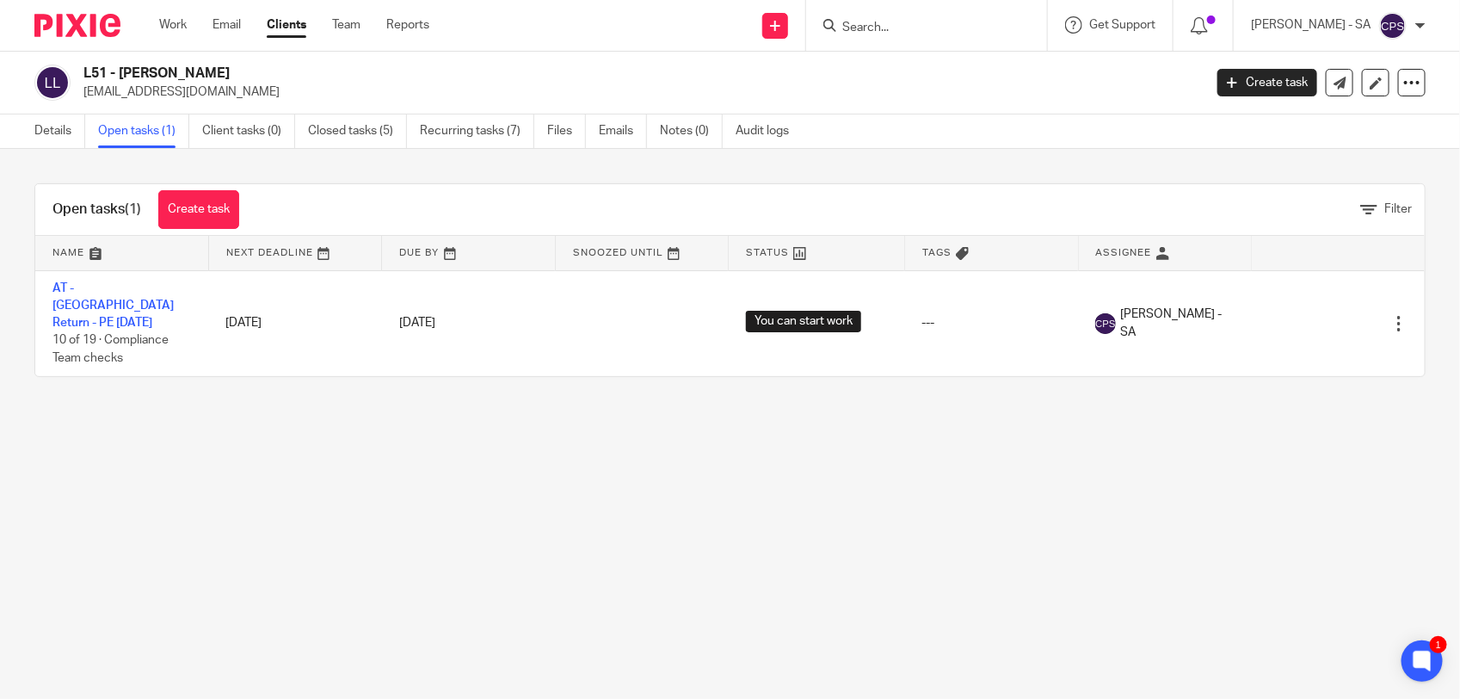
click at [871, 24] on input "Search" at bounding box center [918, 28] width 155 height 15
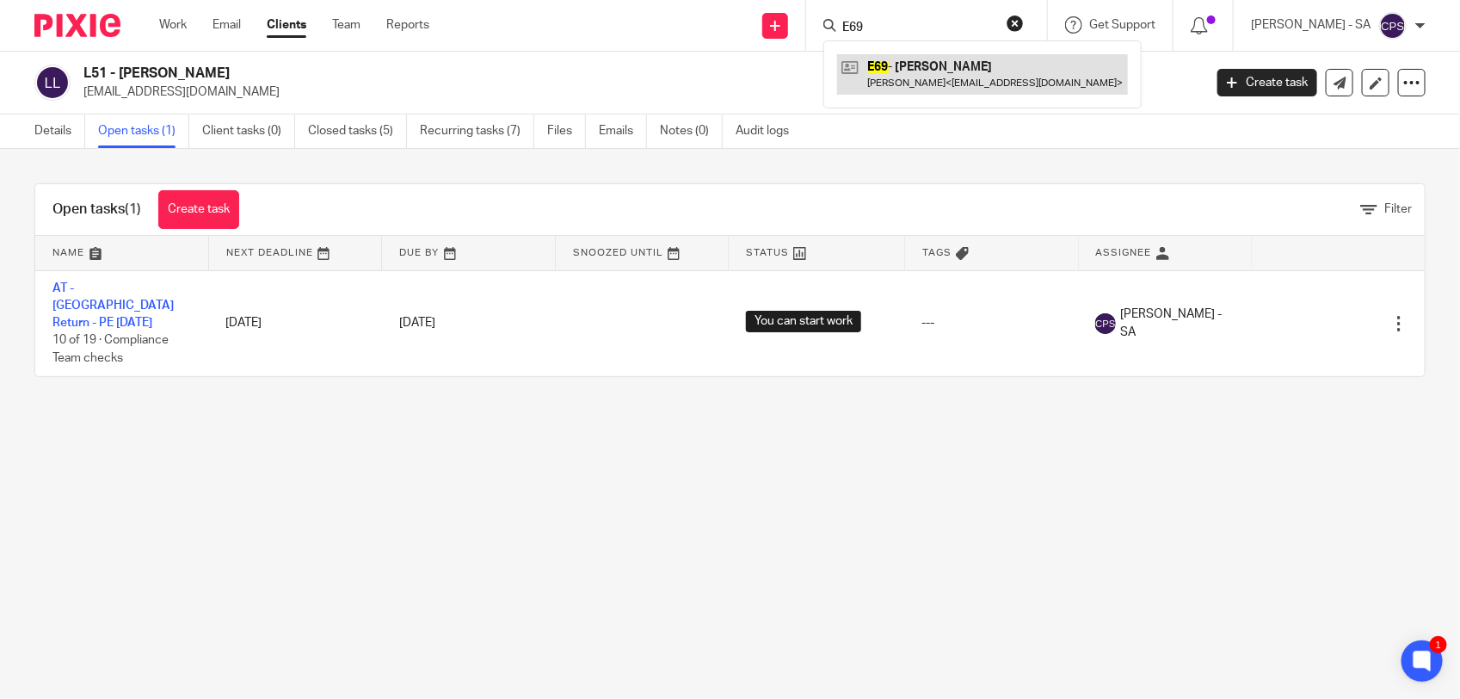
type input "E69"
click at [913, 62] on link at bounding box center [982, 74] width 291 height 40
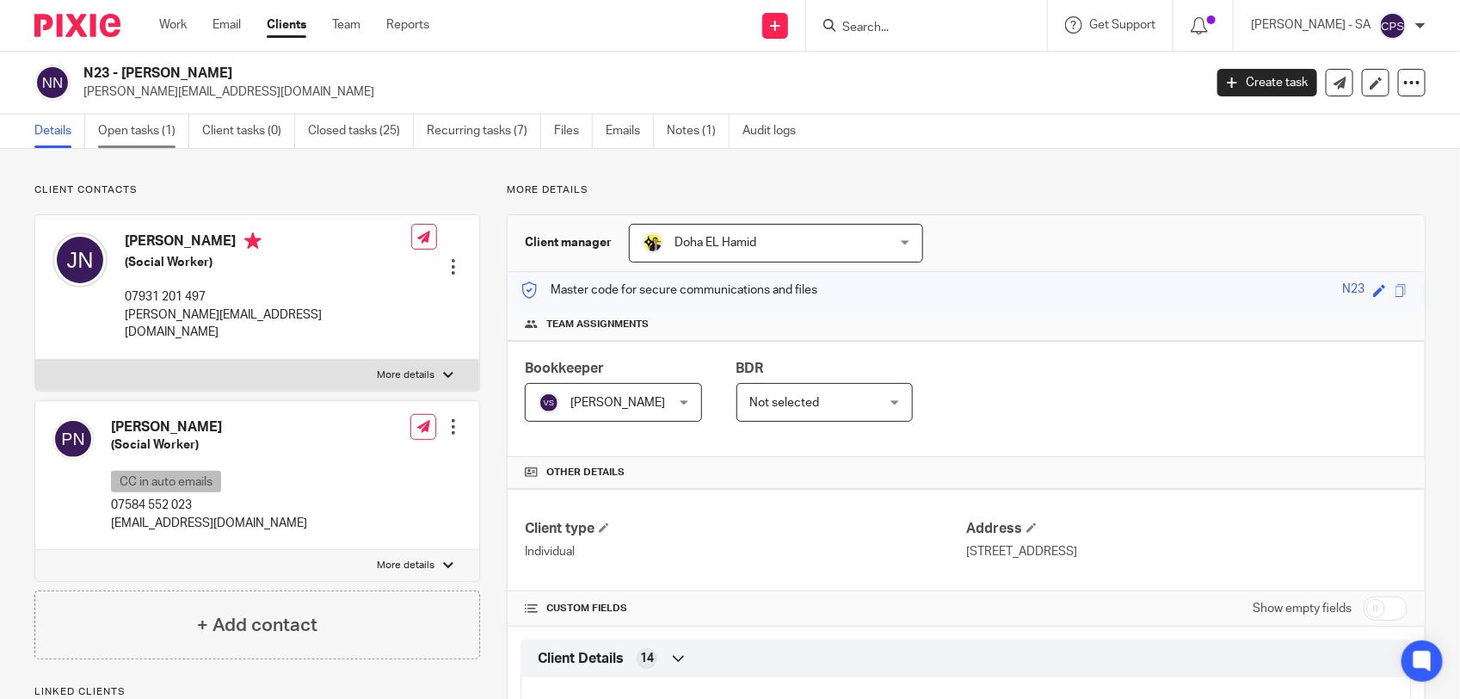
click at [133, 134] on link "Open tasks (1)" at bounding box center [143, 131] width 91 height 34
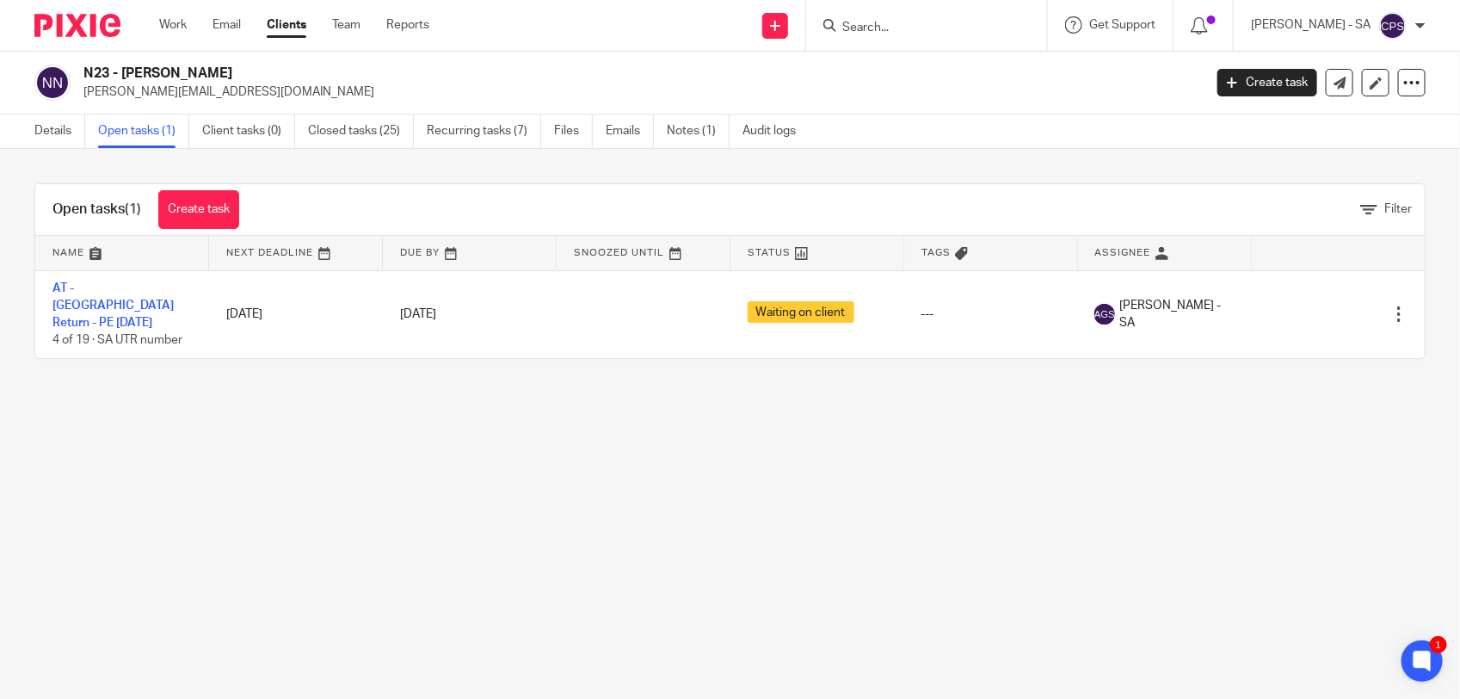
click at [562, 458] on main "N23 - [PERSON_NAME] [PERSON_NAME][EMAIL_ADDRESS][DOMAIN_NAME] Create task Updat…" at bounding box center [730, 349] width 1460 height 699
click at [868, 22] on input "Search" at bounding box center [918, 28] width 155 height 15
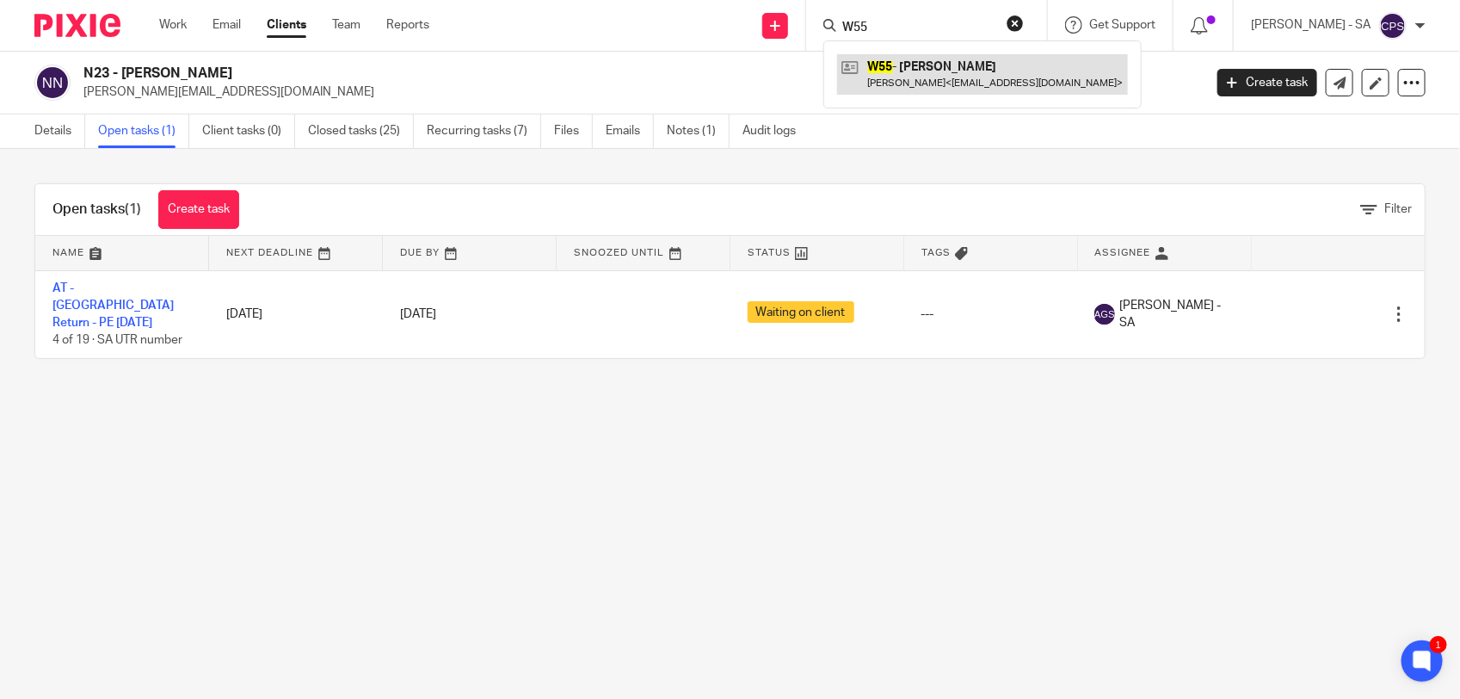
type input "W55"
click at [904, 74] on link at bounding box center [982, 74] width 291 height 40
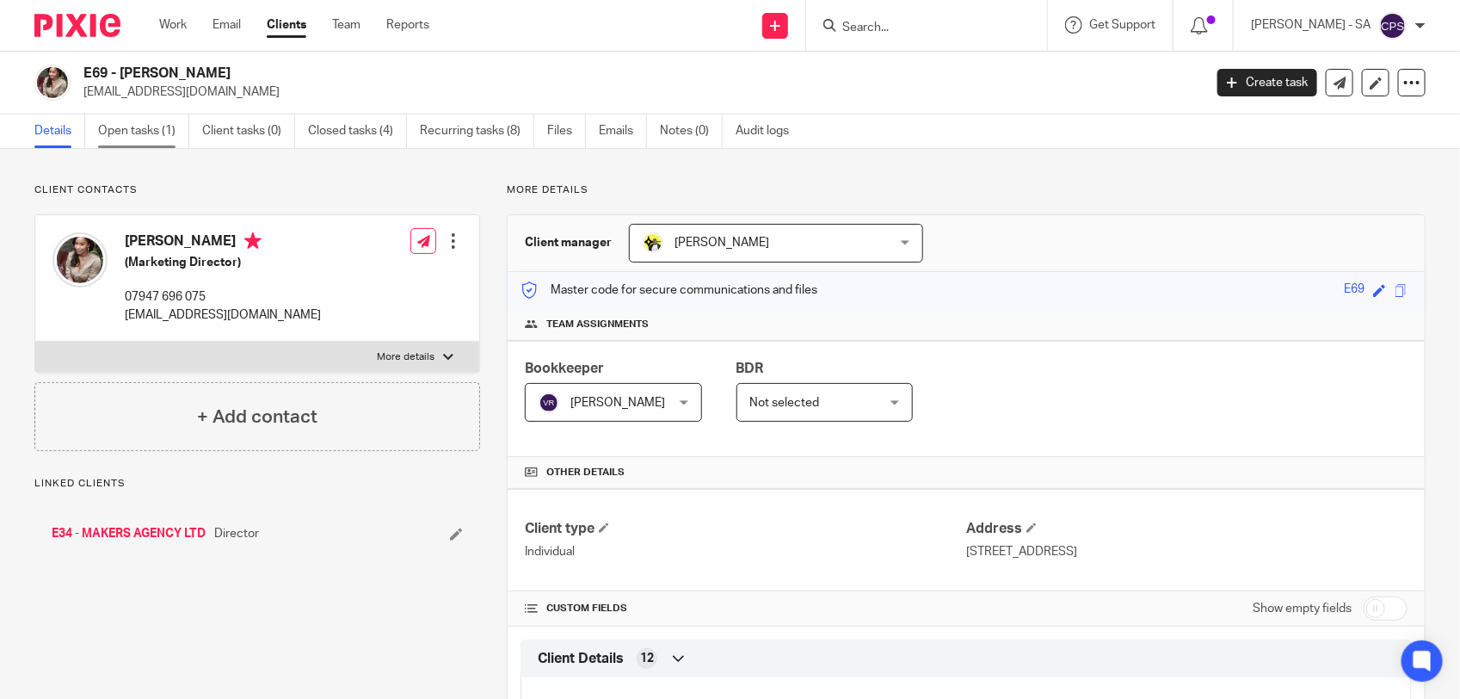
click at [131, 133] on link "Open tasks (1)" at bounding box center [143, 131] width 91 height 34
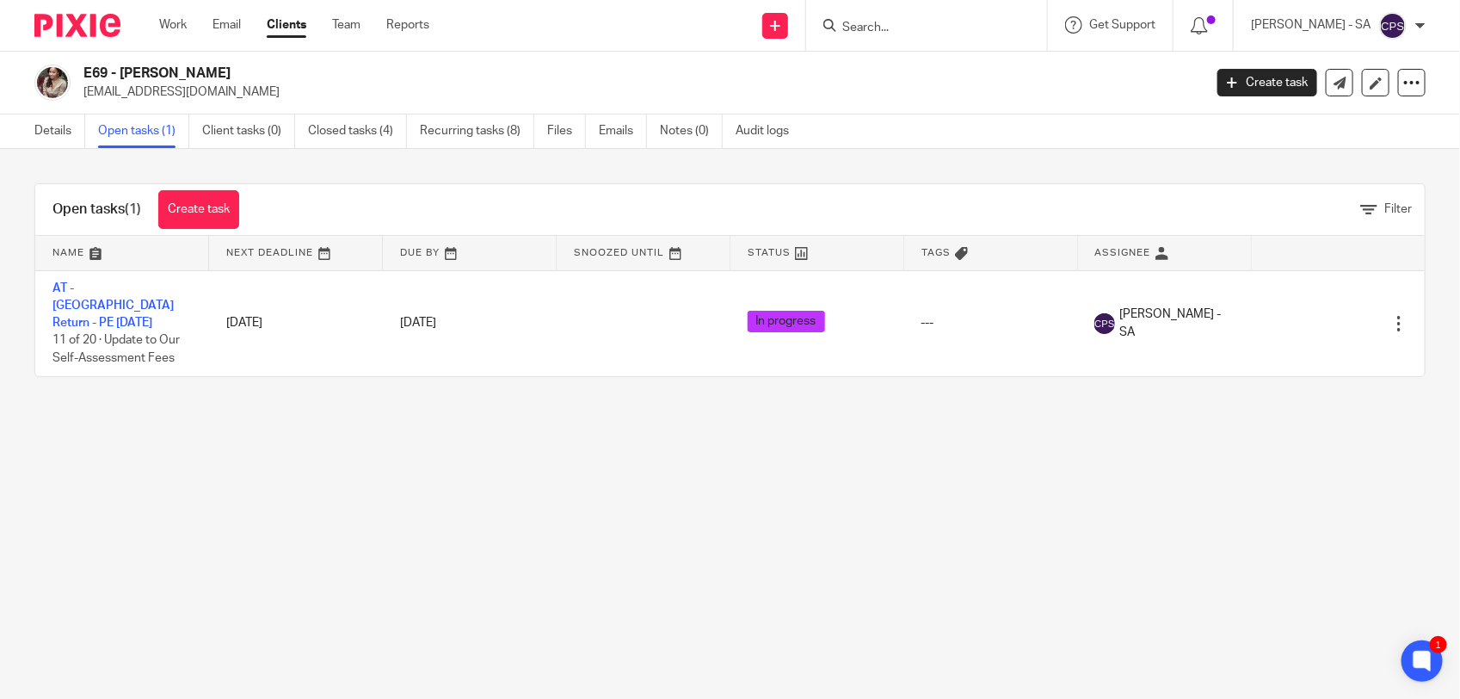
click at [492, 496] on main "E69 - [PERSON_NAME] [EMAIL_ADDRESS][DOMAIN_NAME] Create task Update from Compan…" at bounding box center [730, 349] width 1460 height 699
